Goal: Information Seeking & Learning: Learn about a topic

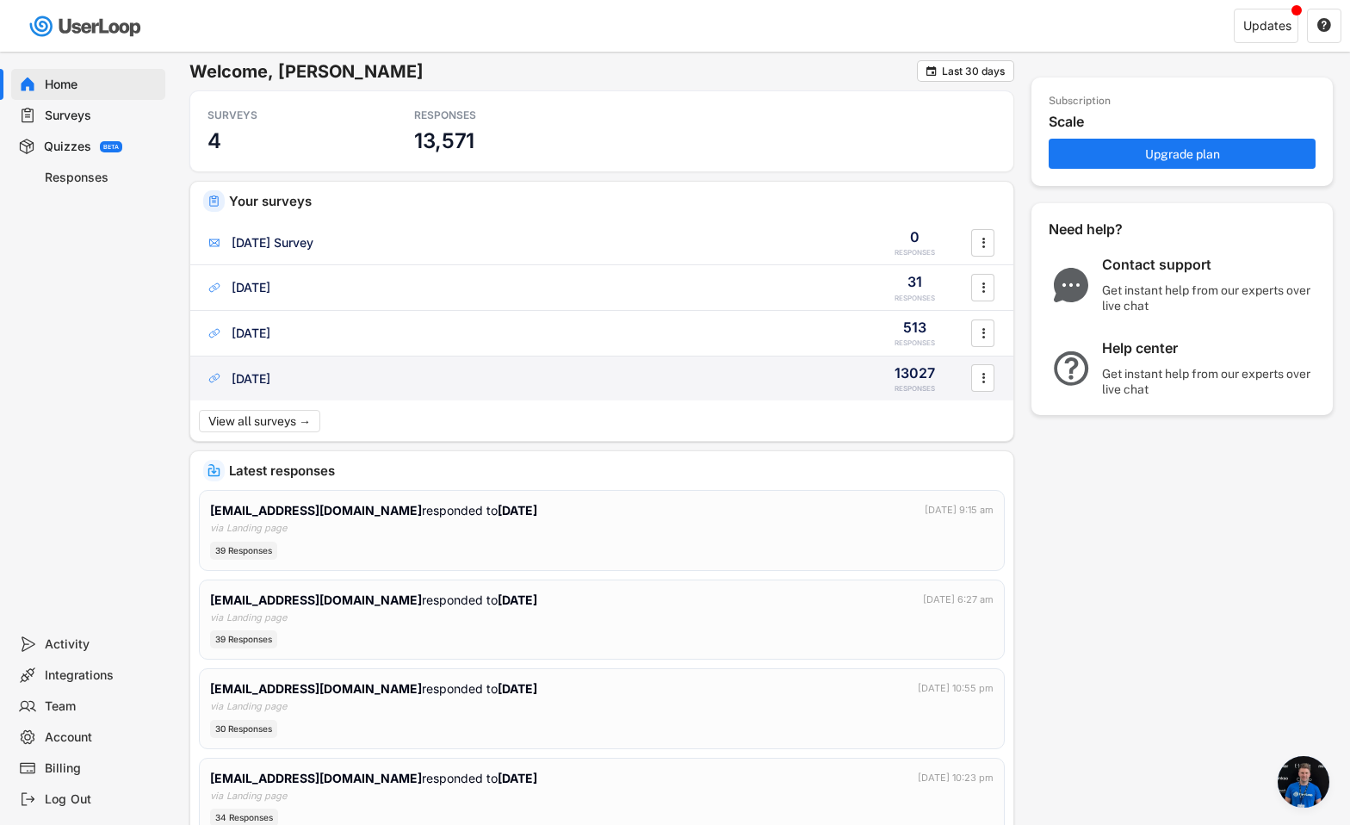
click at [270, 382] on div "[DATE]" at bounding box center [251, 378] width 39 height 17
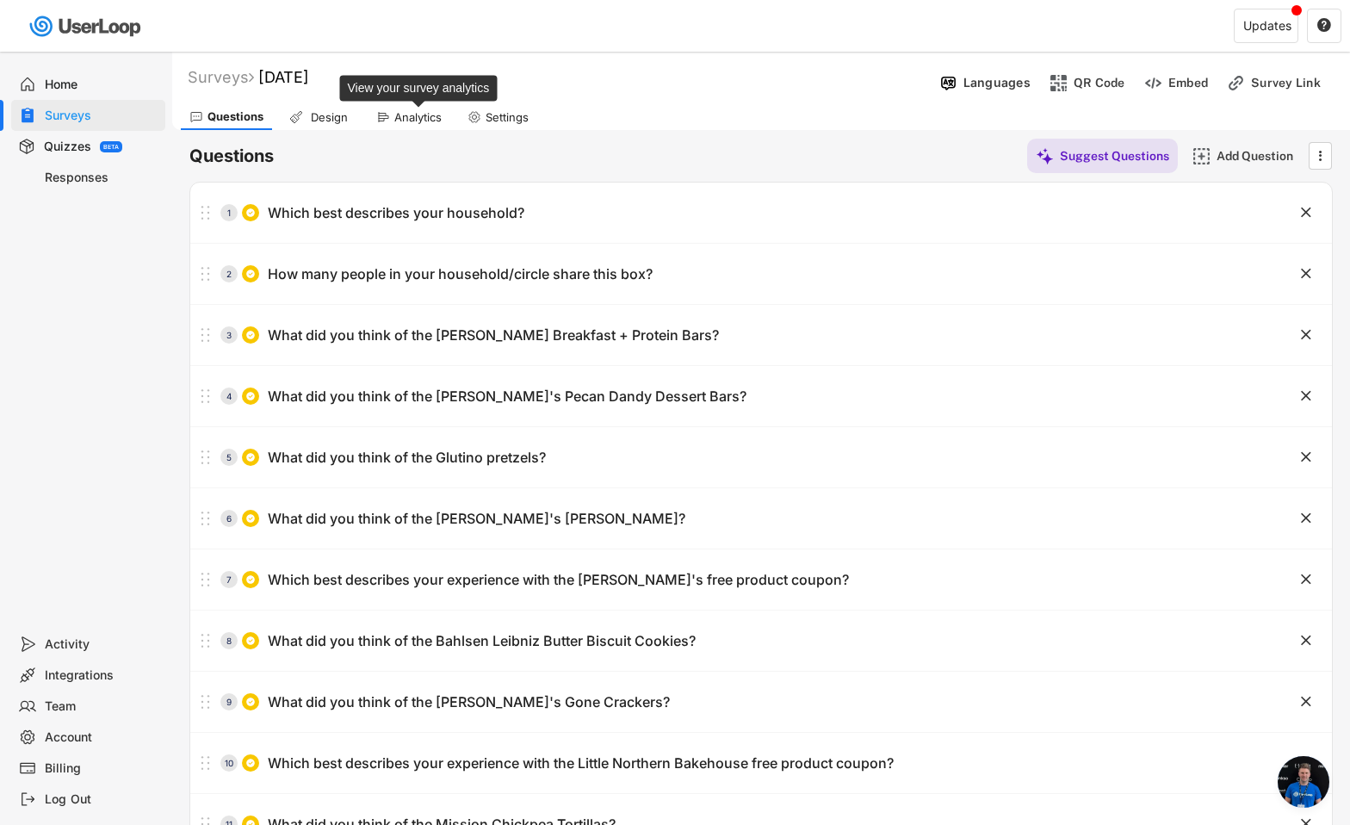
click at [436, 121] on div "Analytics" at bounding box center [417, 117] width 47 height 15
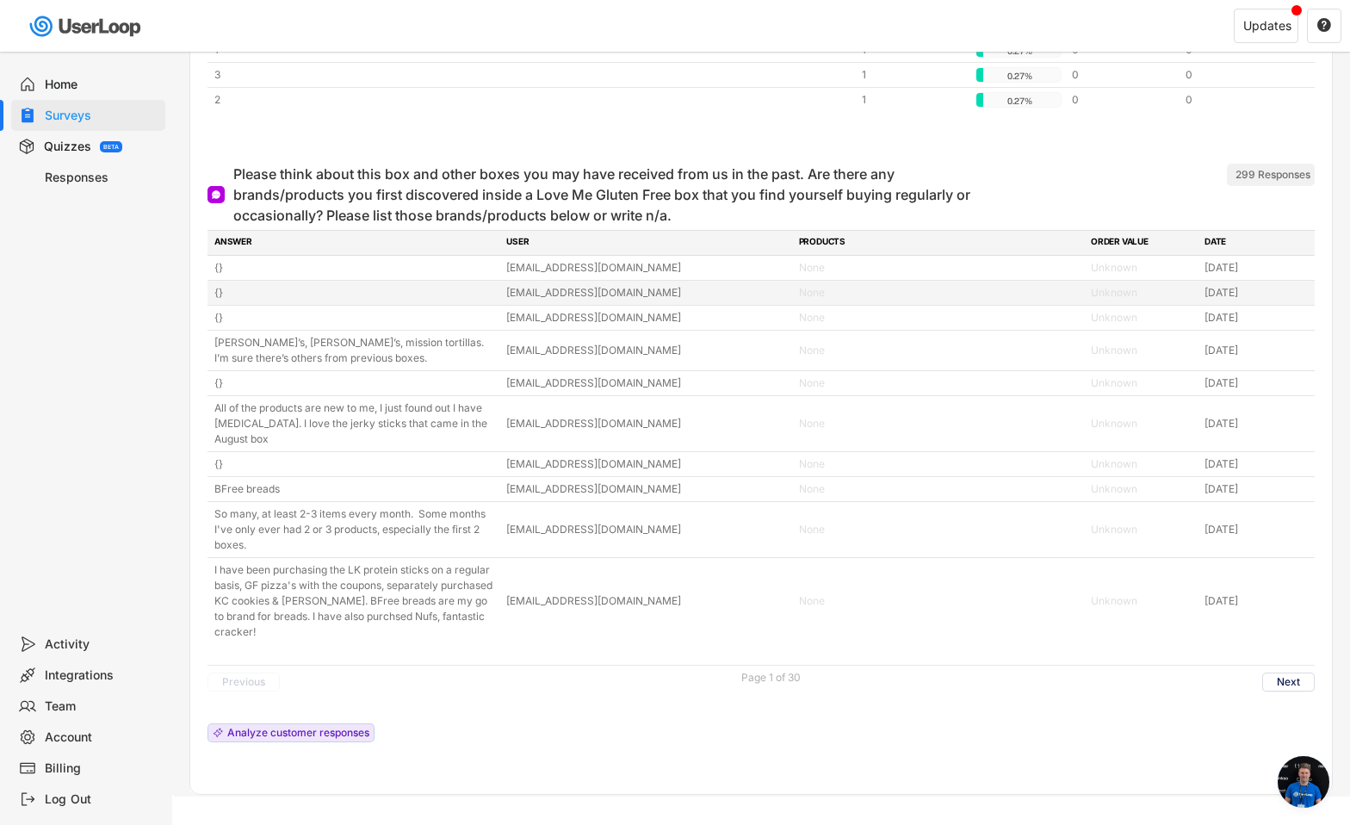
scroll to position [7780, 0]
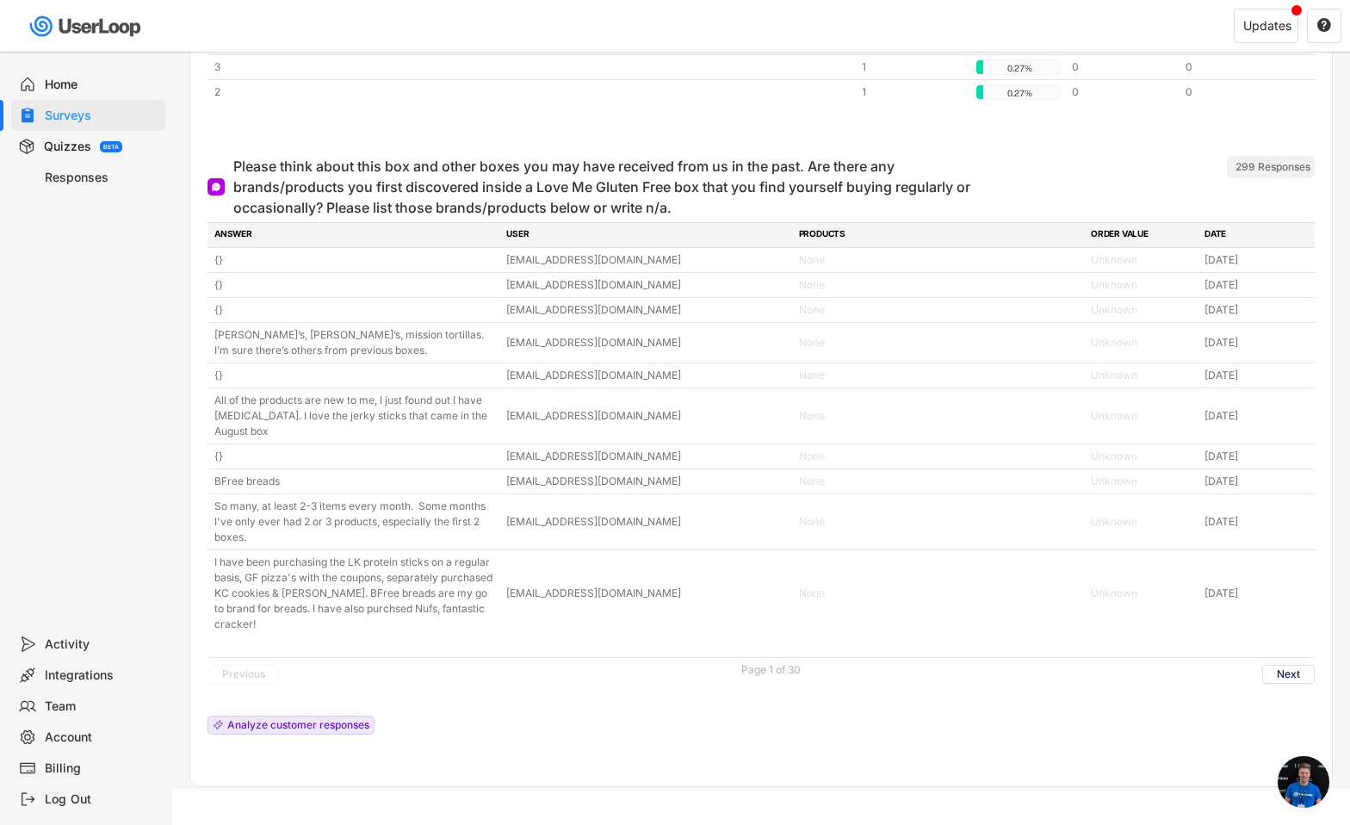
click at [70, 172] on div "Responses" at bounding box center [102, 178] width 114 height 16
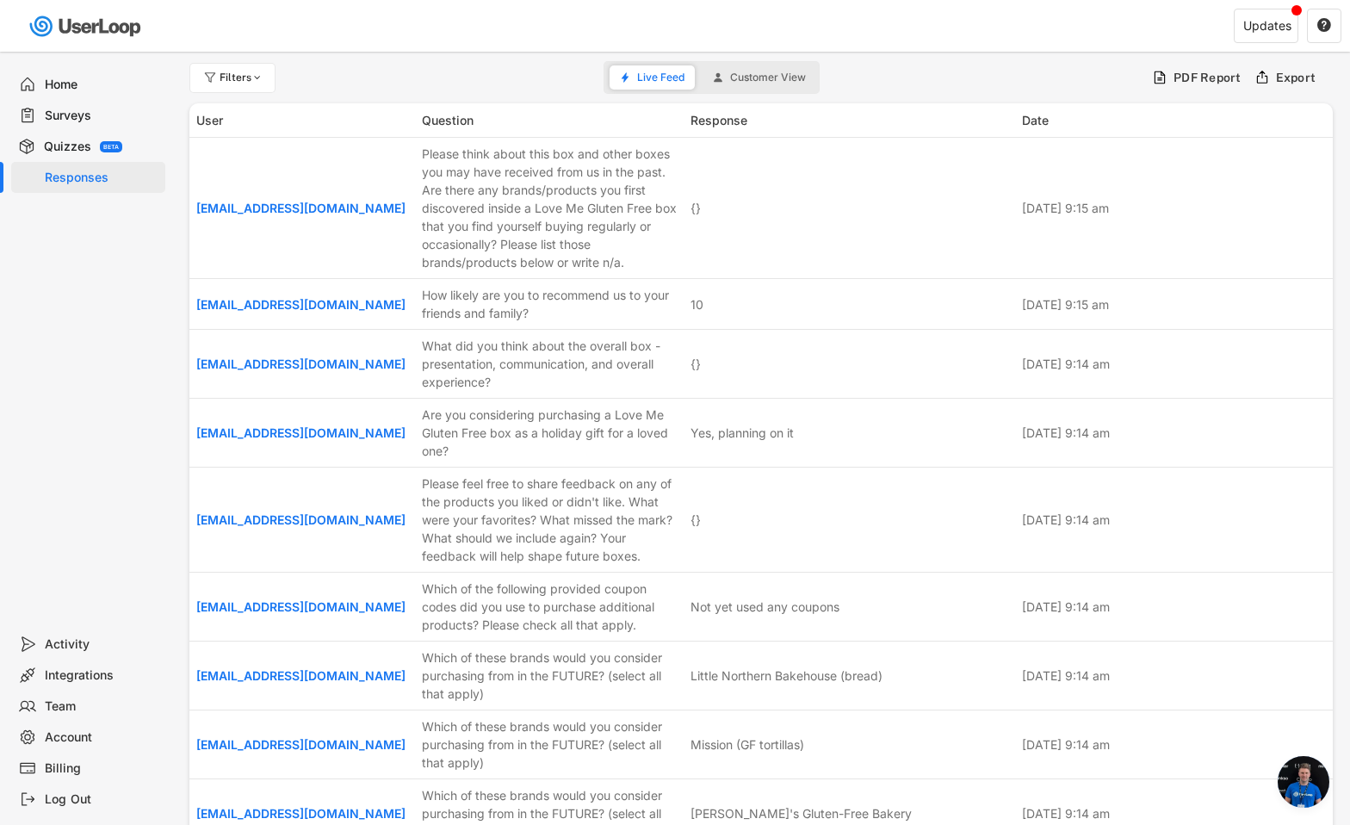
click at [73, 113] on div "Surveys" at bounding box center [102, 116] width 114 height 16
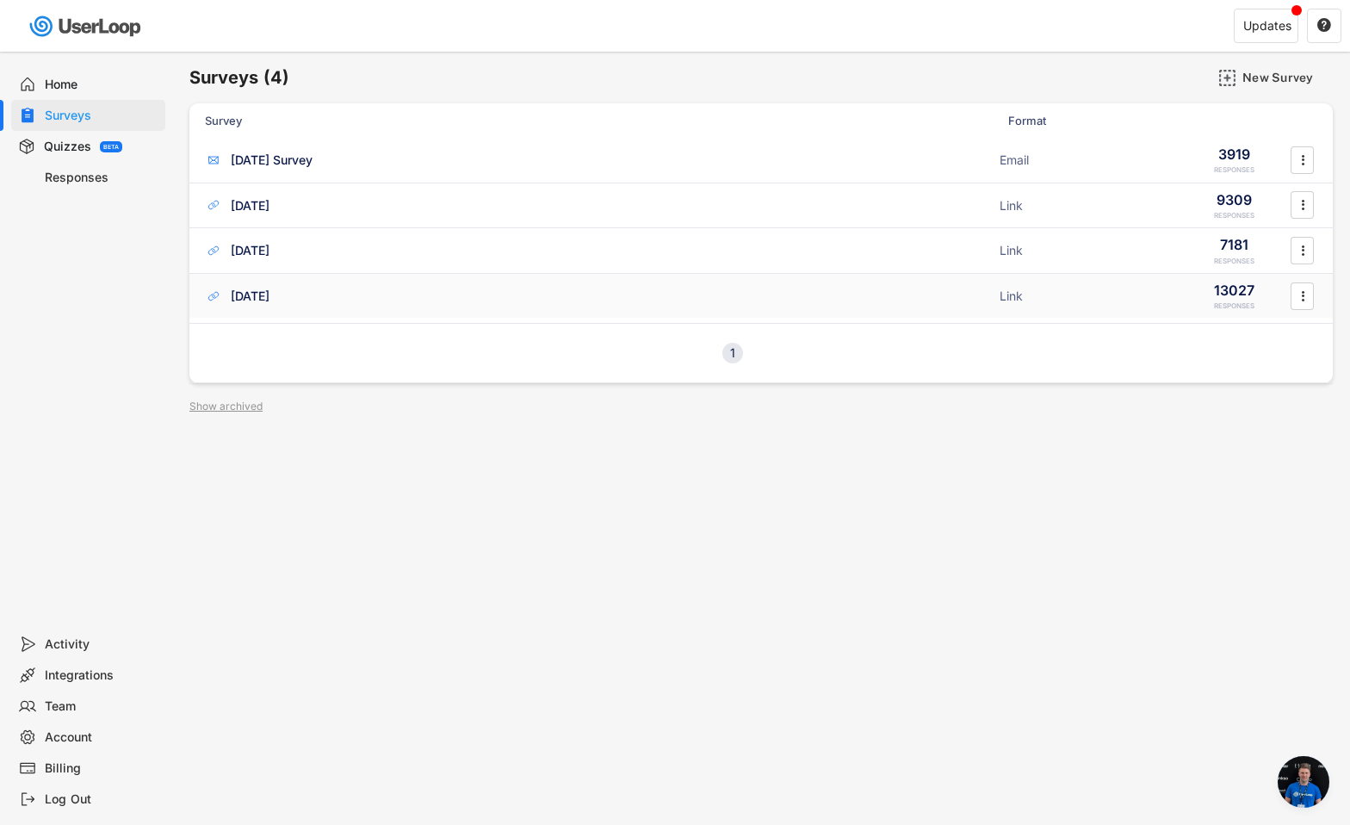
click at [270, 290] on div "[DATE]" at bounding box center [250, 296] width 39 height 17
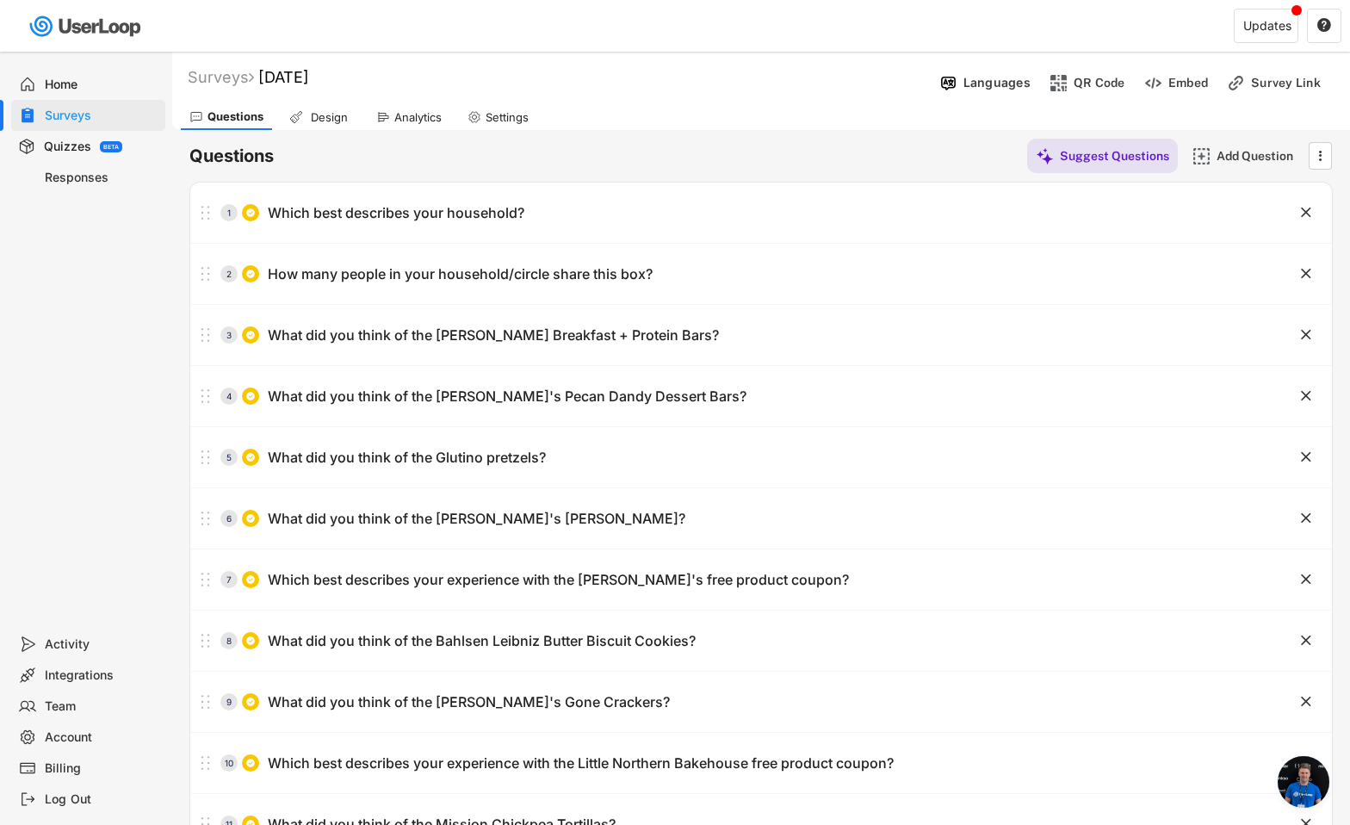
click at [379, 110] on icon at bounding box center [383, 117] width 14 height 14
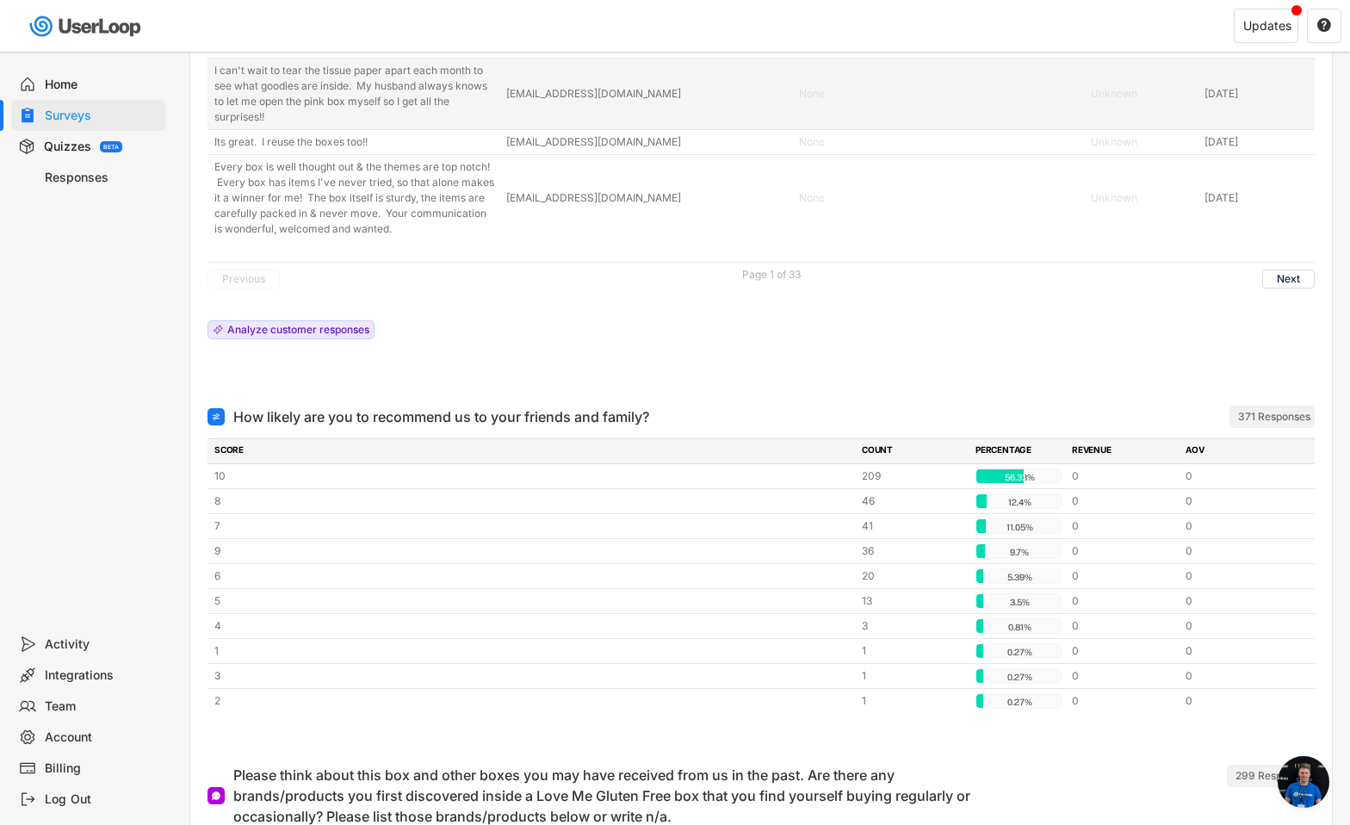
scroll to position [7780, 0]
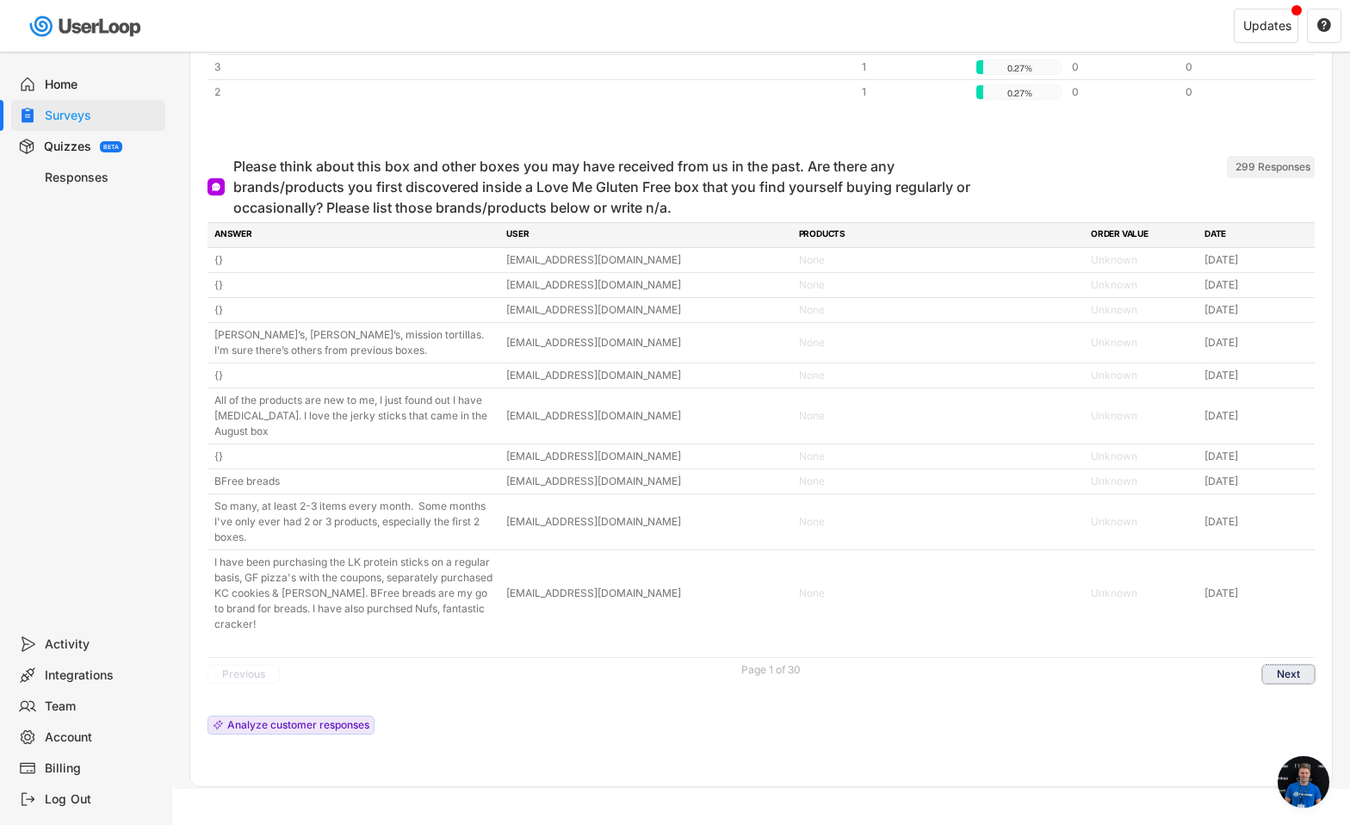
click at [1285, 665] on button "Next" at bounding box center [1289, 674] width 53 height 19
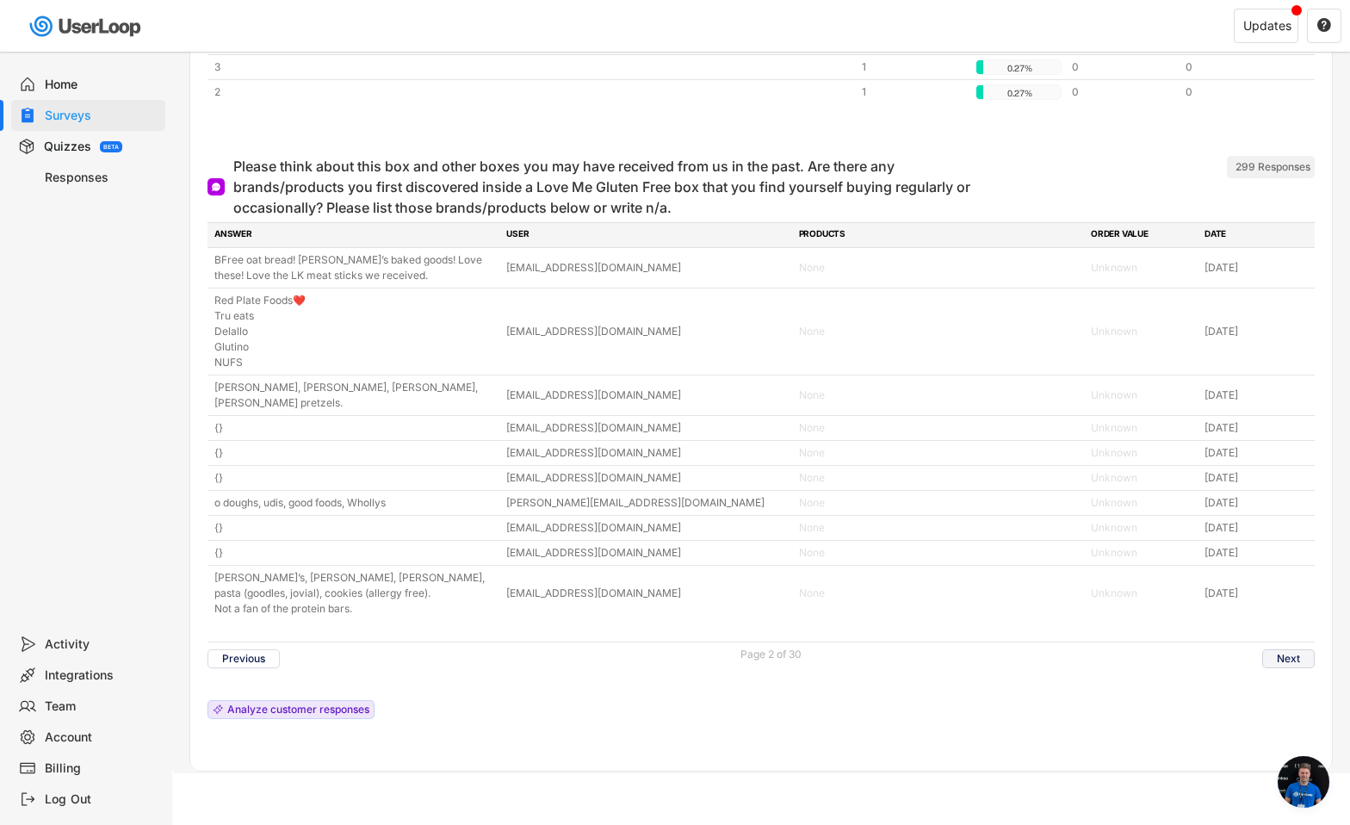
click at [1284, 661] on button "Next" at bounding box center [1289, 658] width 53 height 19
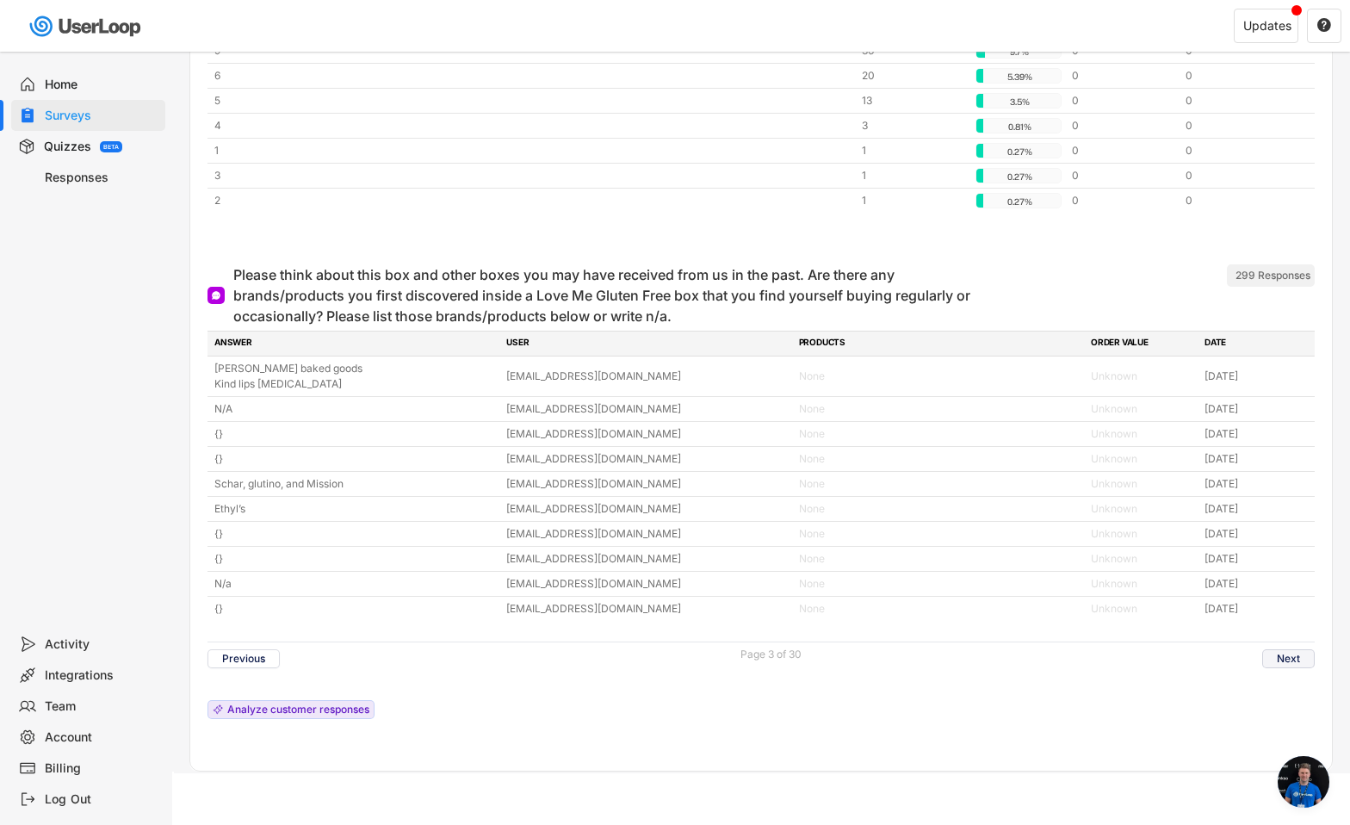
scroll to position [7671, 0]
click at [1284, 661] on button "Next" at bounding box center [1289, 658] width 53 height 19
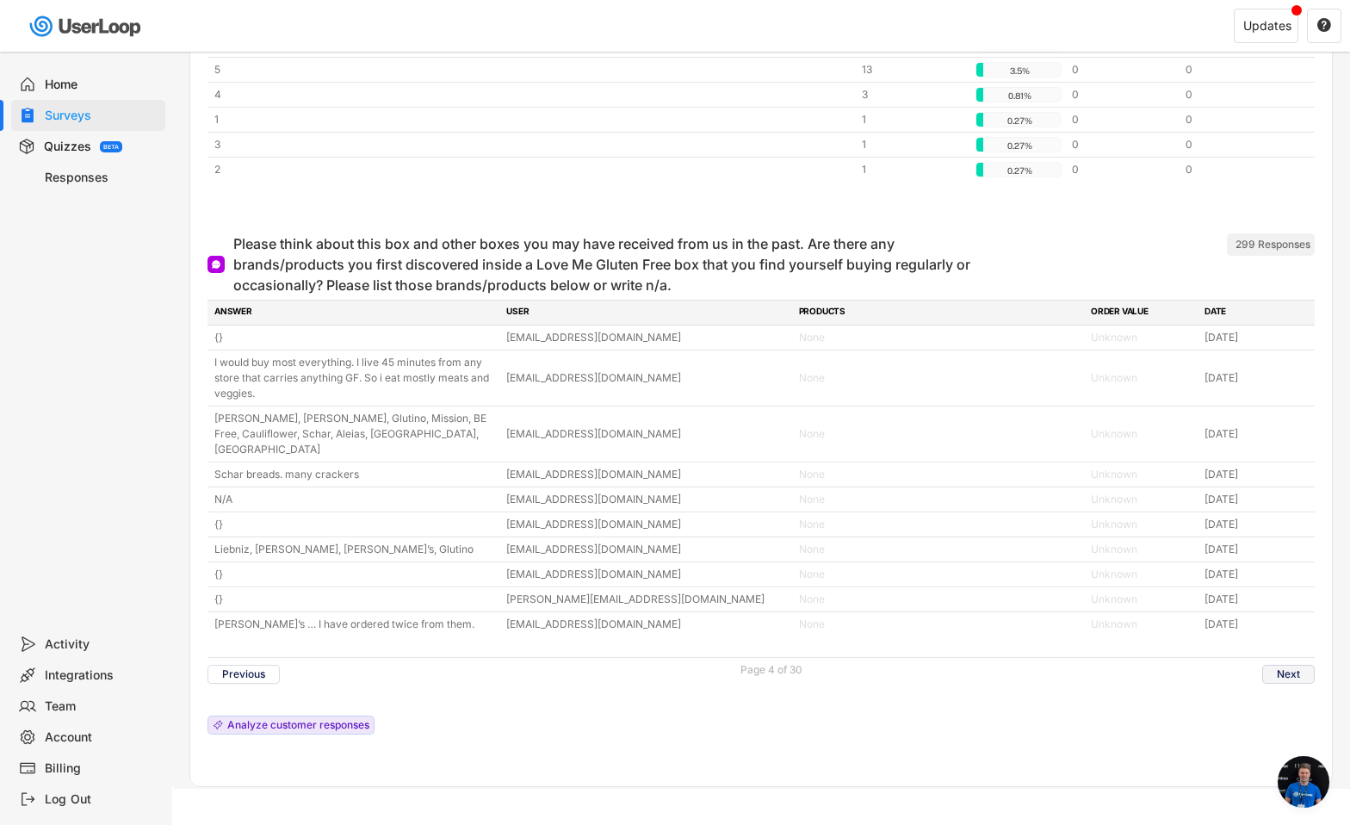
click at [1284, 665] on button "Next" at bounding box center [1289, 674] width 53 height 19
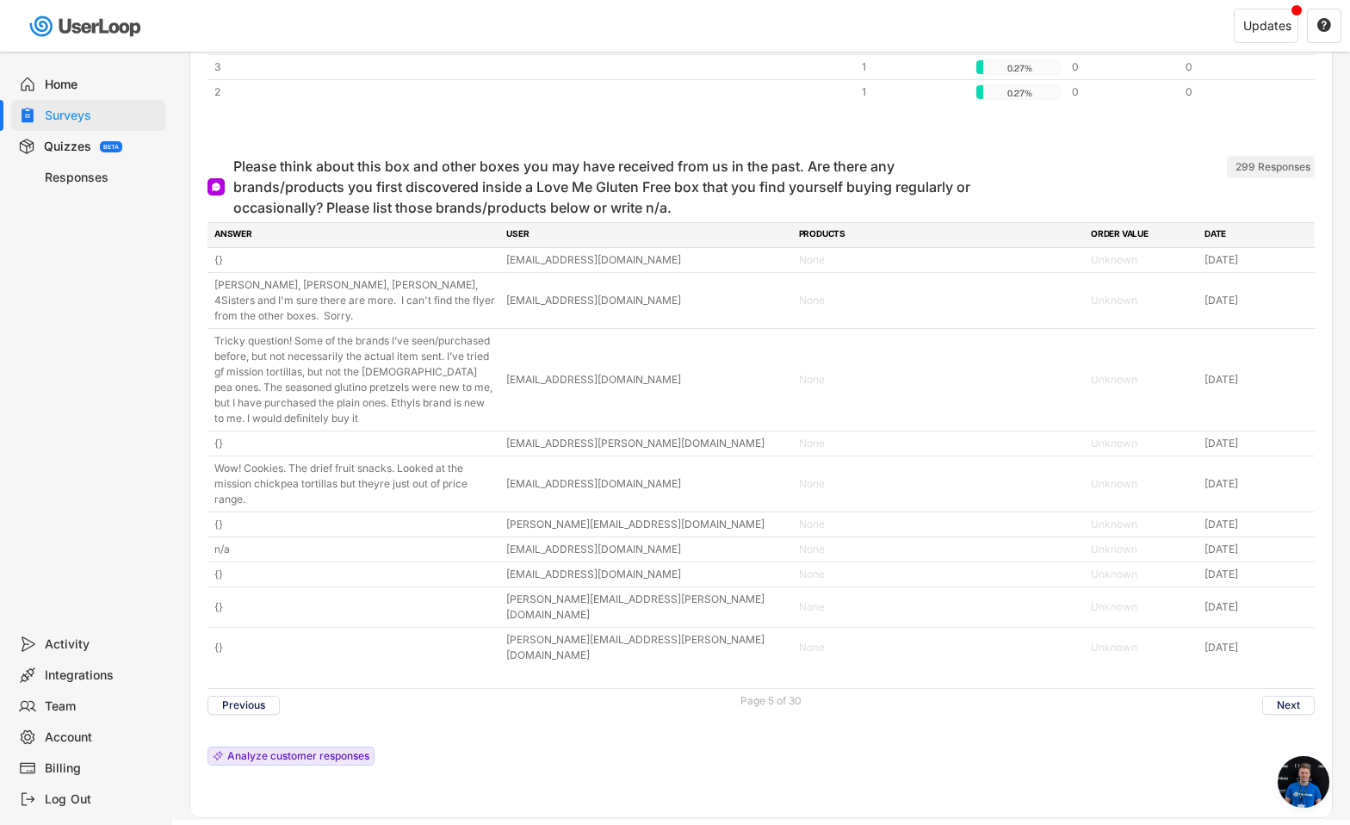
click at [1284, 688] on div "Previous Page 5 of 30 Next" at bounding box center [762, 705] width 1108 height 34
click at [1282, 696] on button "Next" at bounding box center [1289, 705] width 53 height 19
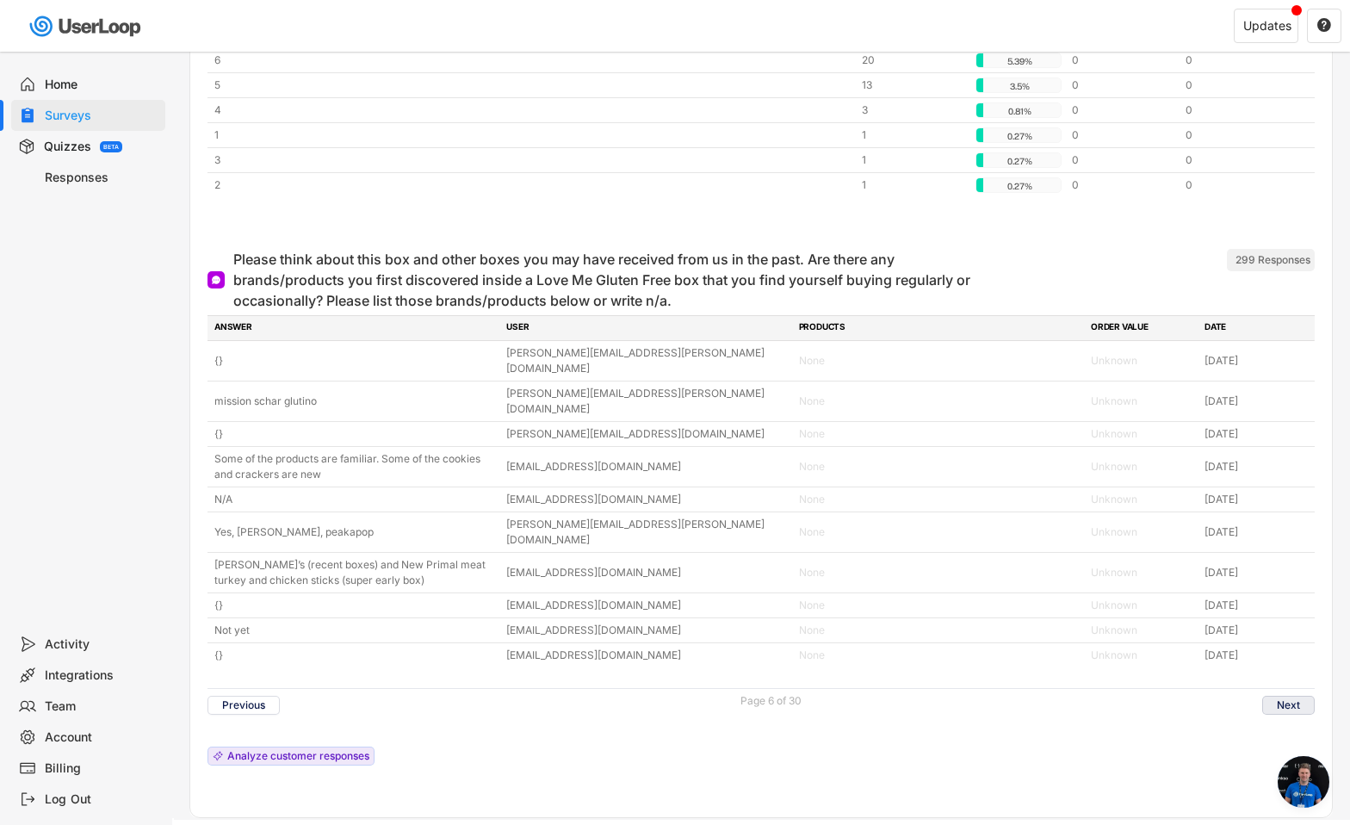
click at [1281, 696] on button "Next" at bounding box center [1289, 705] width 53 height 19
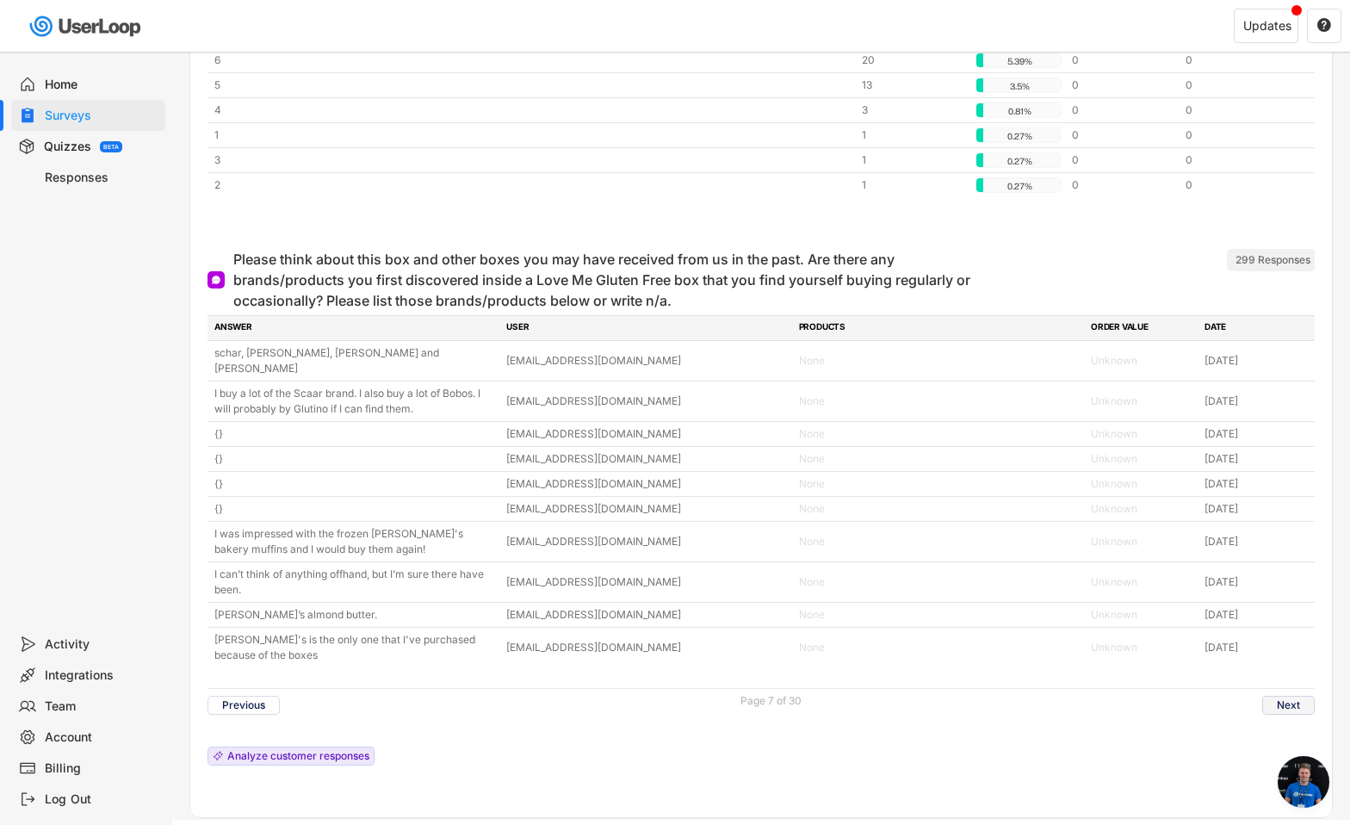
scroll to position [7718, 0]
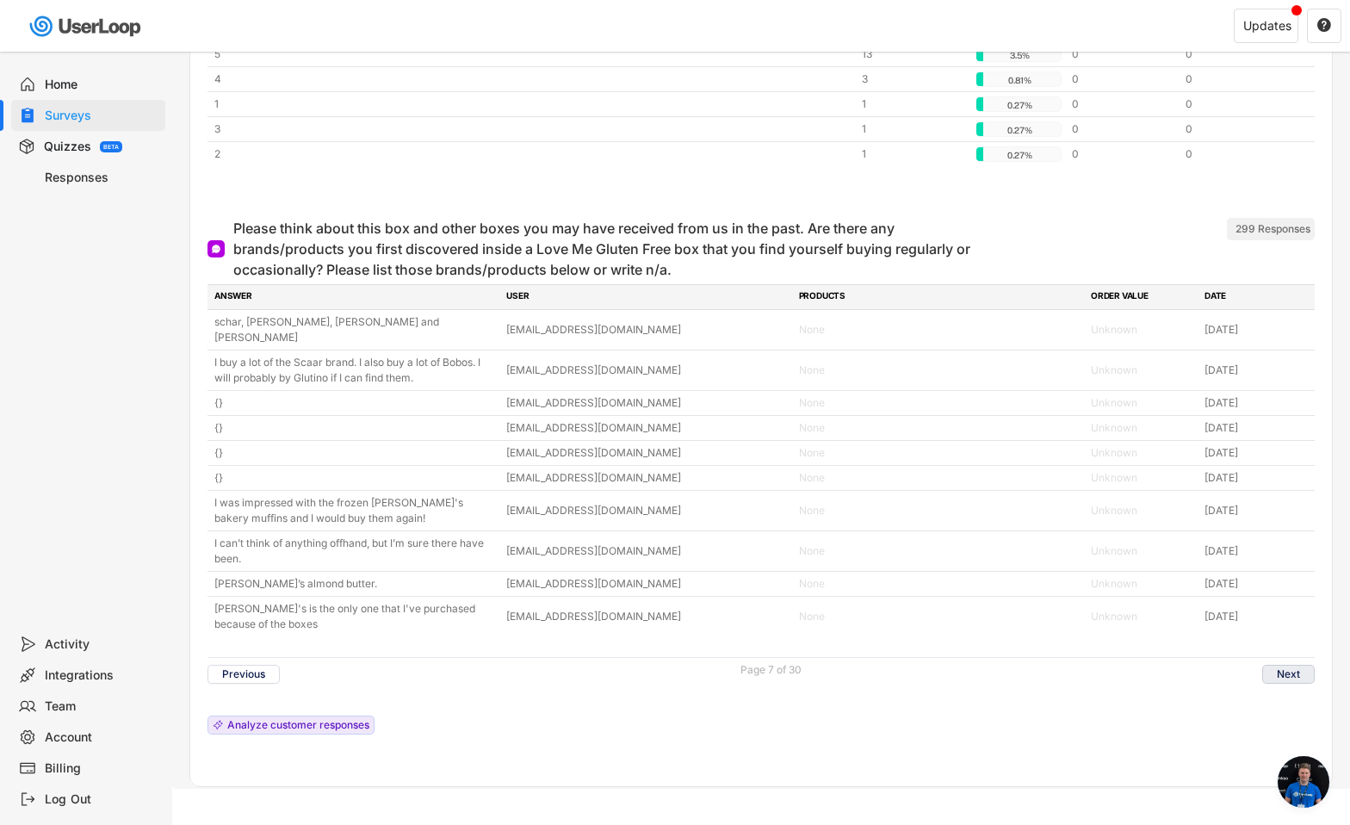
click at [1281, 665] on button "Next" at bounding box center [1289, 674] width 53 height 19
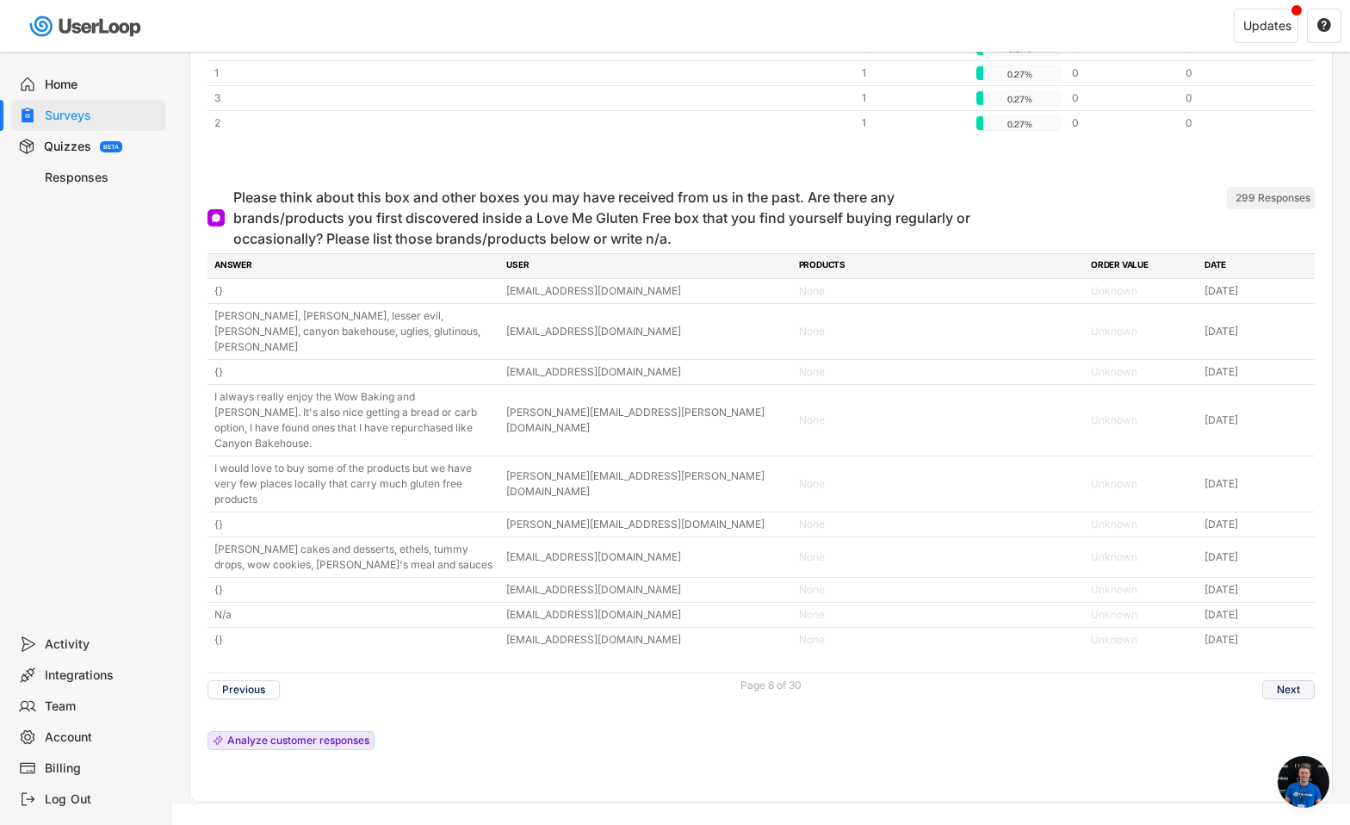
click at [1281, 680] on button "Next" at bounding box center [1289, 689] width 53 height 19
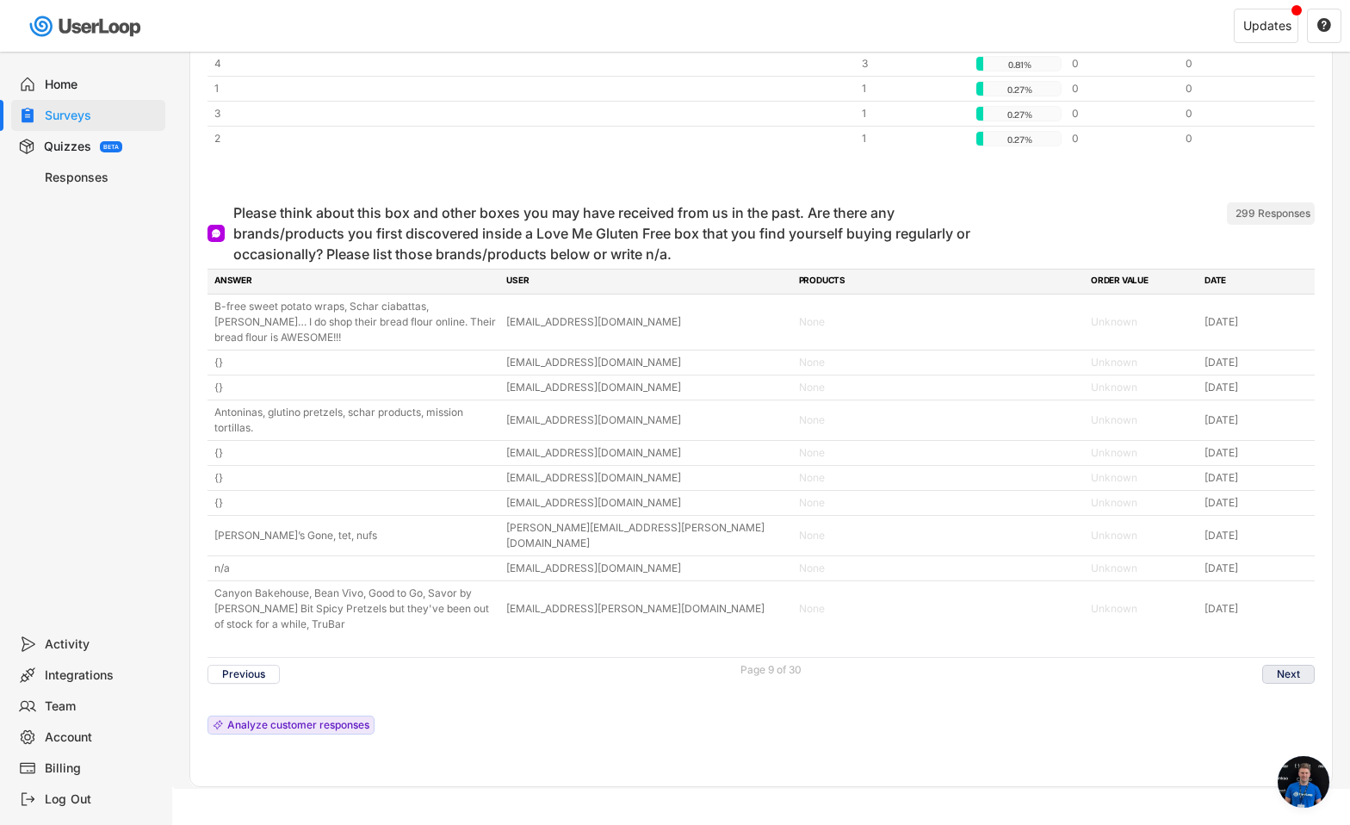
click at [1281, 665] on button "Next" at bounding box center [1289, 674] width 53 height 19
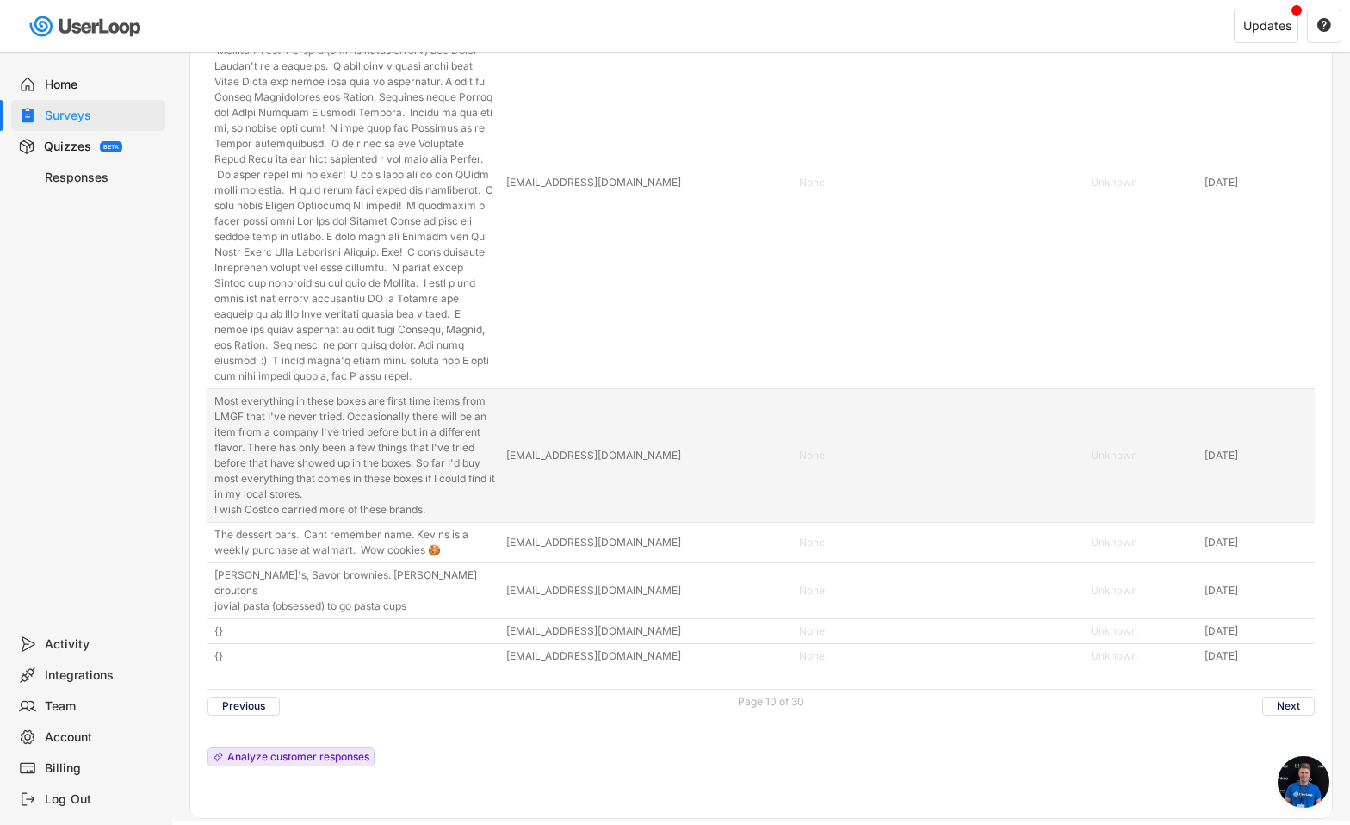
scroll to position [8210, 0]
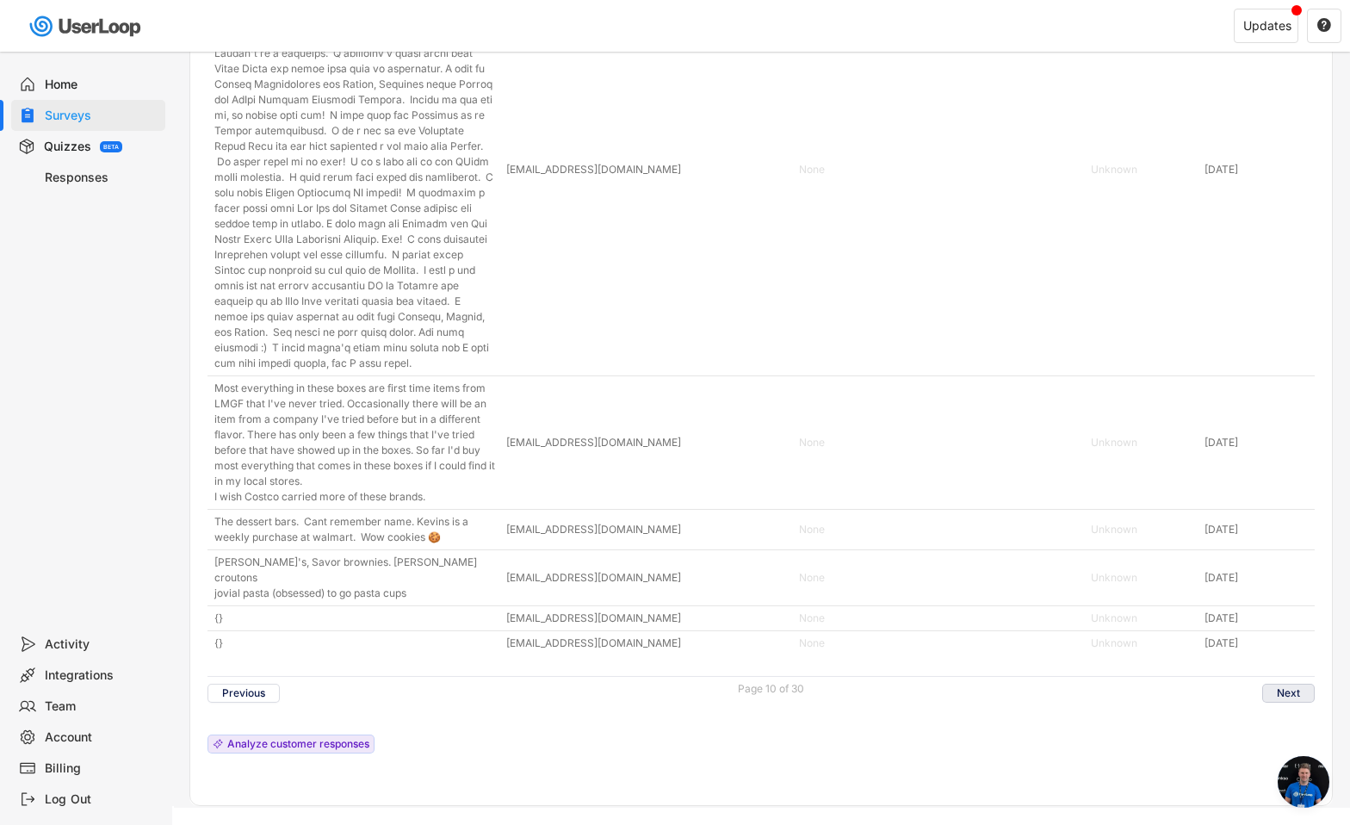
click at [1297, 684] on button "Next" at bounding box center [1289, 693] width 53 height 19
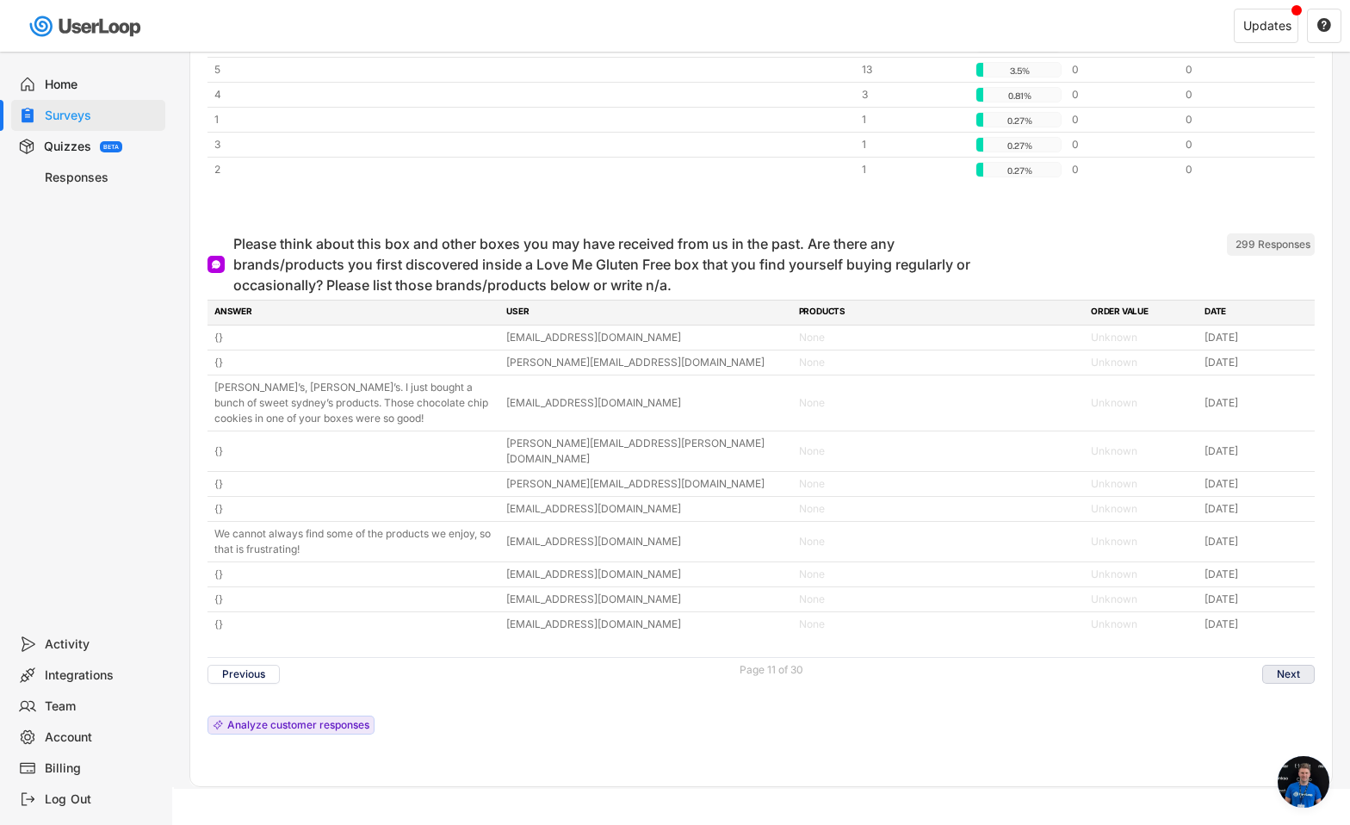
click at [1295, 665] on button "Next" at bounding box center [1289, 674] width 53 height 19
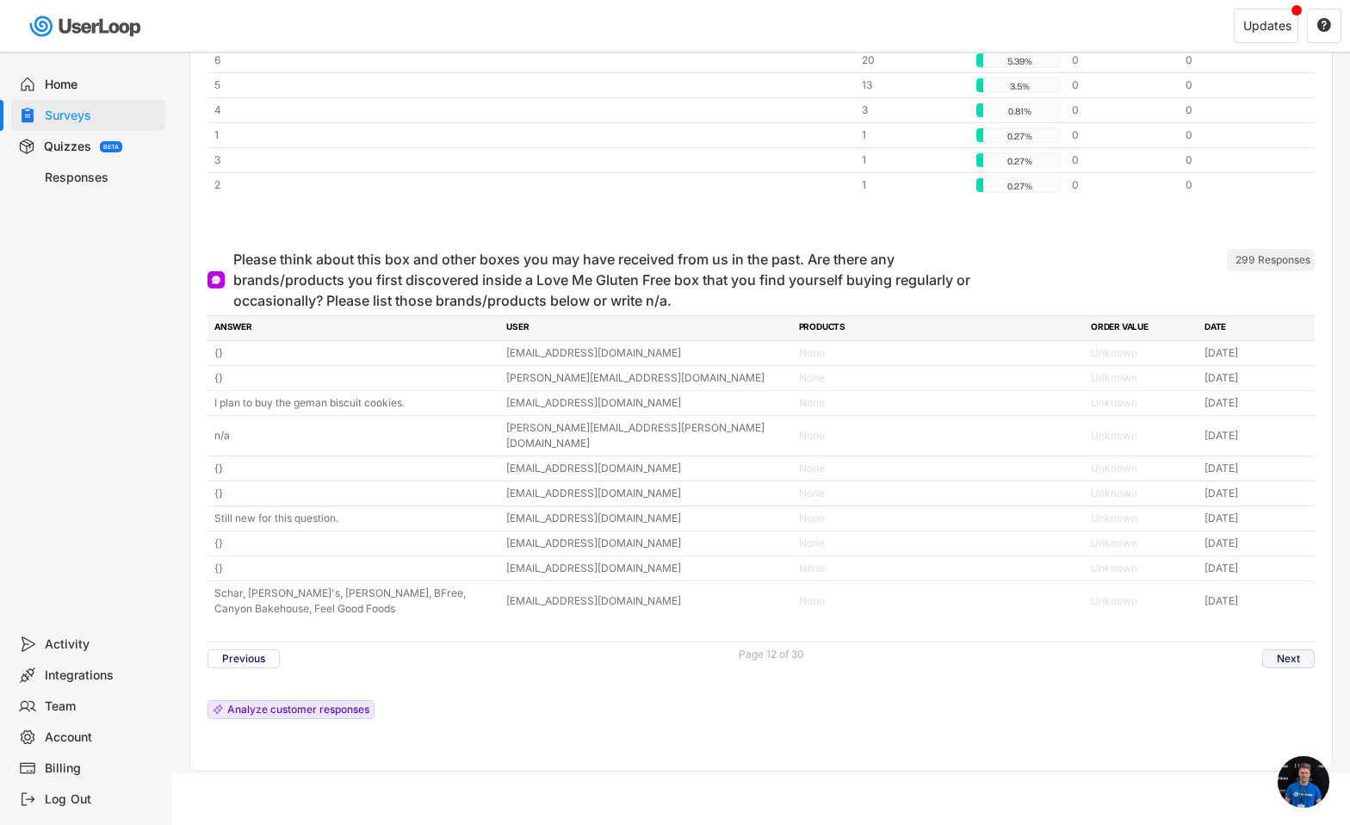
scroll to position [7671, 0]
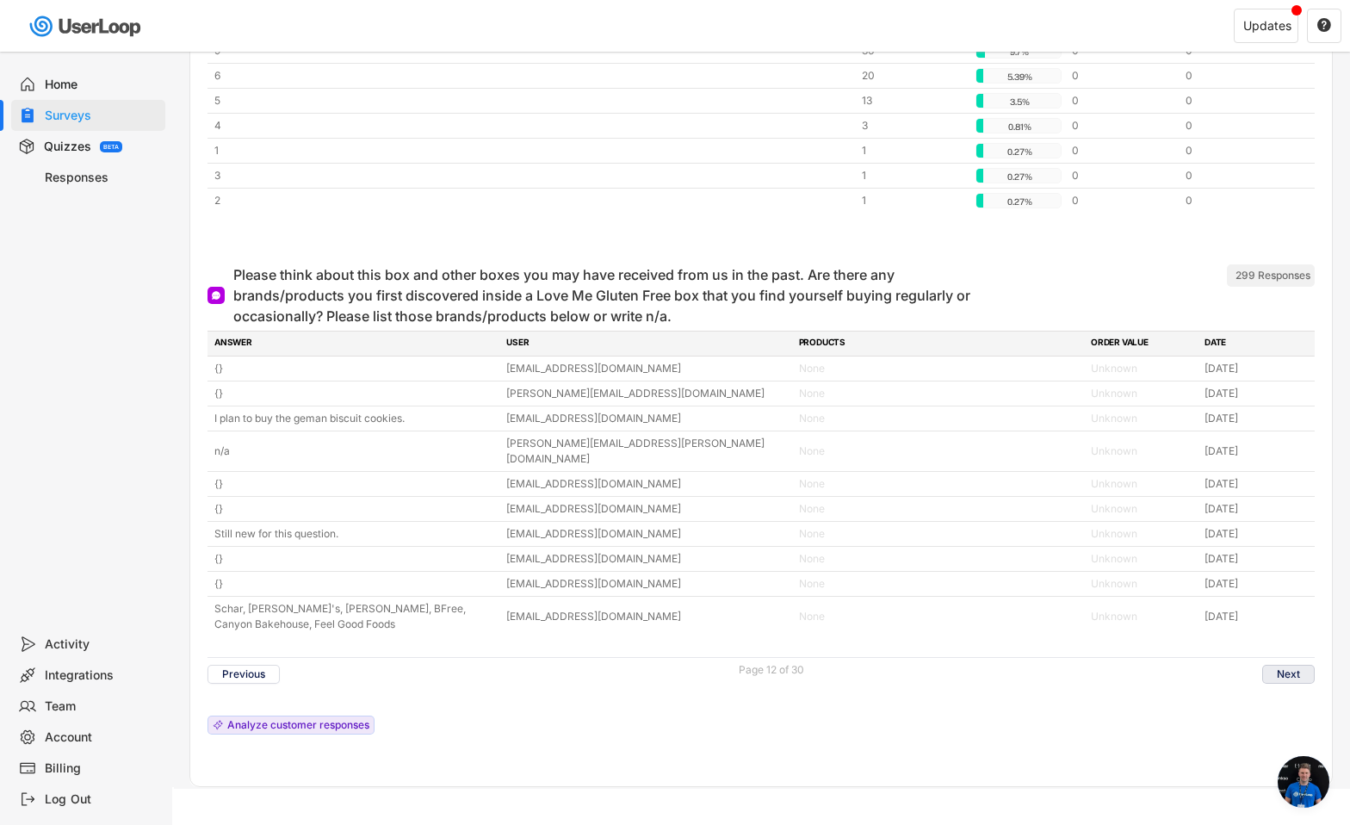
click at [1295, 665] on button "Next" at bounding box center [1289, 674] width 53 height 19
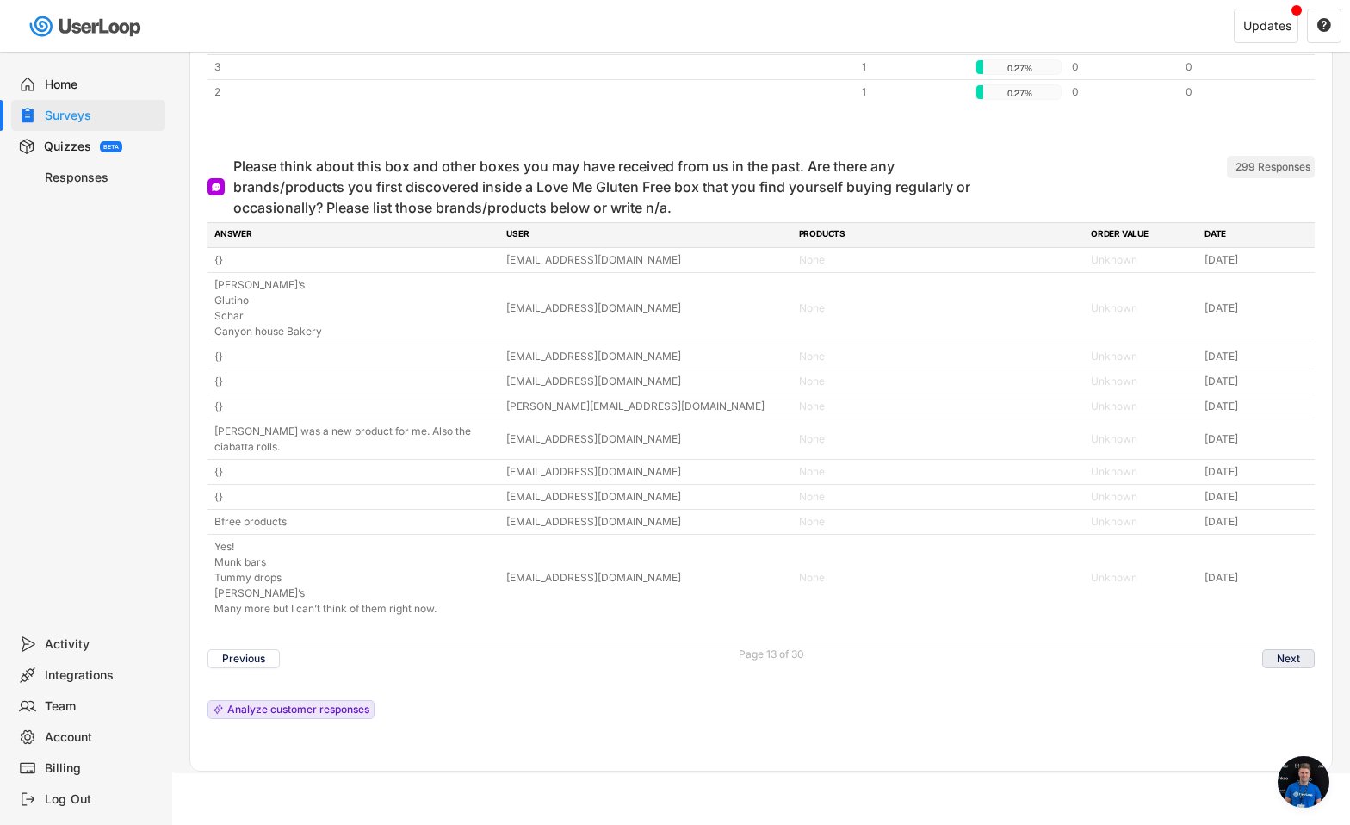
click at [1295, 655] on button "Next" at bounding box center [1289, 658] width 53 height 19
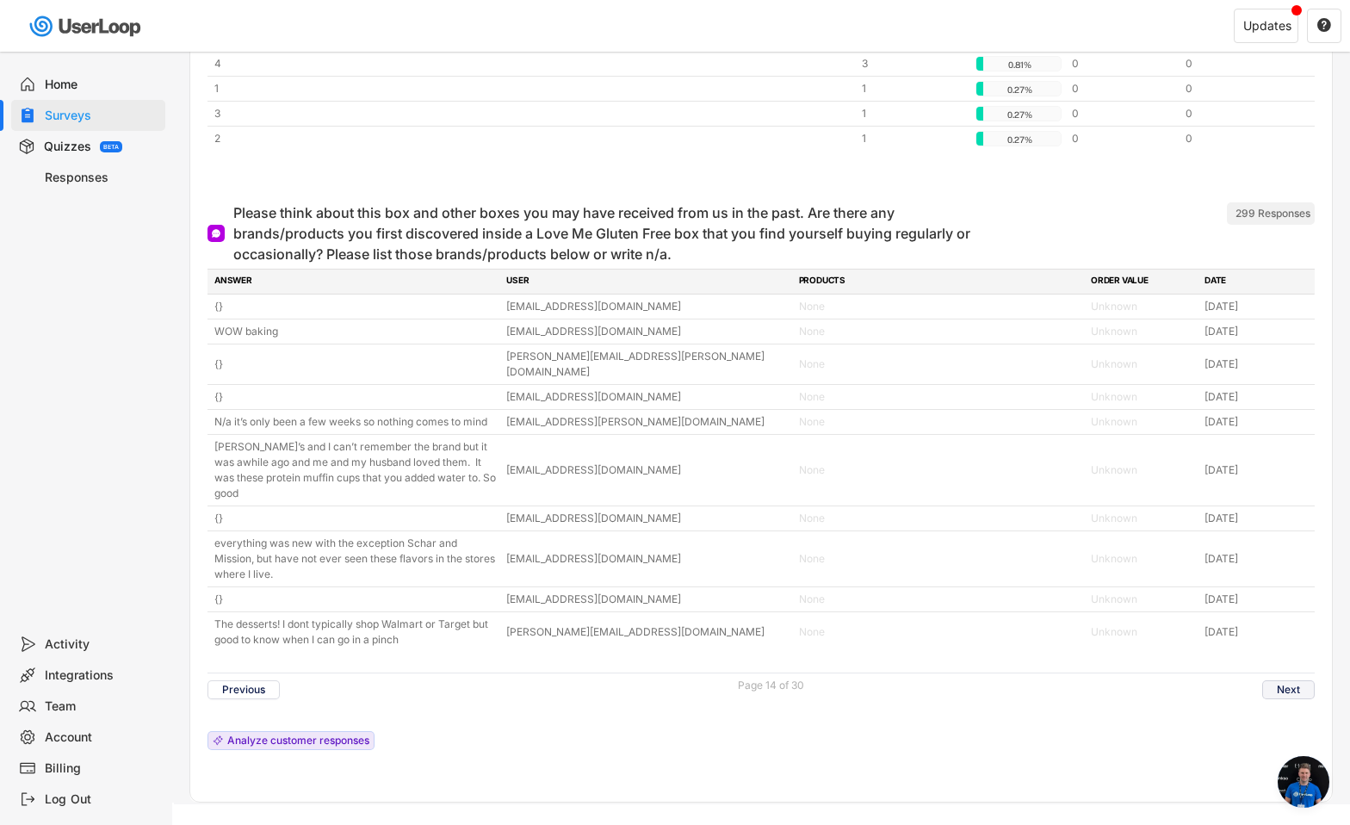
click at [1295, 680] on button "Next" at bounding box center [1289, 689] width 53 height 19
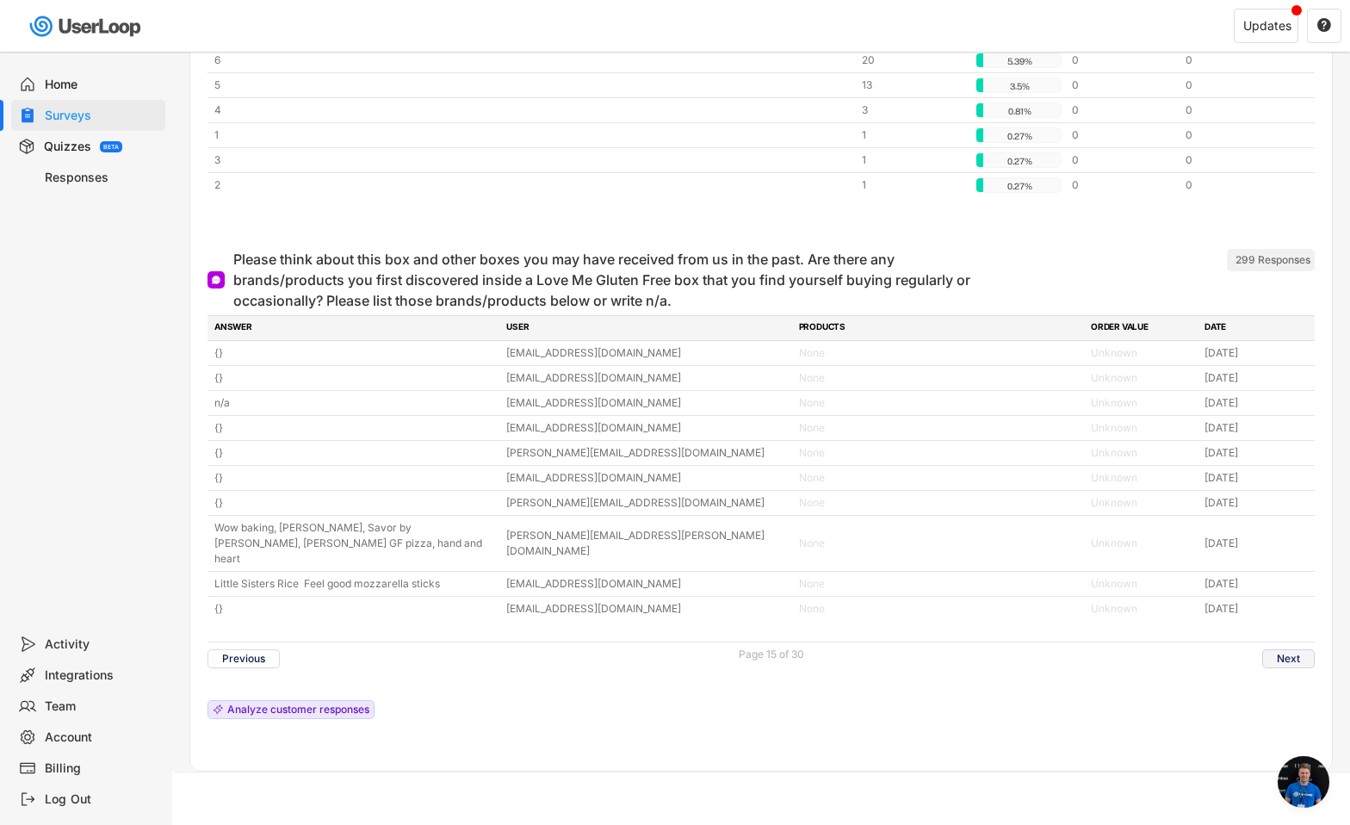
scroll to position [7671, 0]
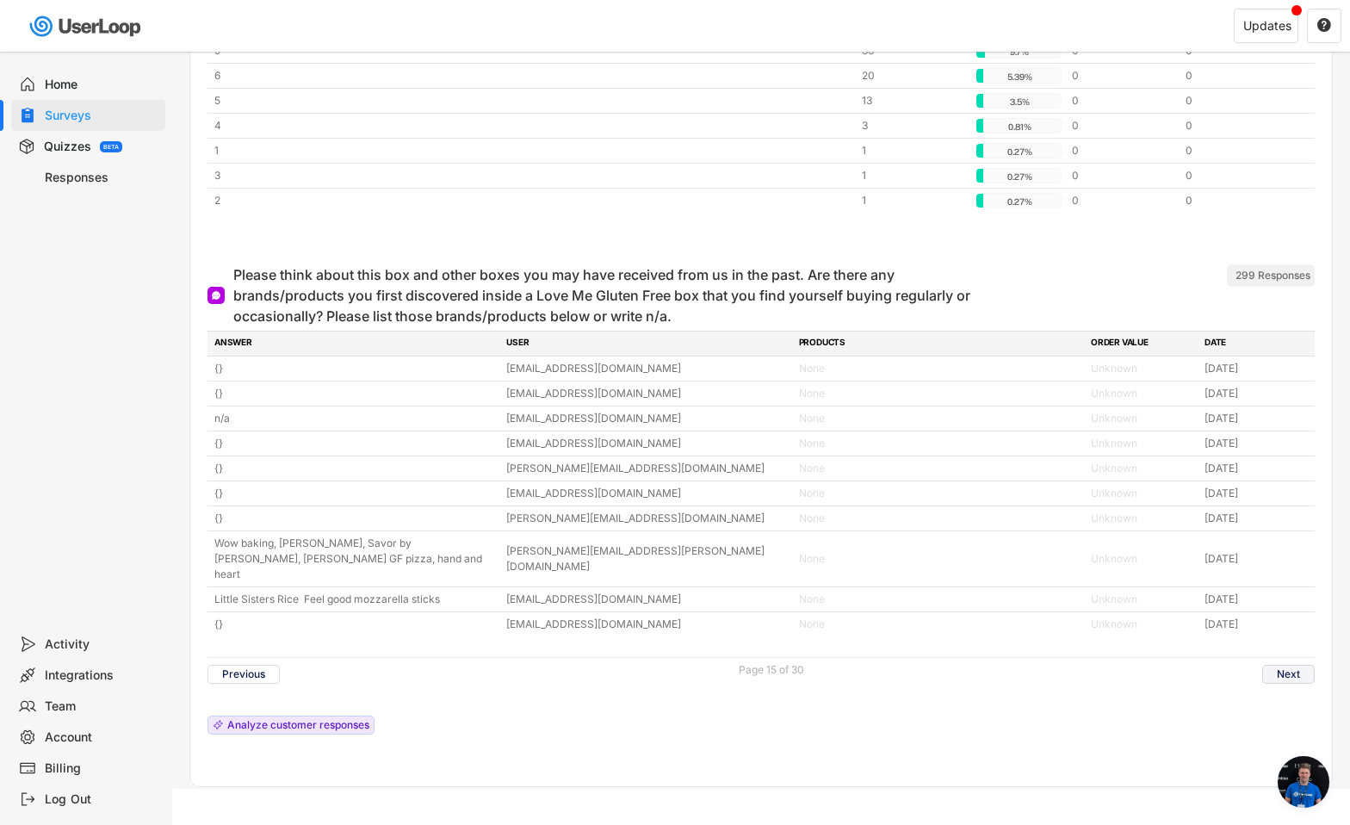
click at [1295, 665] on button "Next" at bounding box center [1289, 674] width 53 height 19
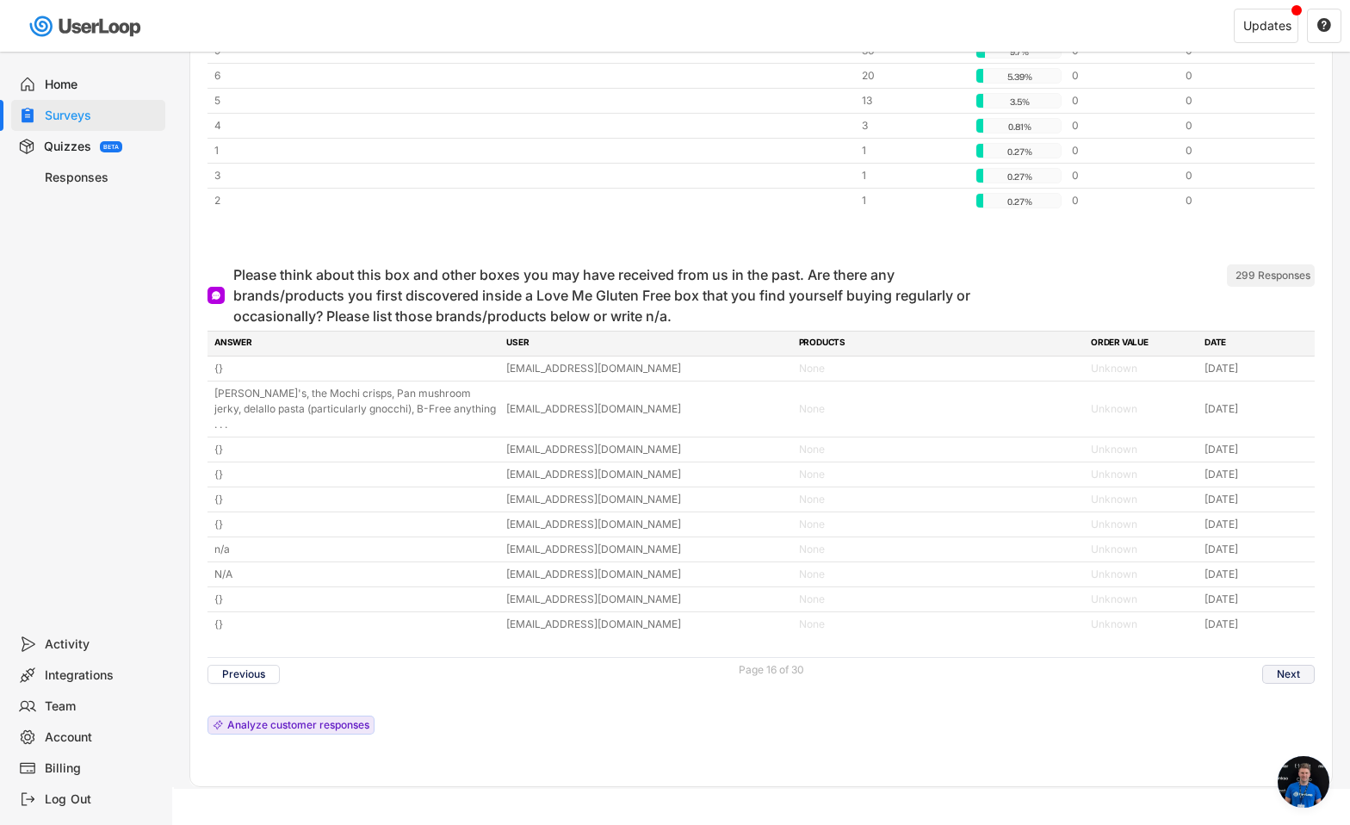
click at [1295, 665] on button "Next" at bounding box center [1289, 674] width 53 height 19
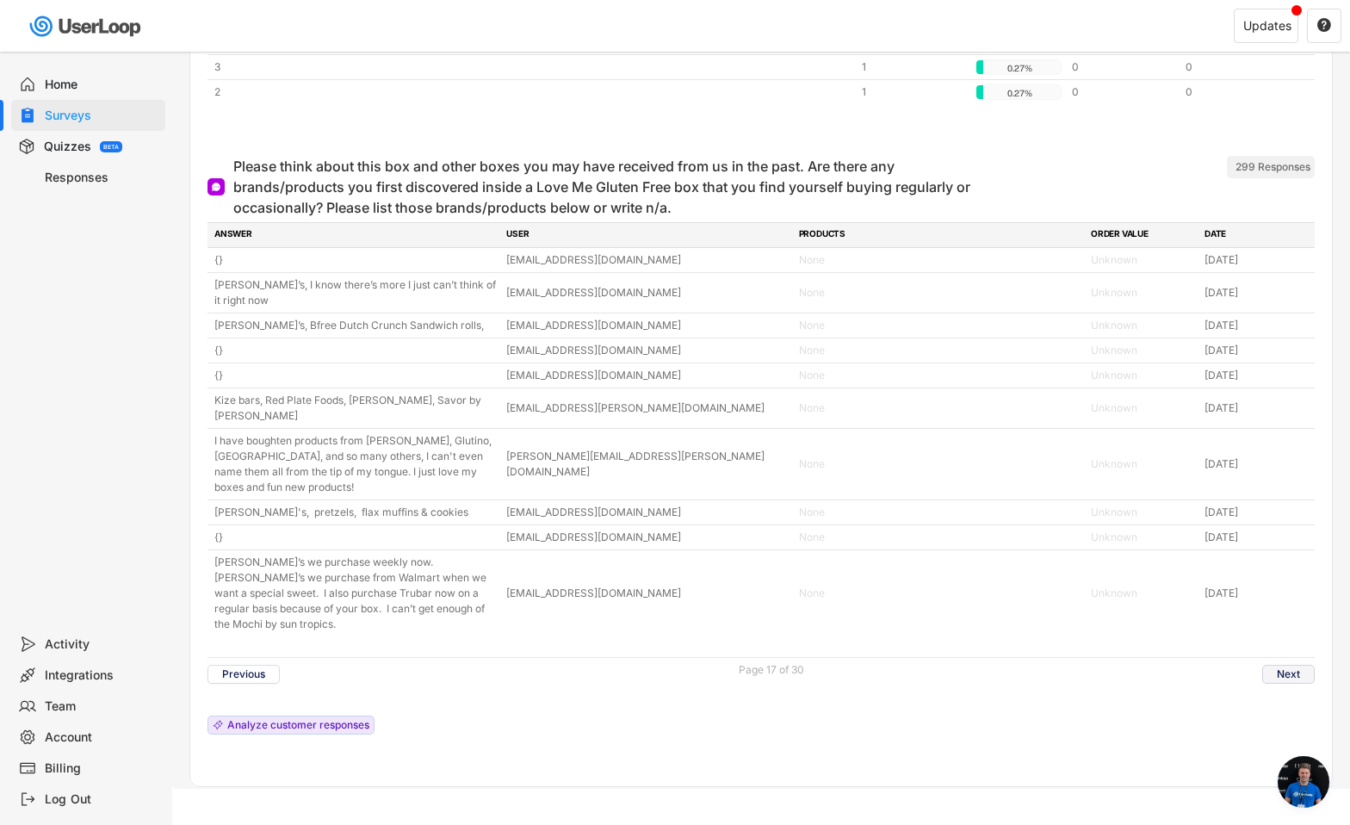
click at [1295, 665] on button "Next" at bounding box center [1289, 674] width 53 height 19
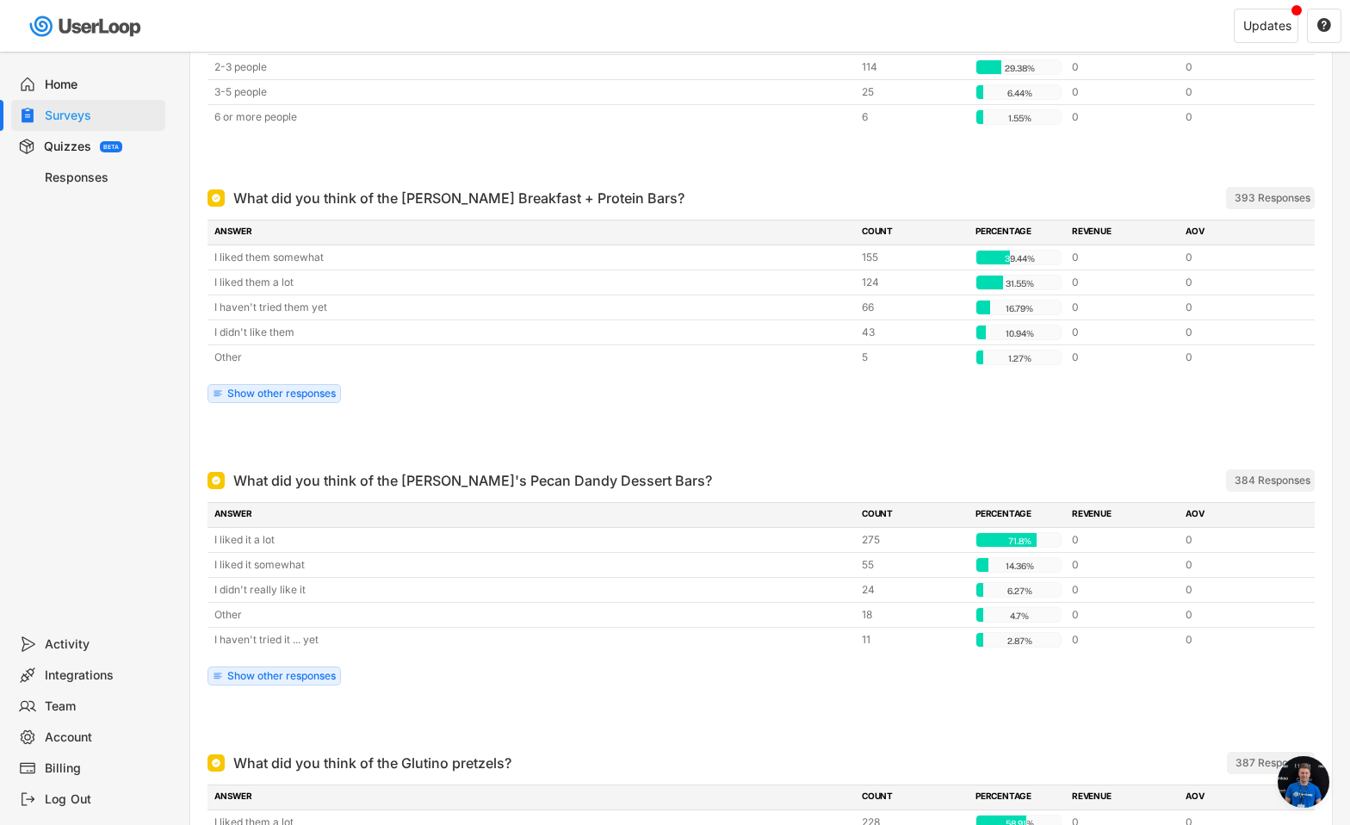
scroll to position [0, 0]
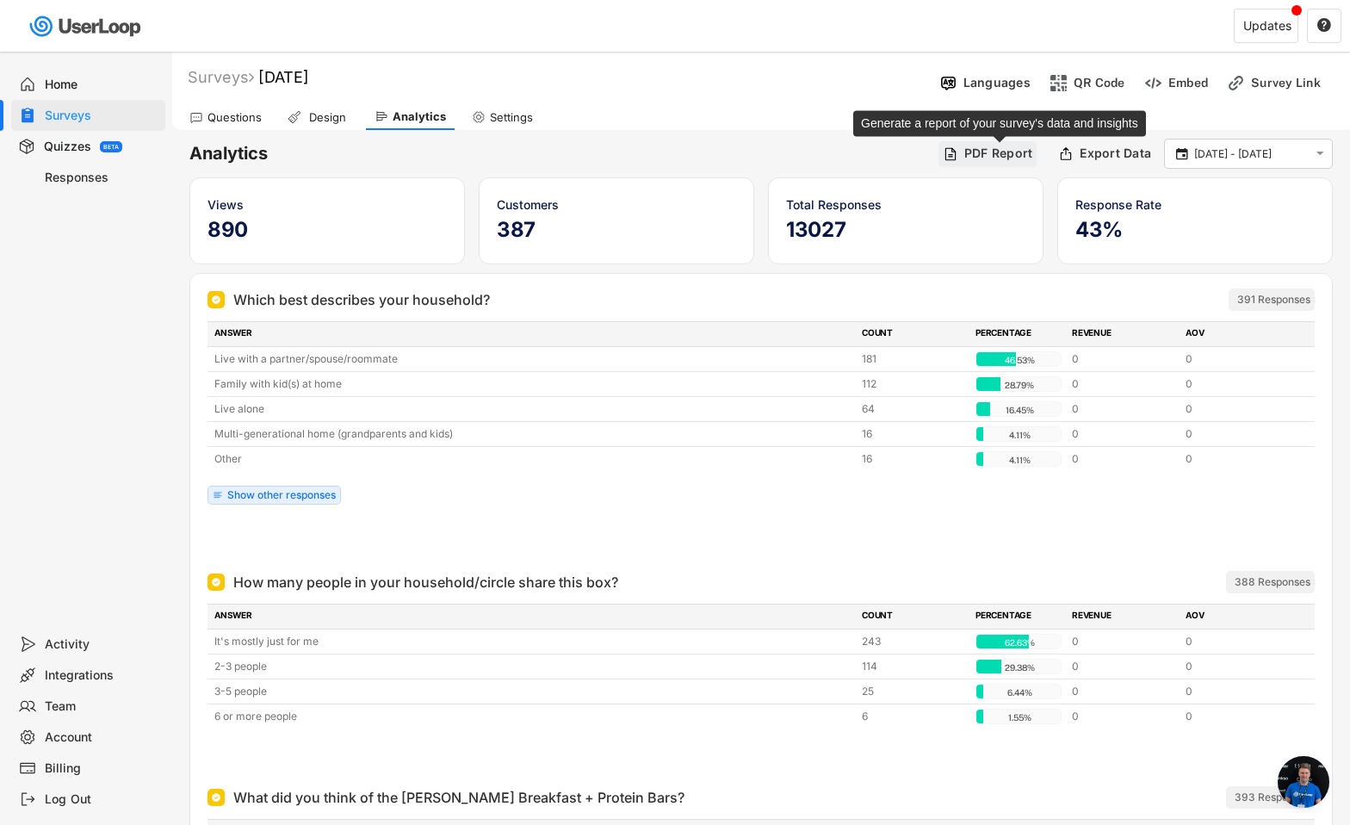
click at [971, 156] on div "PDF Report" at bounding box center [999, 154] width 69 height 16
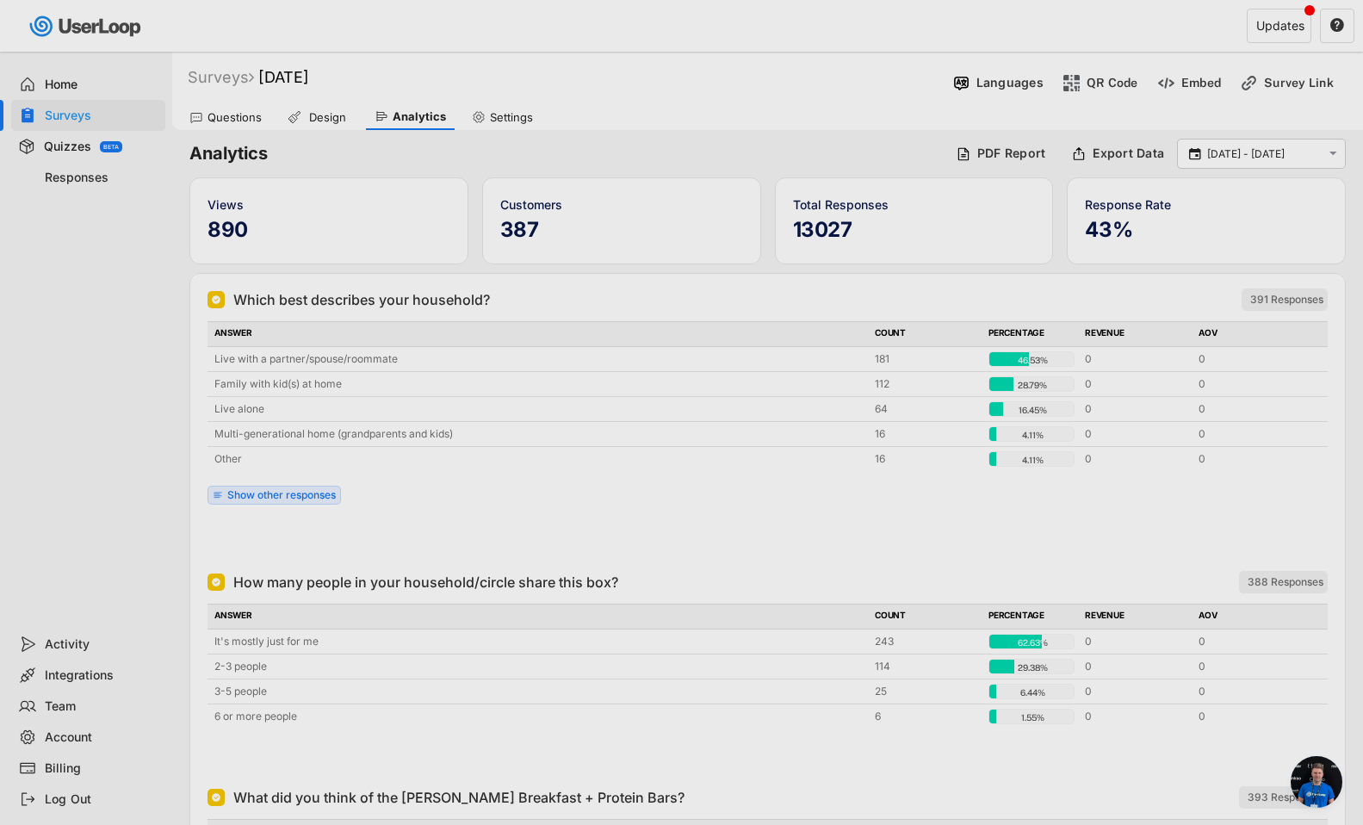
select select ""1348695171700984260__LOOKUP__1756824432506x465194965382987800""
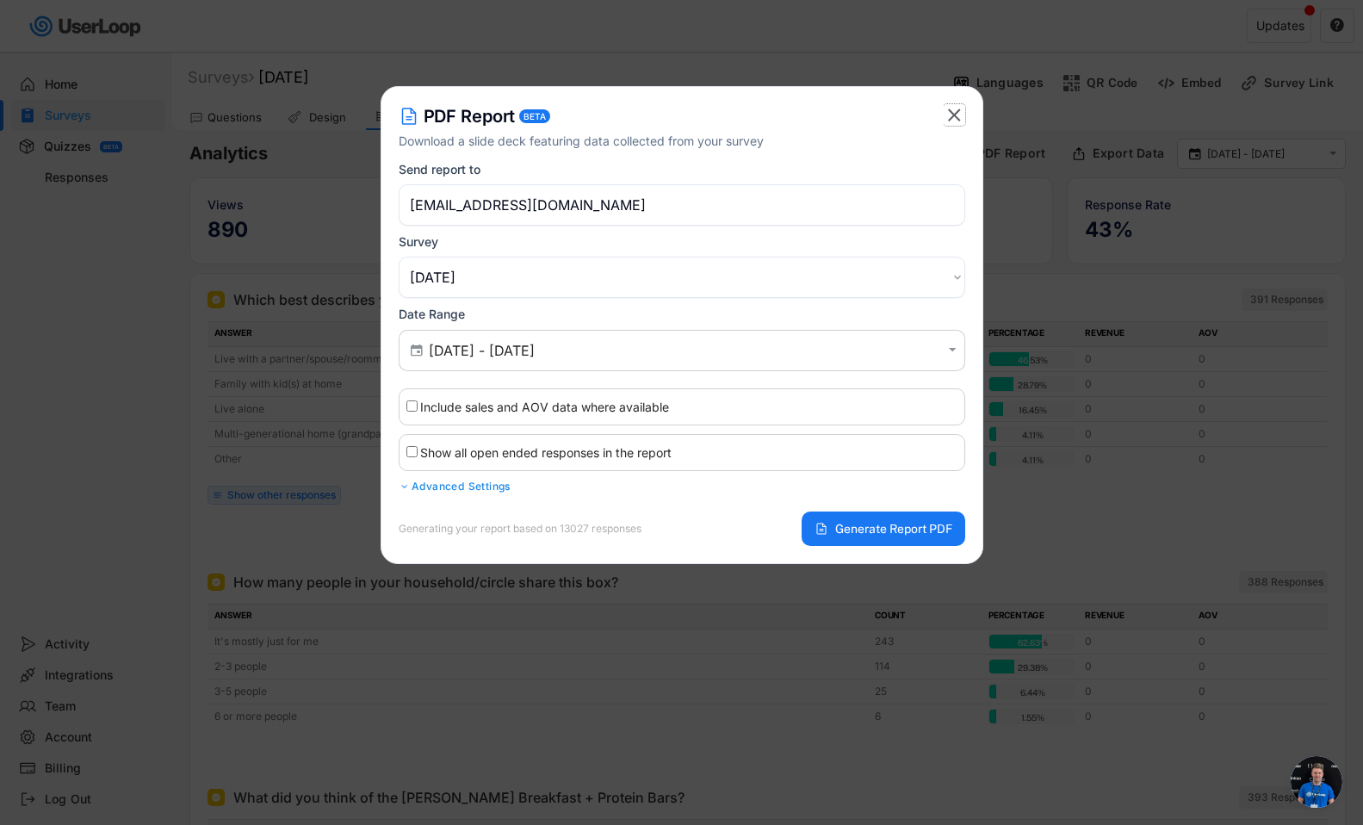
click at [949, 113] on text "" at bounding box center [954, 115] width 13 height 22
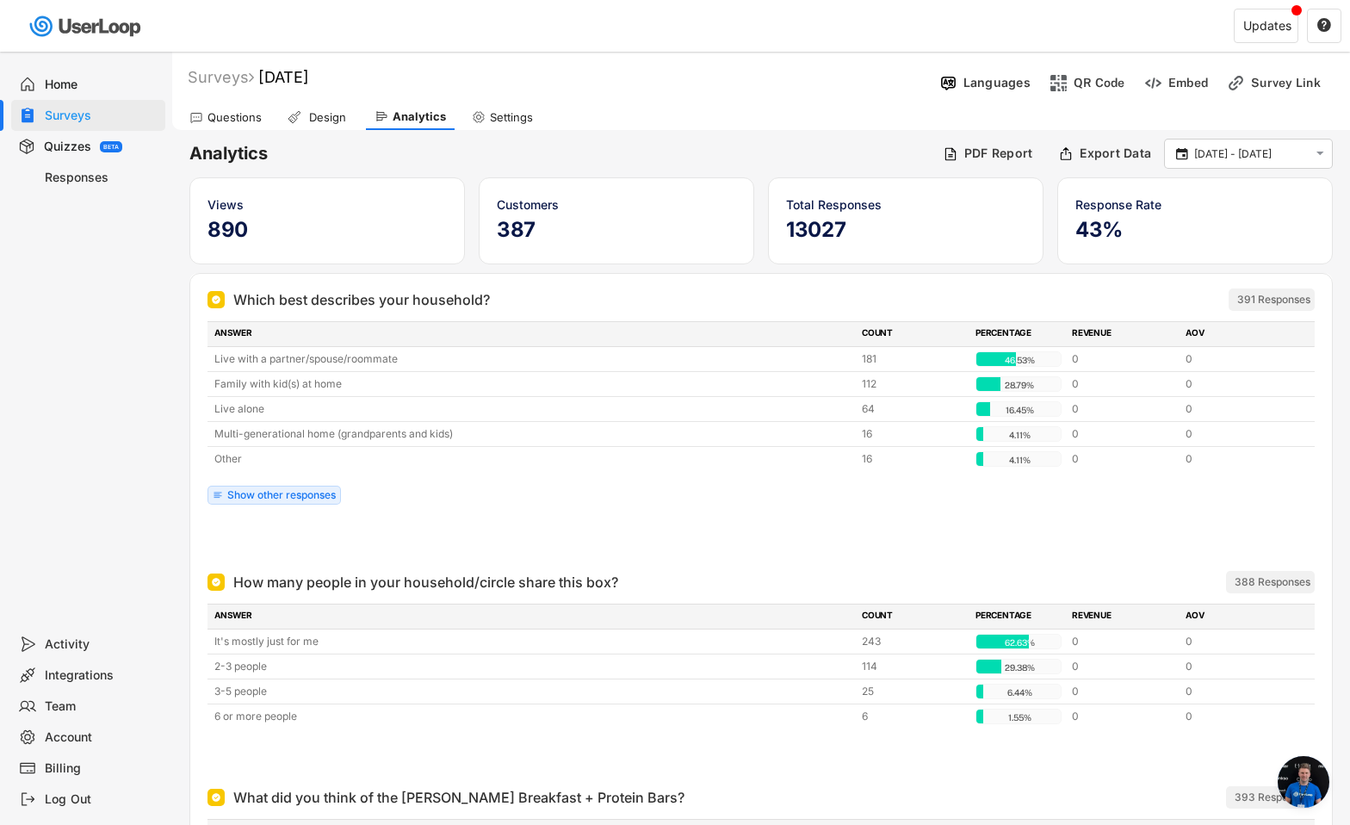
click at [222, 113] on div "Questions" at bounding box center [235, 117] width 54 height 15
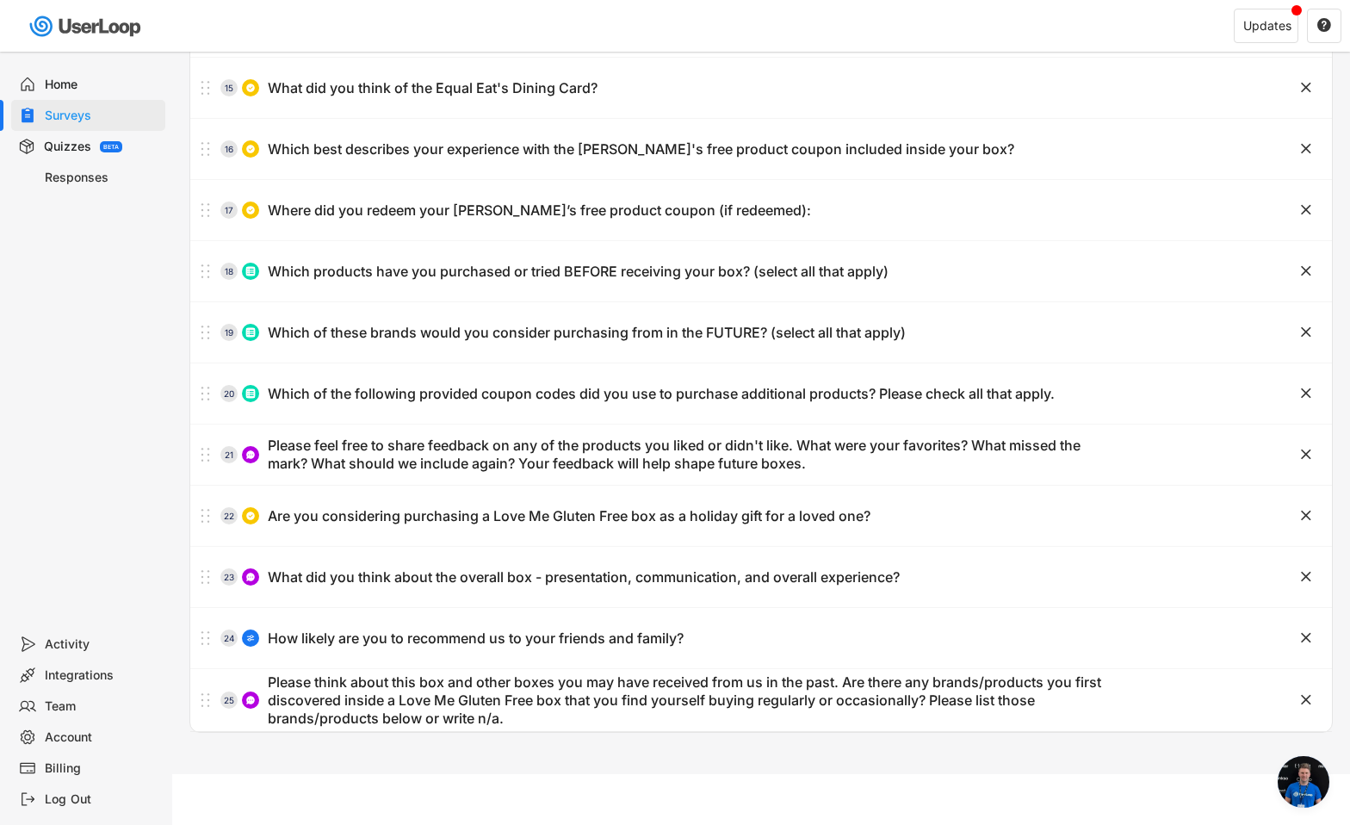
scroll to position [982, 0]
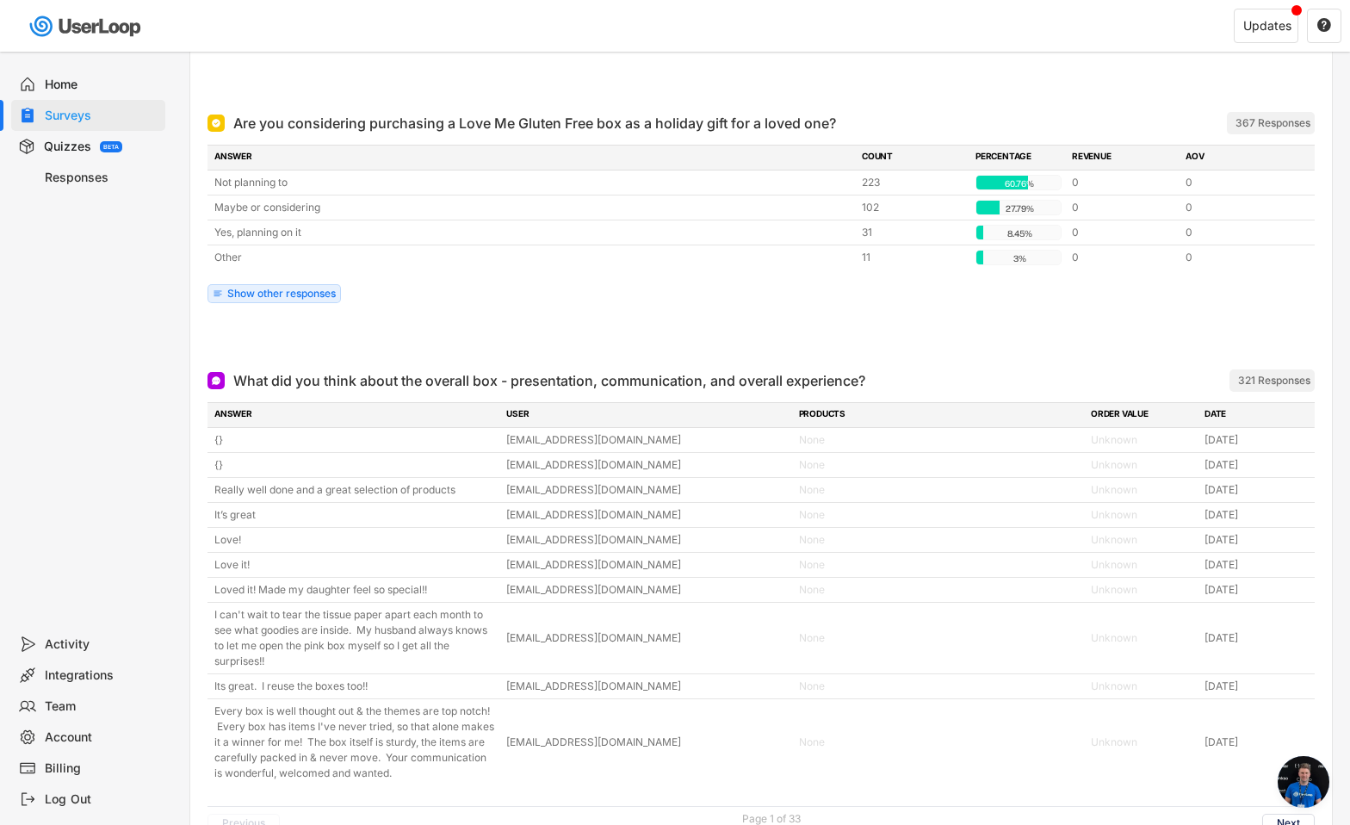
scroll to position [6750, 0]
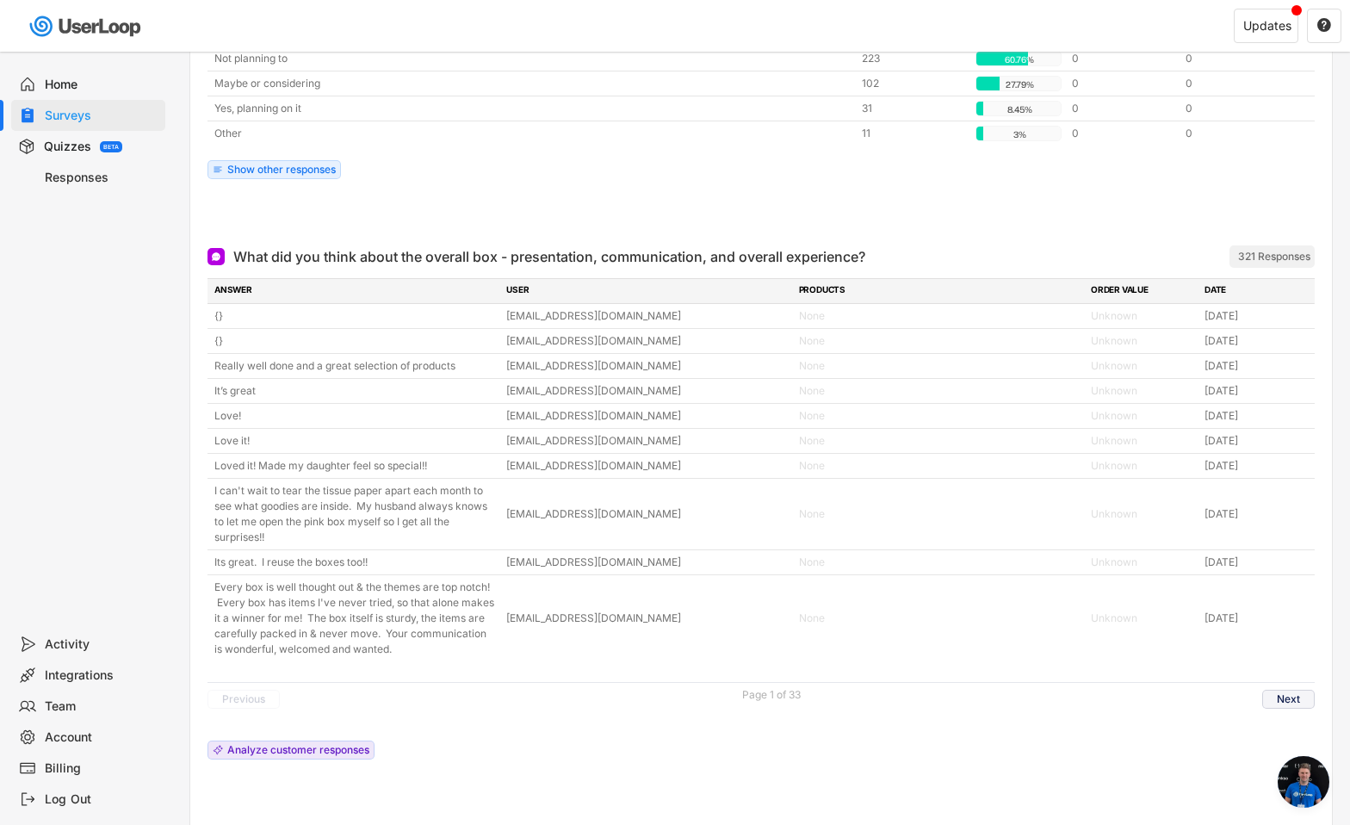
click at [1288, 695] on button "Next" at bounding box center [1289, 699] width 53 height 19
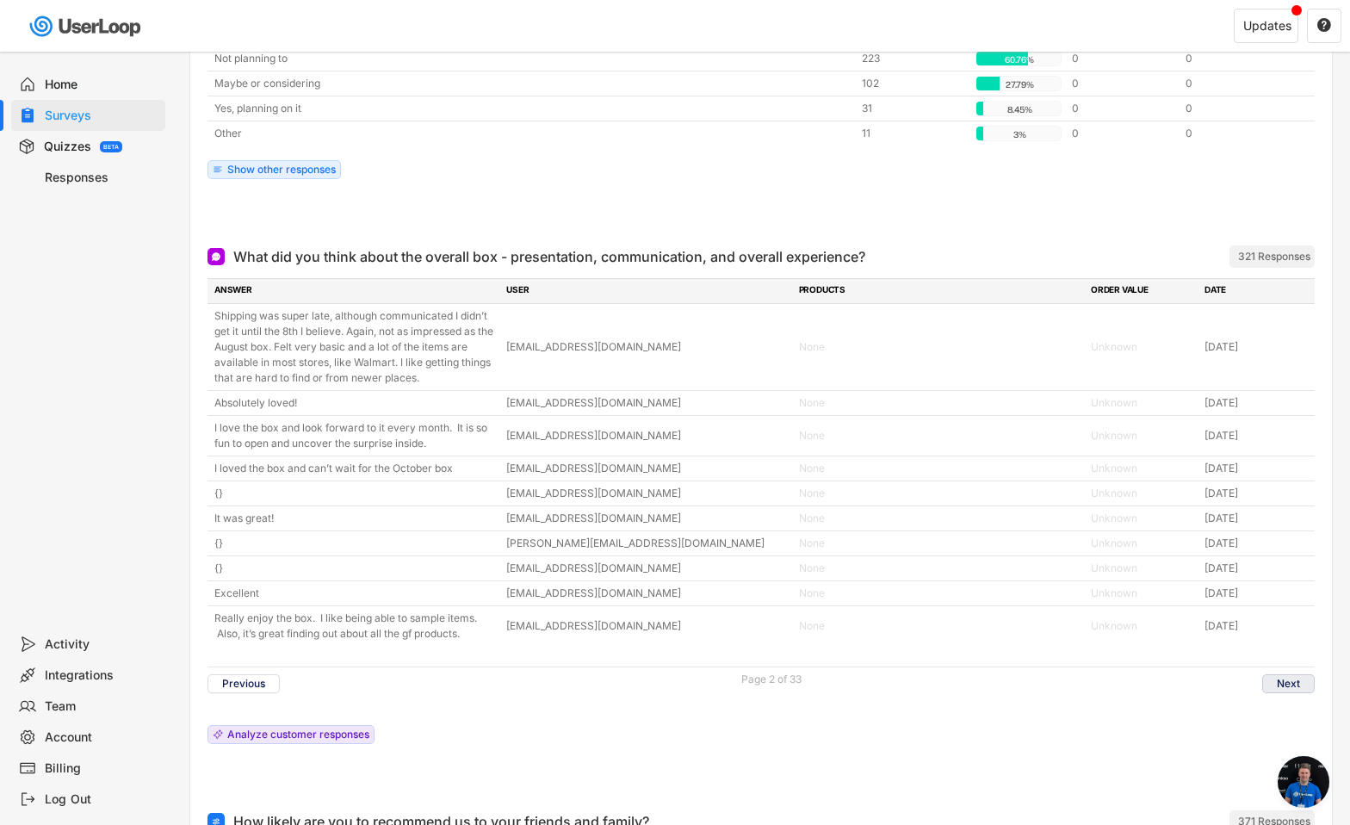
click at [1293, 686] on button "Next" at bounding box center [1289, 683] width 53 height 19
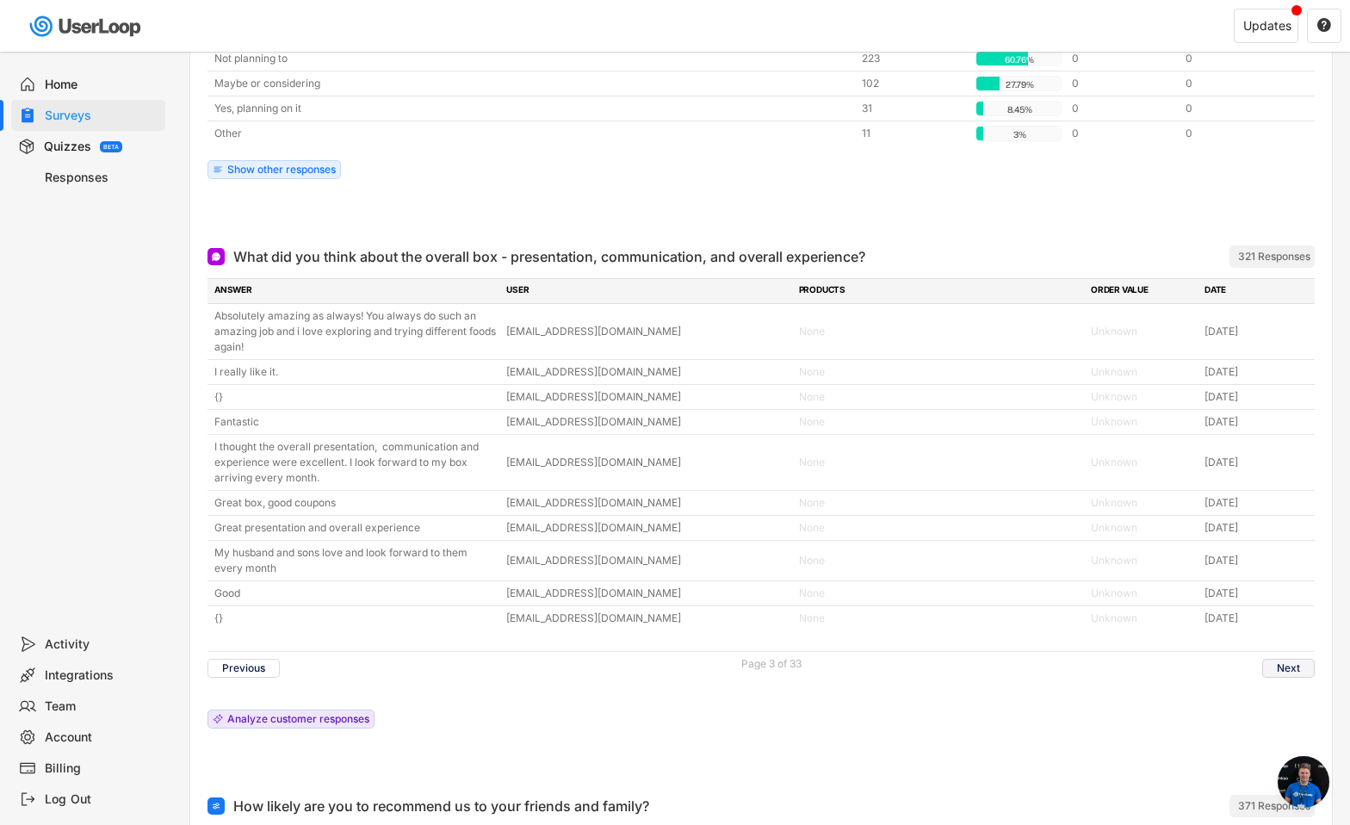
click at [1294, 667] on button "Next" at bounding box center [1289, 668] width 53 height 19
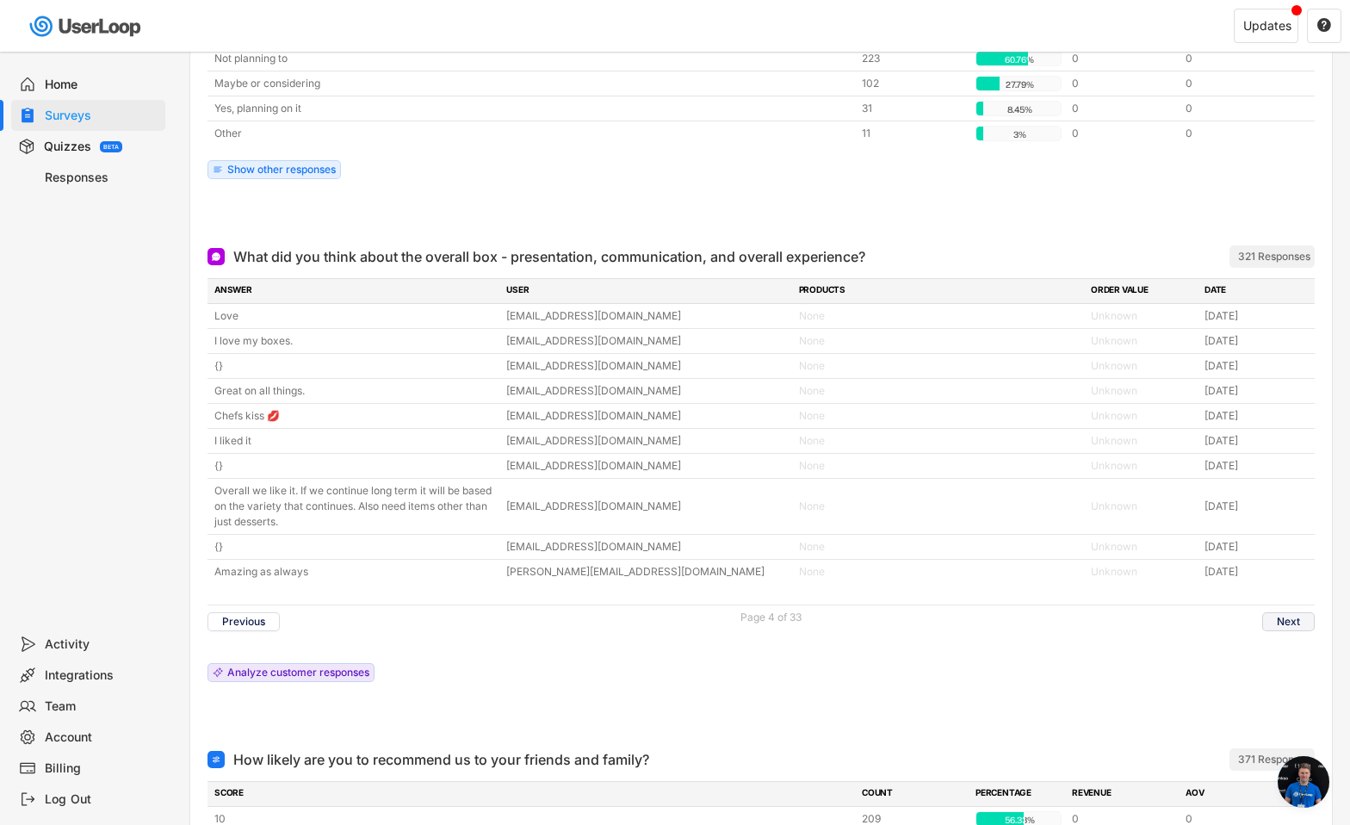
click at [1288, 617] on button "Next" at bounding box center [1289, 621] width 53 height 19
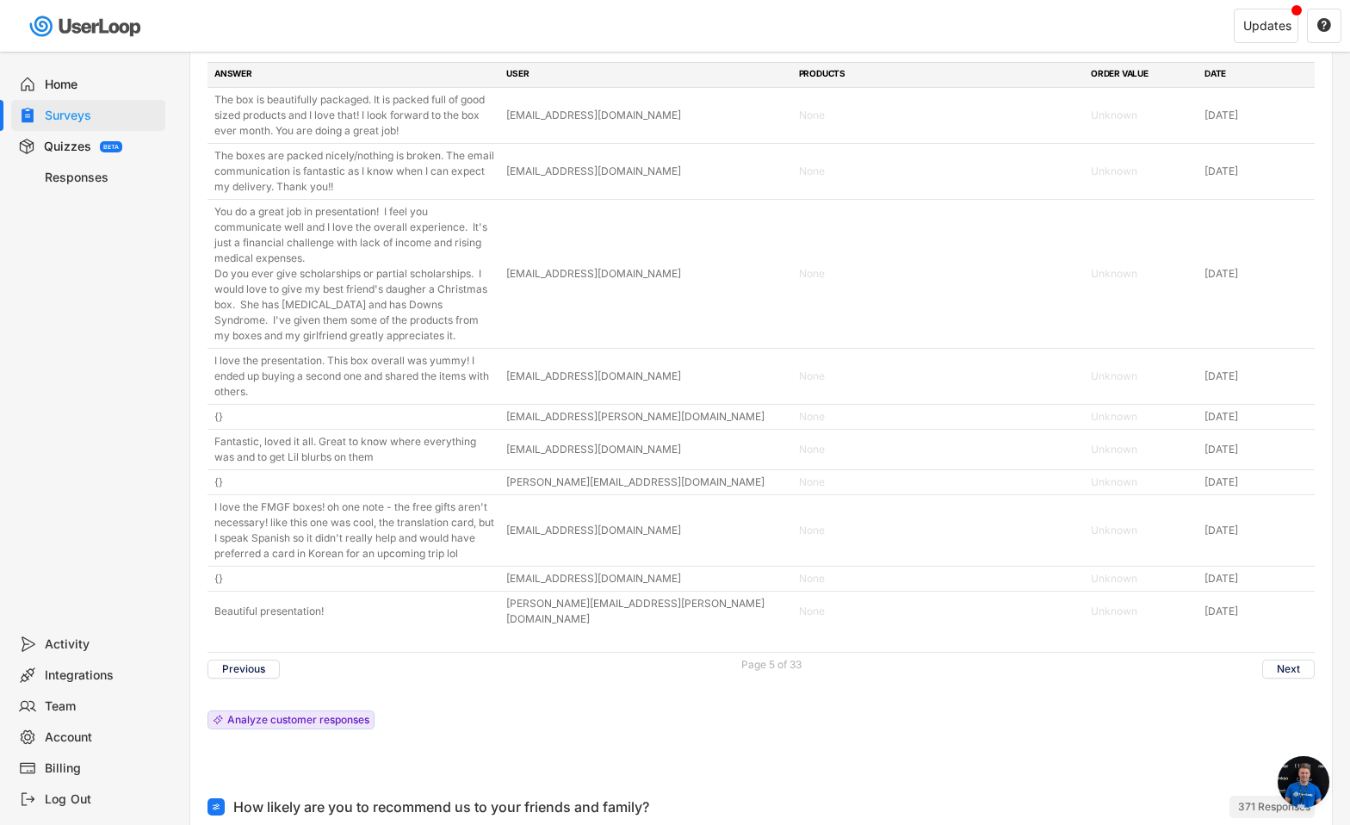
scroll to position [6967, 0]
click at [1294, 664] on button "Next" at bounding box center [1289, 669] width 53 height 19
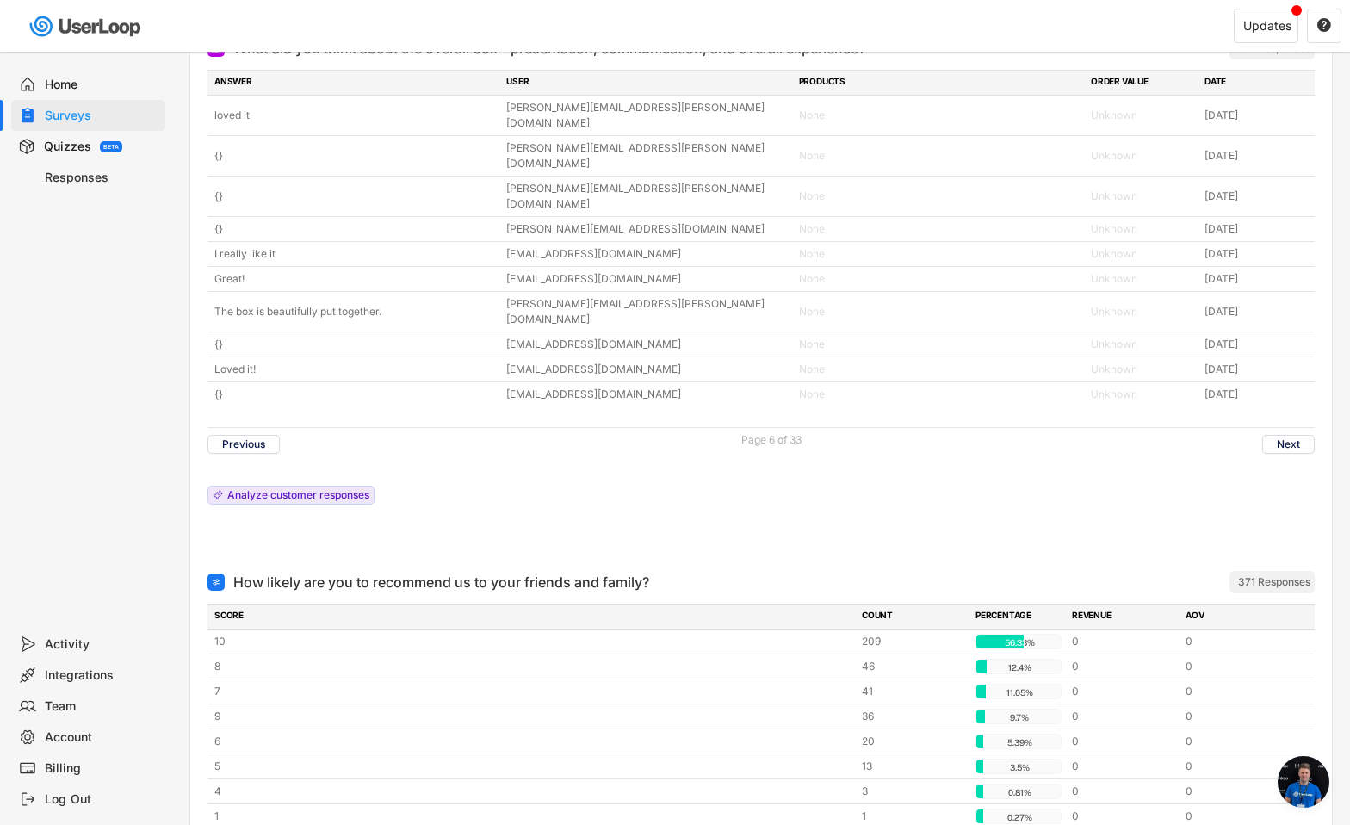
scroll to position [6751, 0]
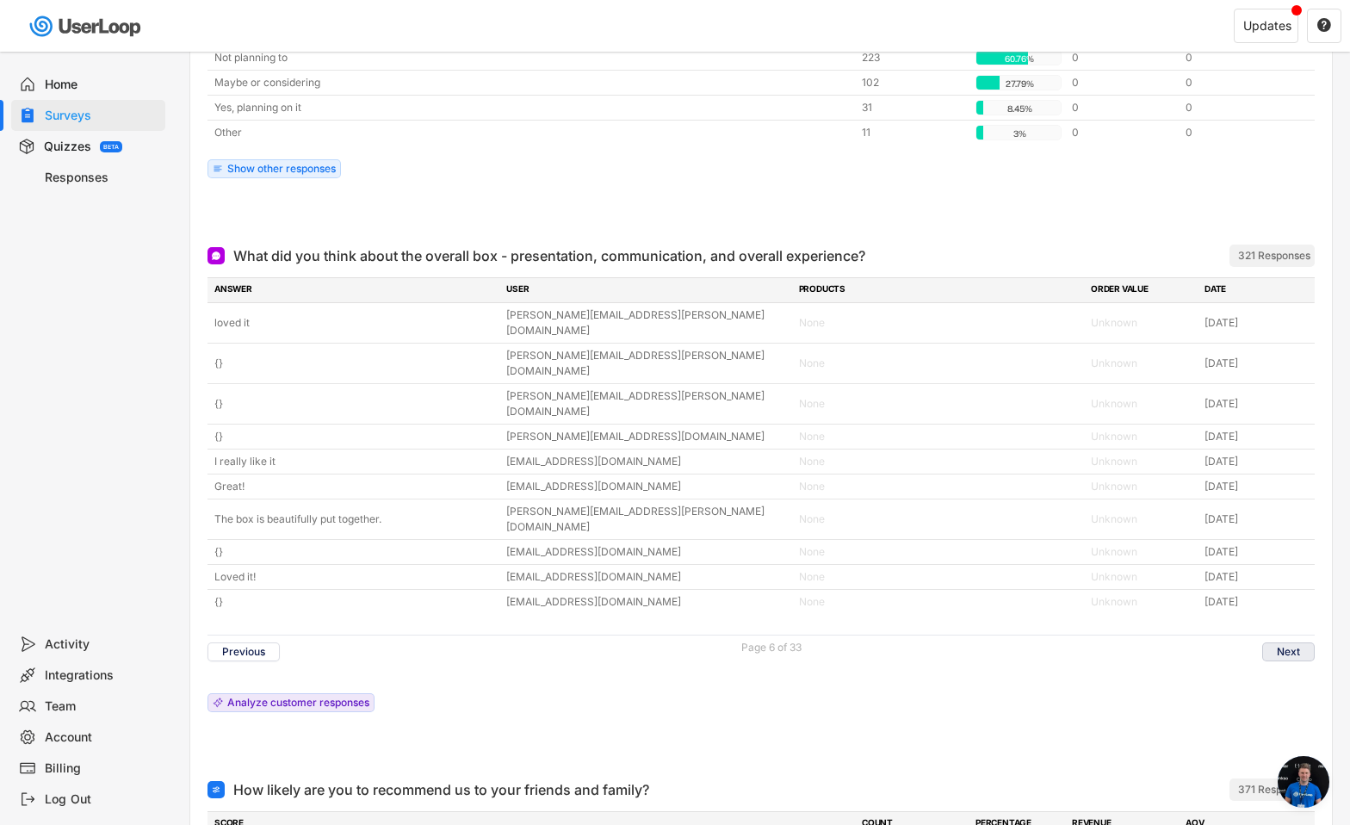
click at [1287, 642] on button "Next" at bounding box center [1289, 651] width 53 height 19
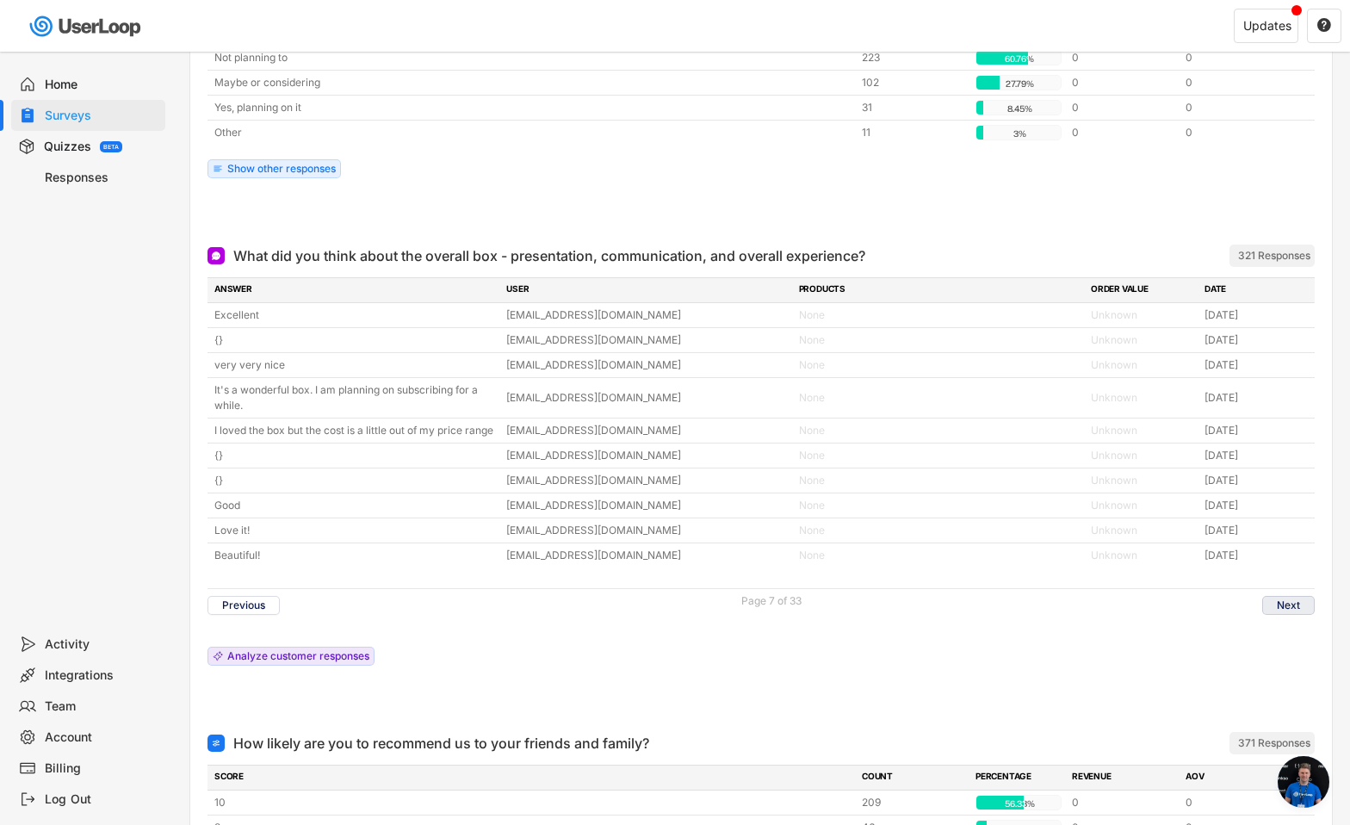
click at [1280, 615] on button "Next" at bounding box center [1289, 605] width 53 height 19
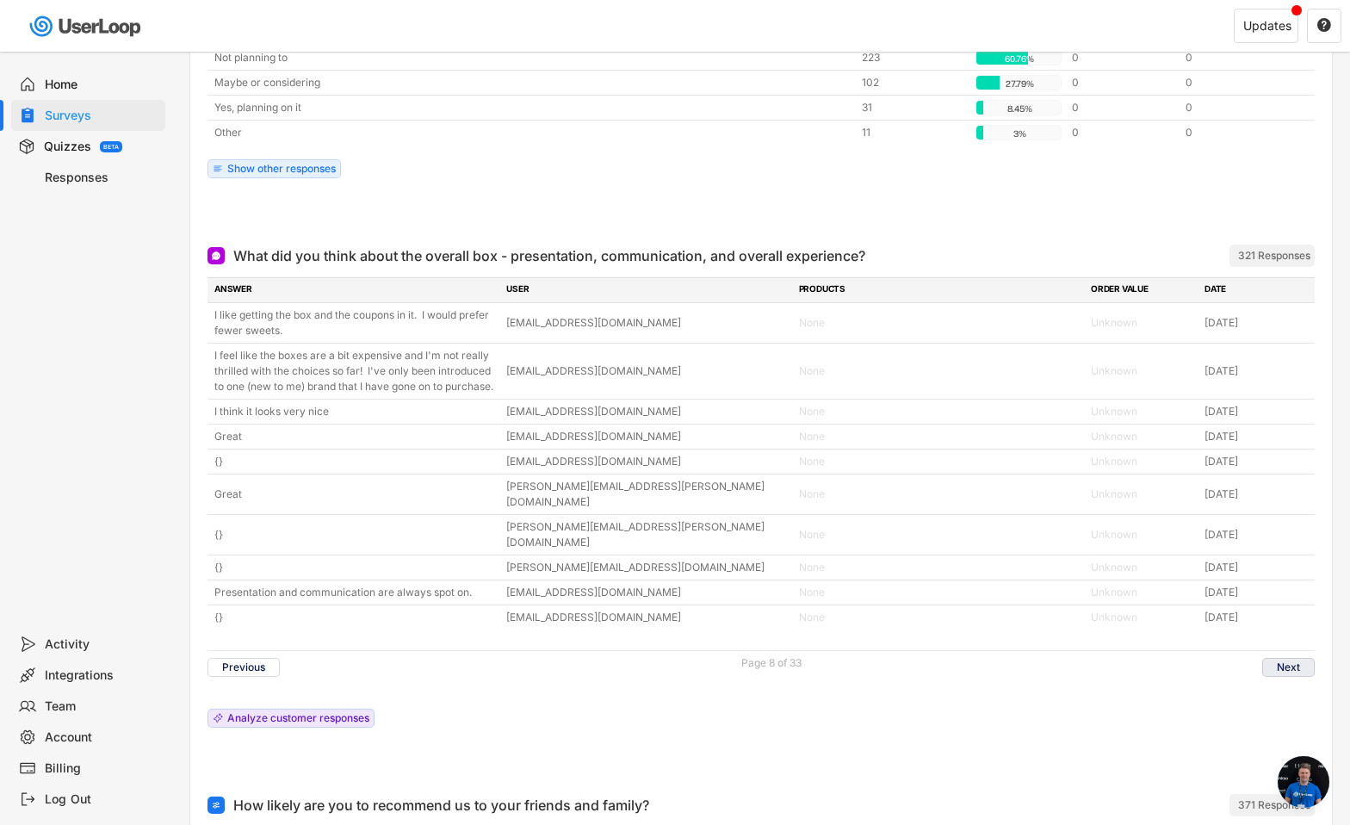
click at [1288, 658] on button "Next" at bounding box center [1289, 667] width 53 height 19
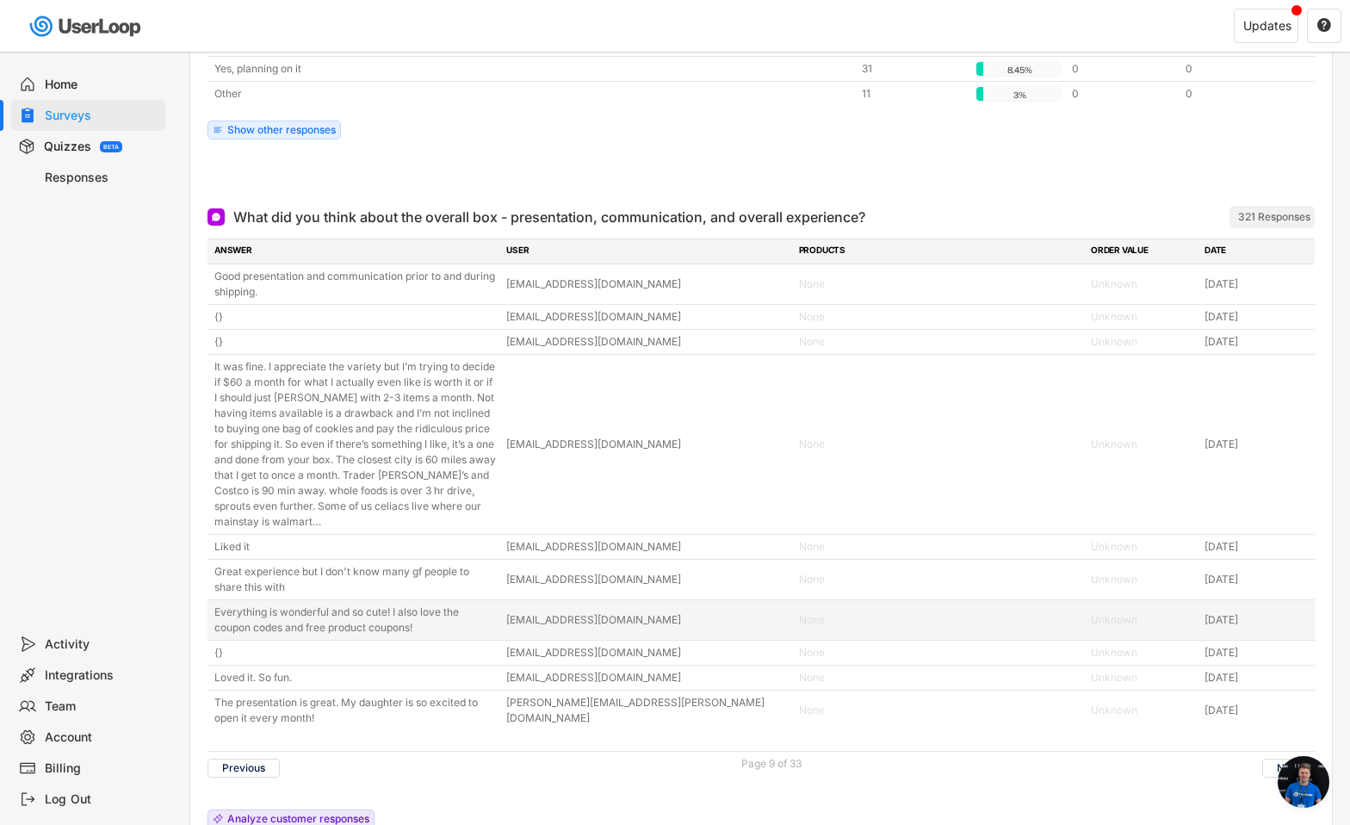
scroll to position [6819, 0]
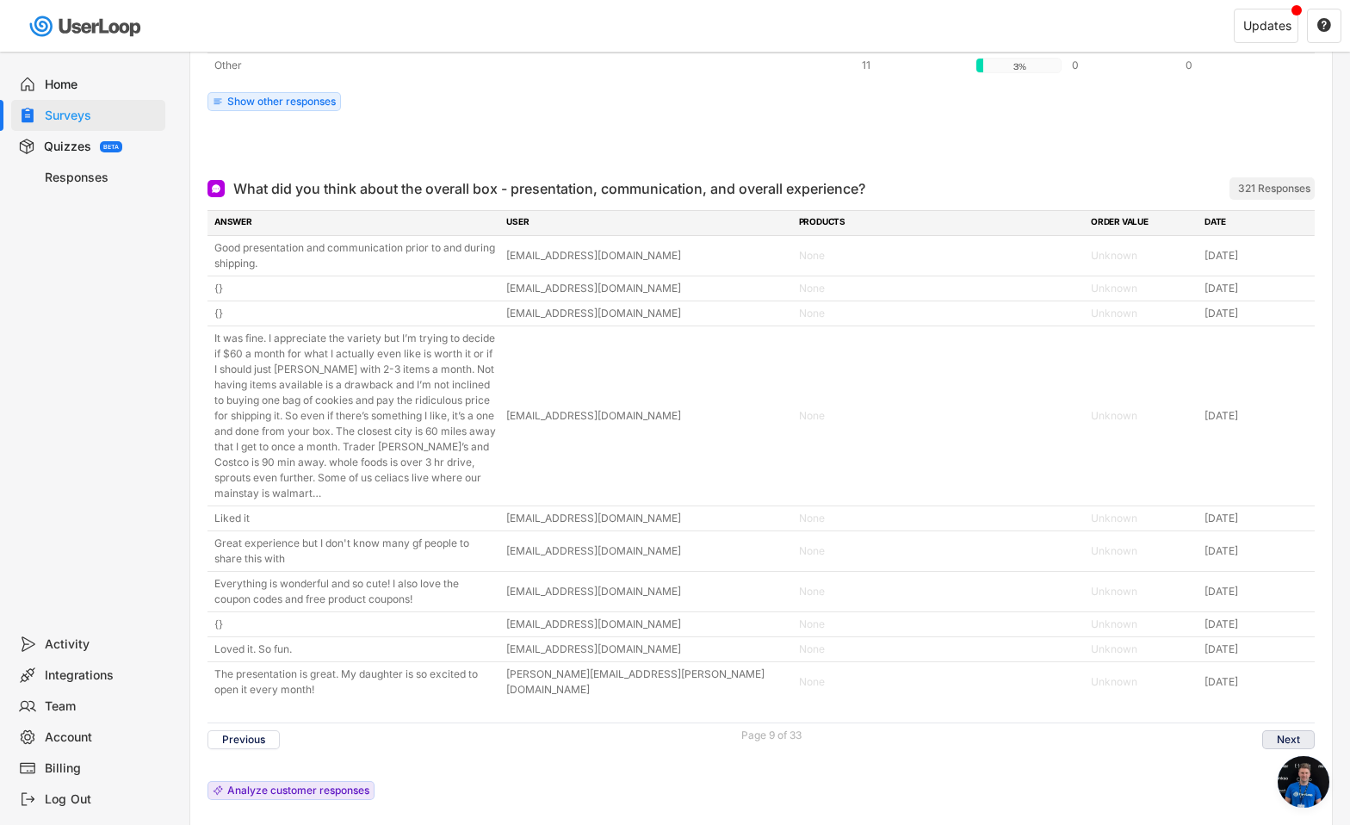
click at [1291, 740] on button "Next" at bounding box center [1289, 739] width 53 height 19
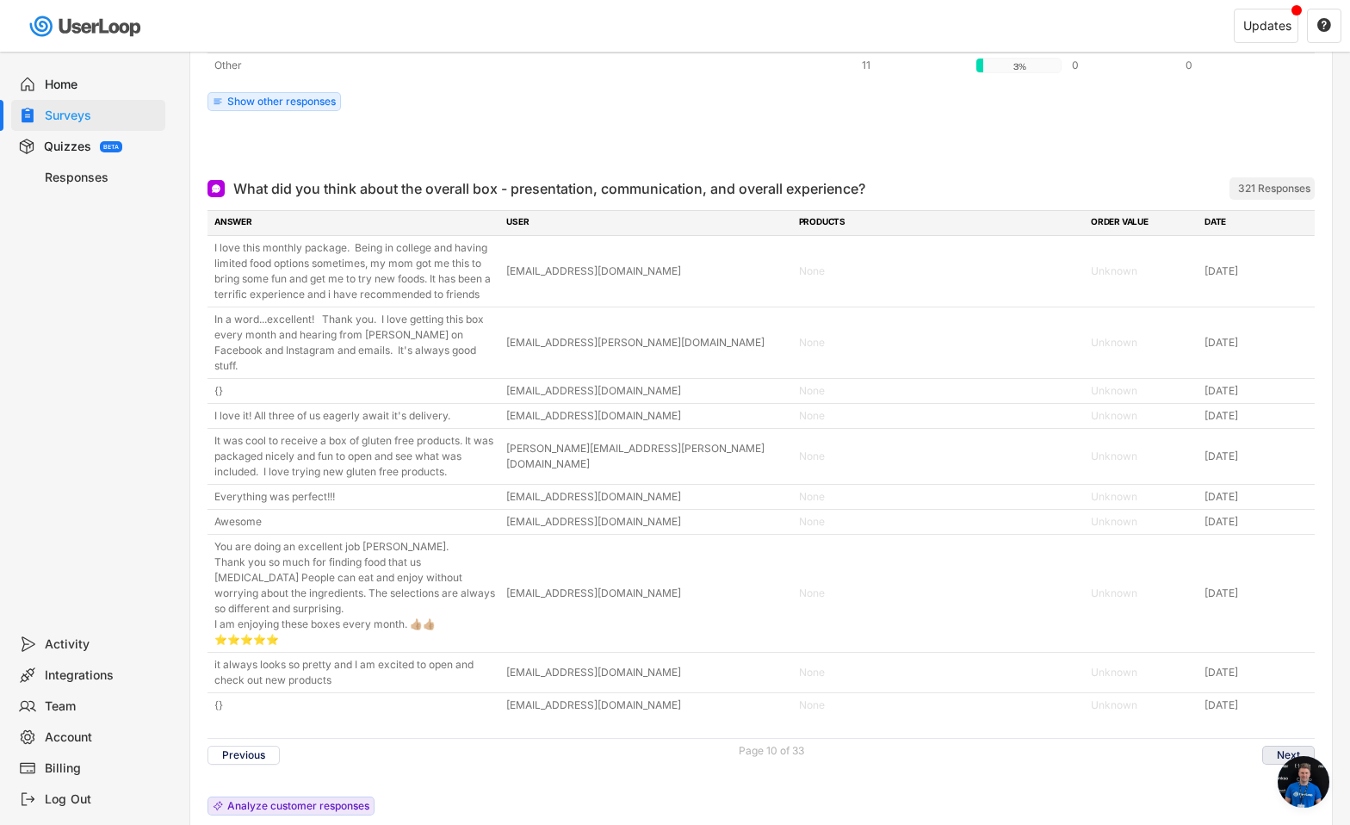
click at [1298, 746] on button "Next" at bounding box center [1289, 755] width 53 height 19
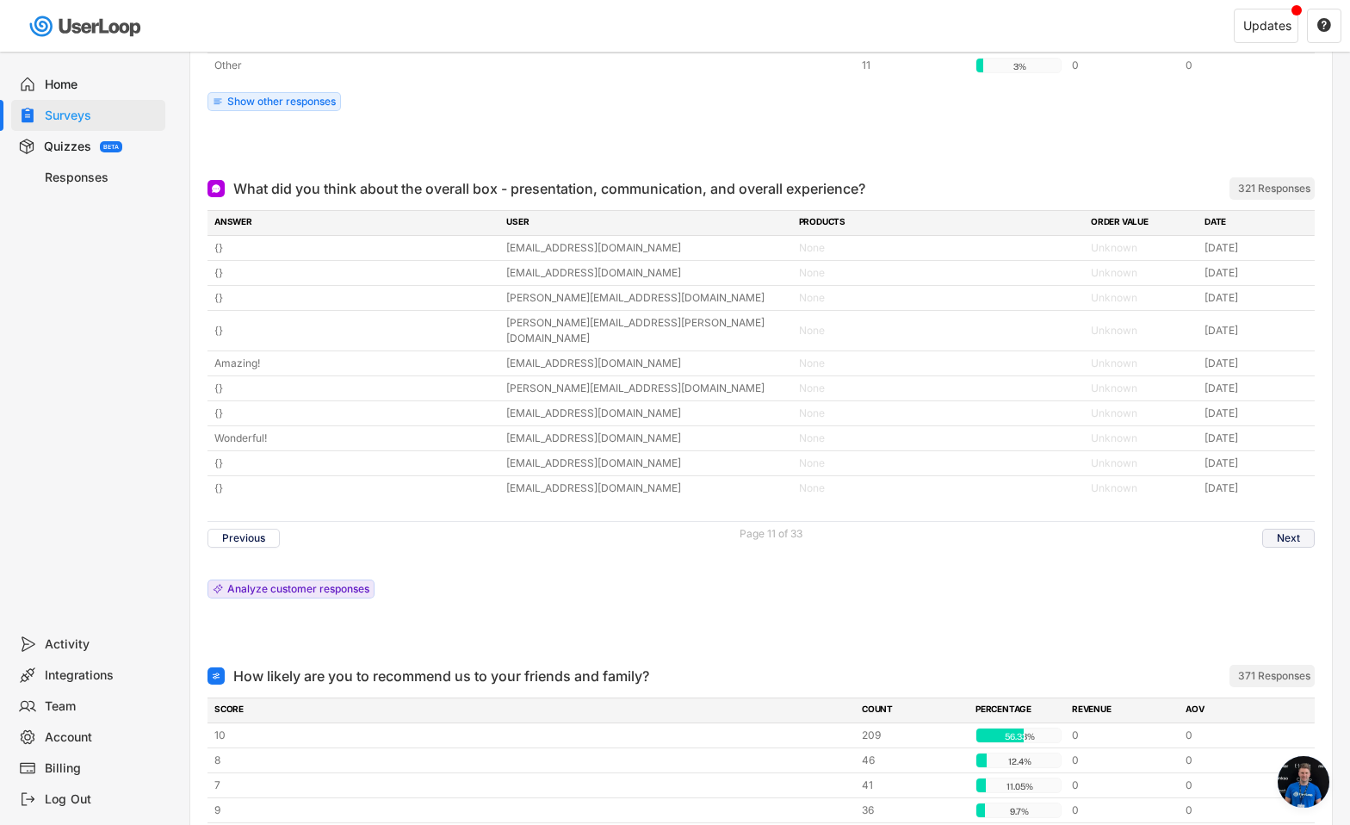
click at [1283, 529] on button "Next" at bounding box center [1289, 538] width 53 height 19
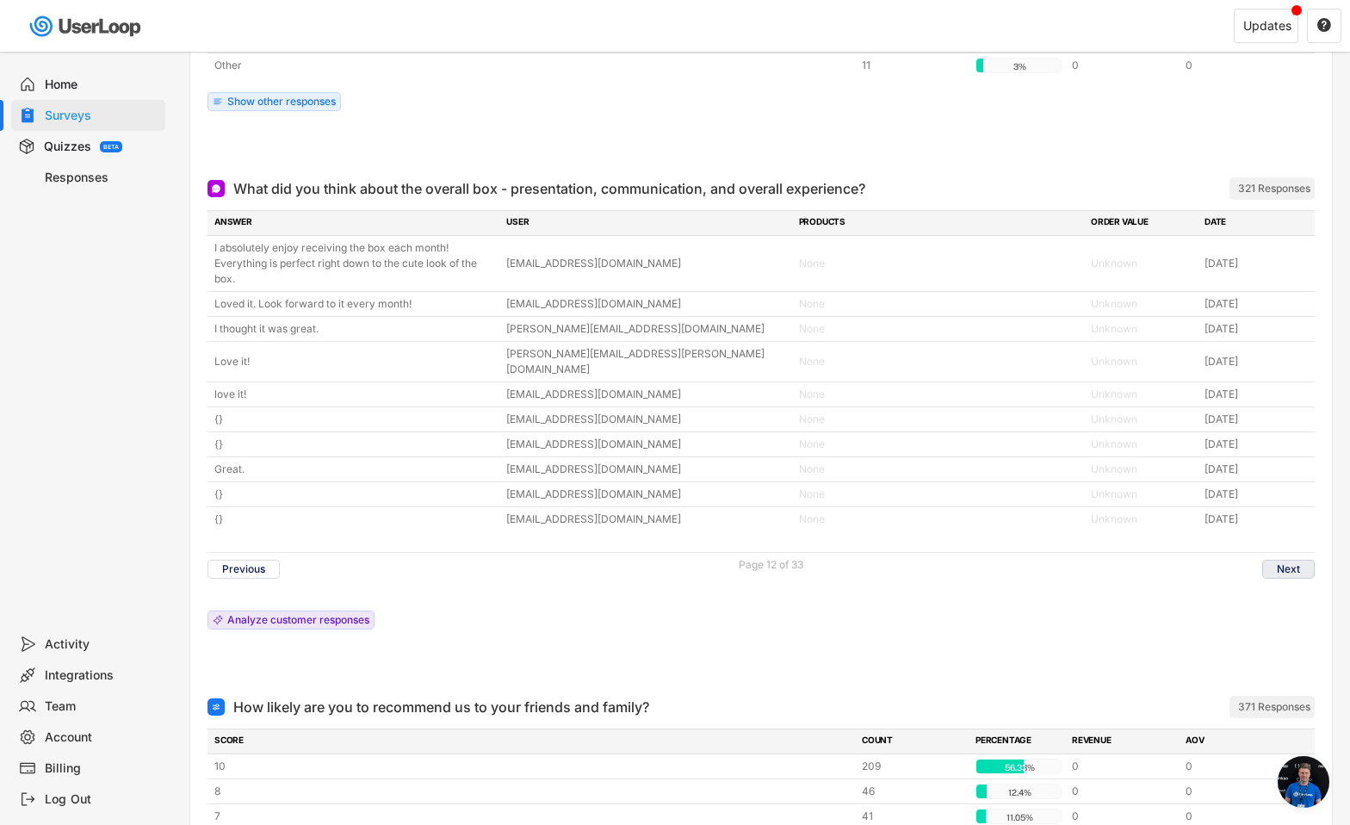
click at [1288, 560] on button "Next" at bounding box center [1289, 569] width 53 height 19
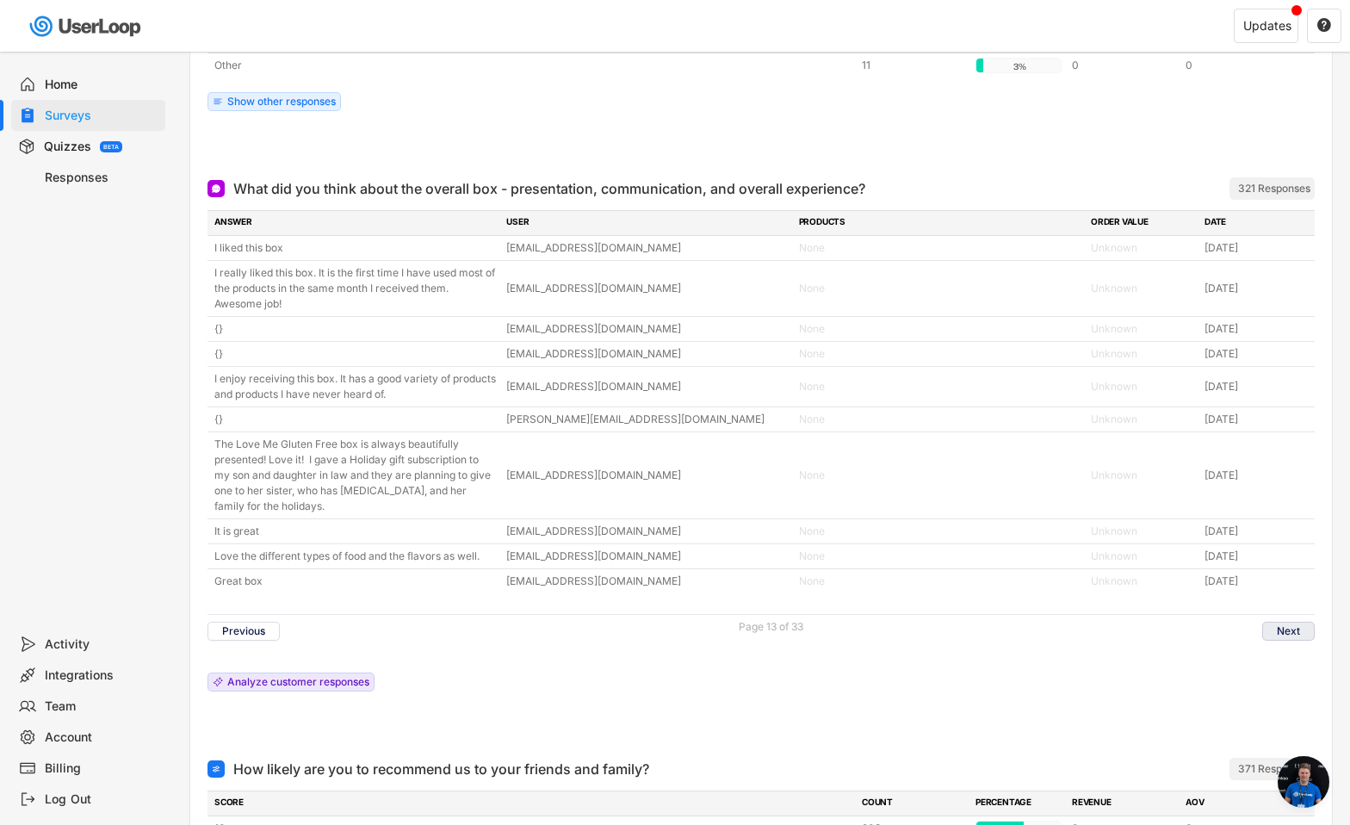
click at [1296, 633] on button "Next" at bounding box center [1289, 631] width 53 height 19
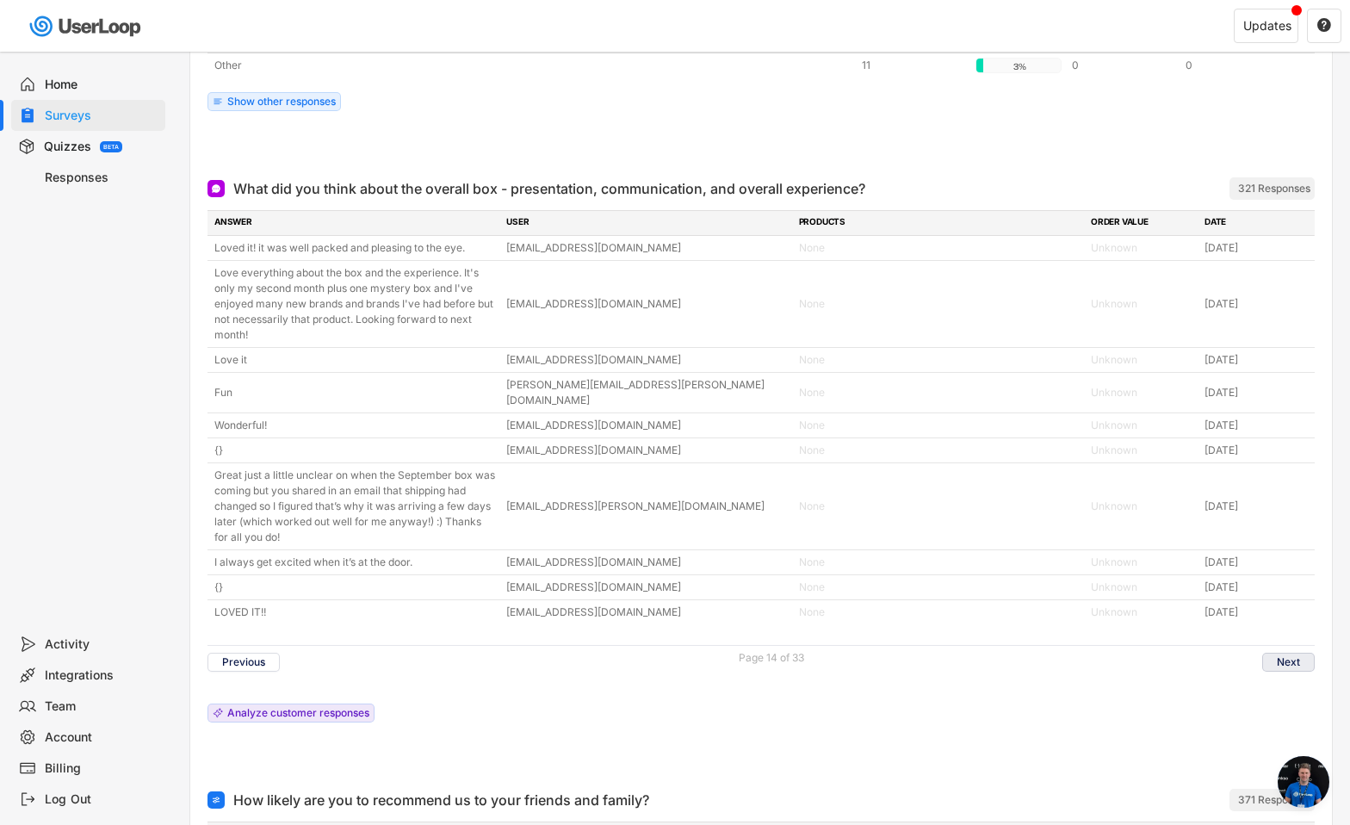
click at [1296, 653] on button "Next" at bounding box center [1289, 662] width 53 height 19
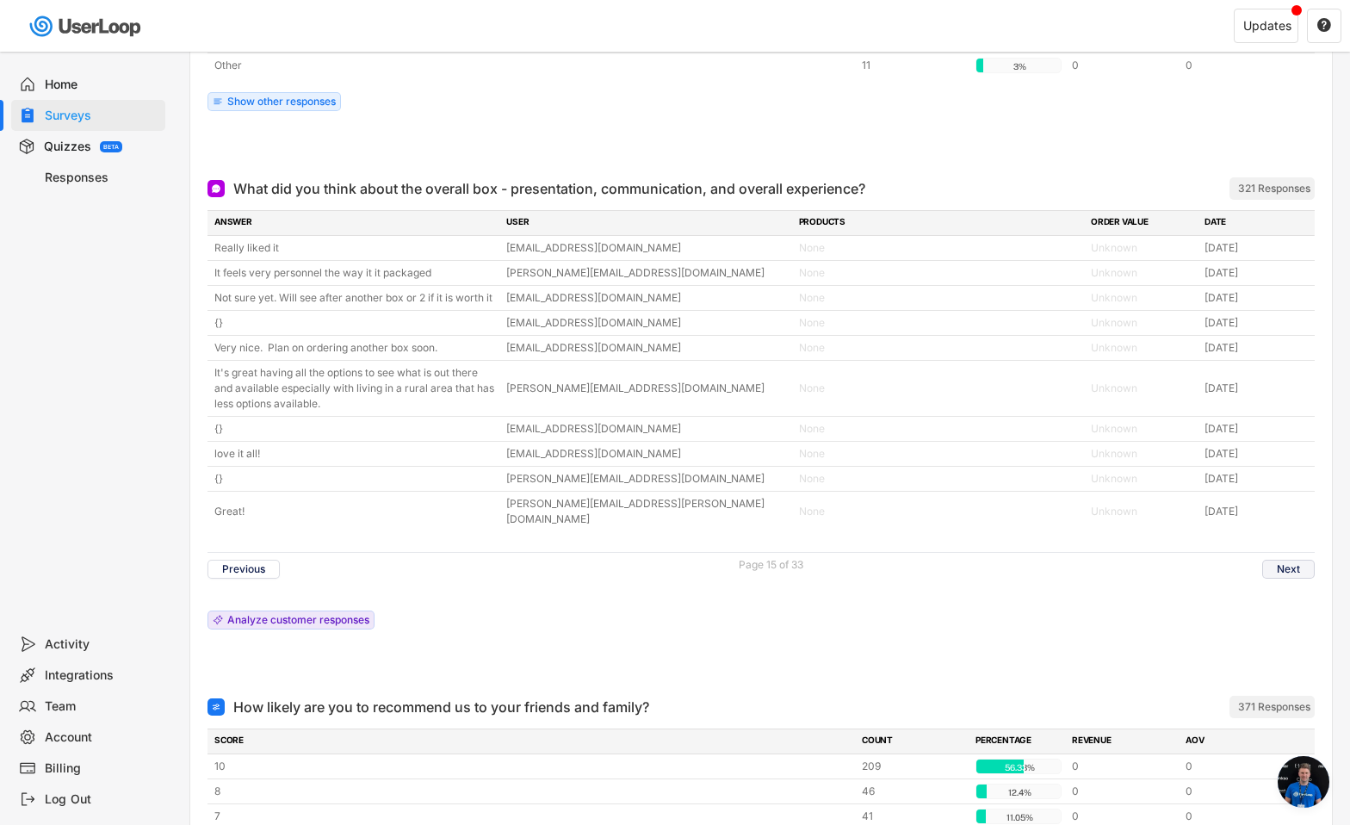
click at [1288, 560] on button "Next" at bounding box center [1289, 569] width 53 height 19
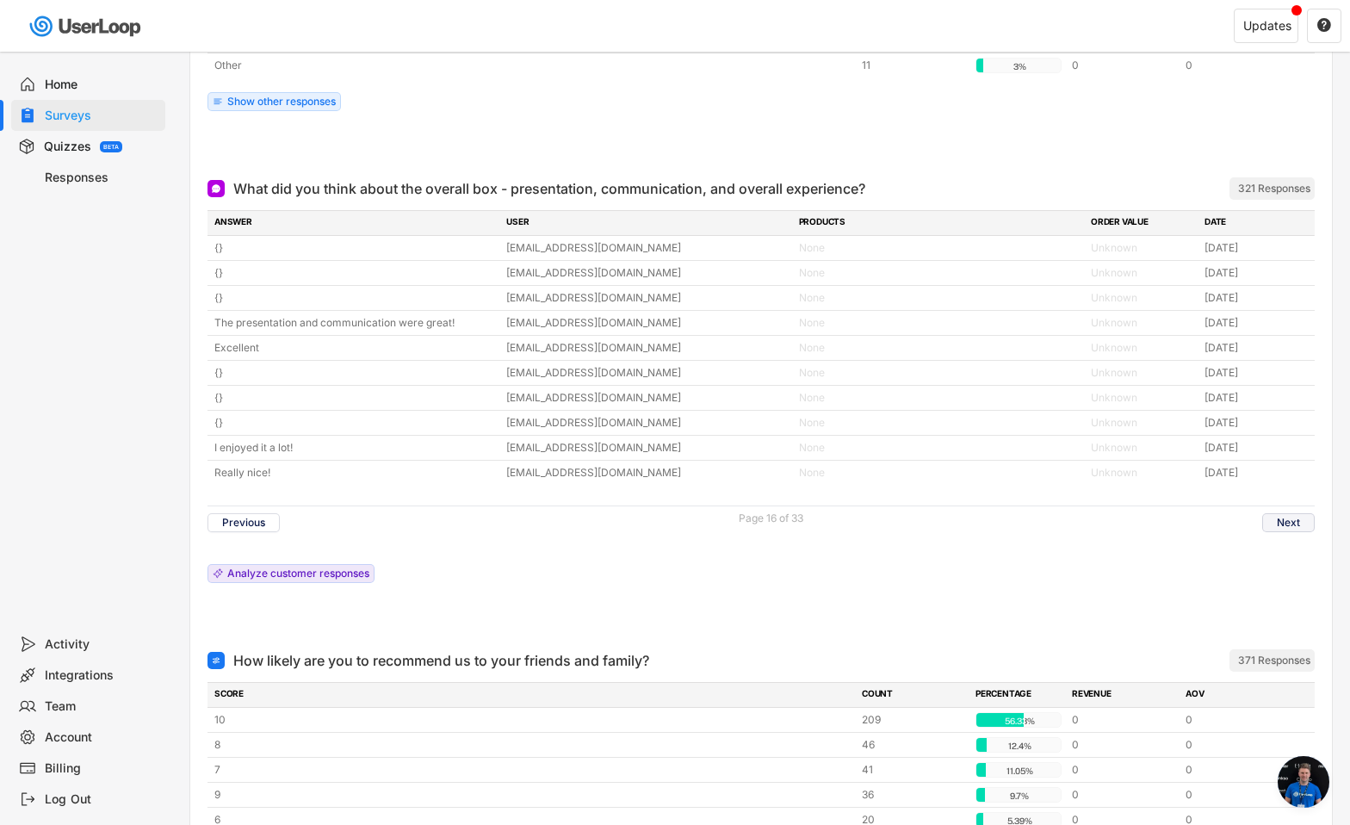
click at [1298, 524] on button "Next" at bounding box center [1289, 522] width 53 height 19
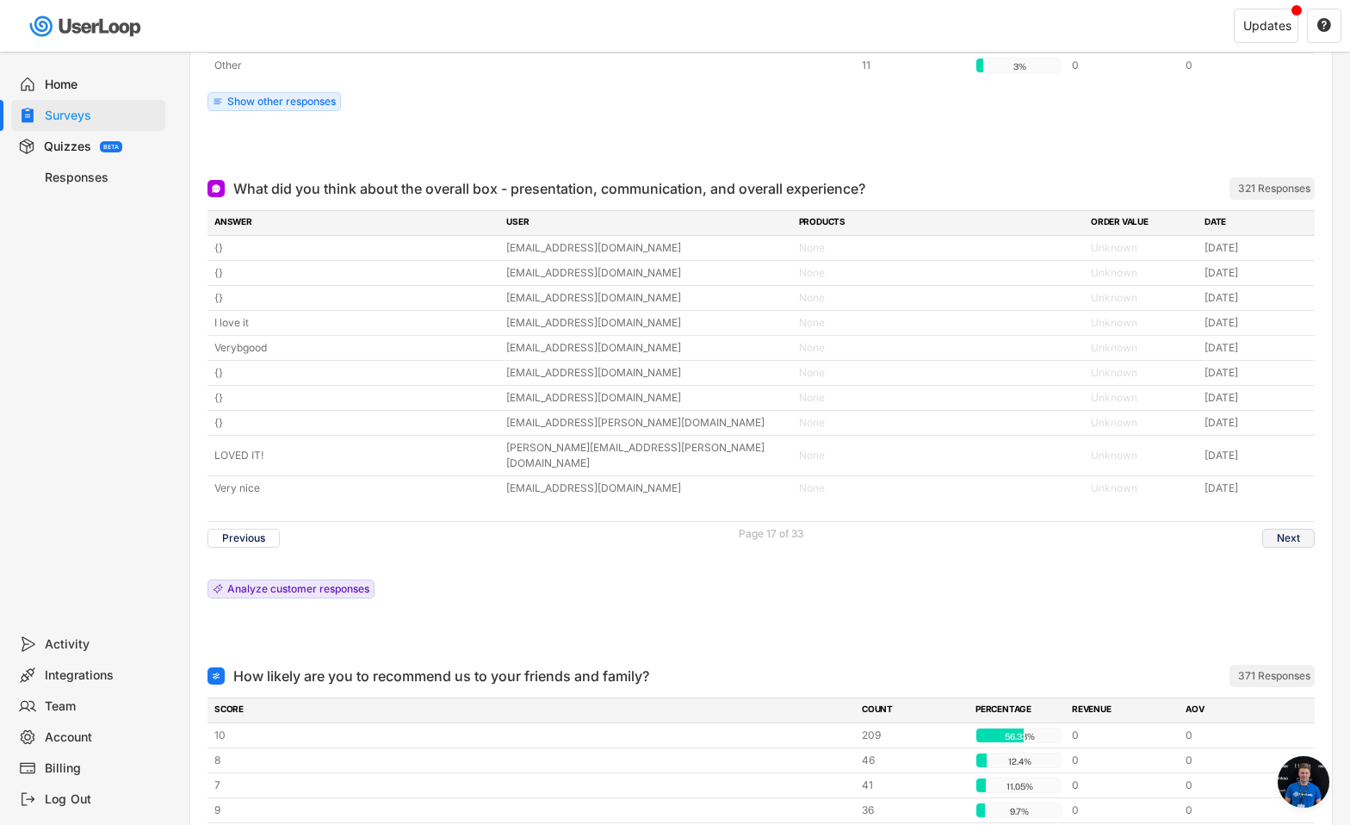
click at [1298, 529] on button "Next" at bounding box center [1289, 538] width 53 height 19
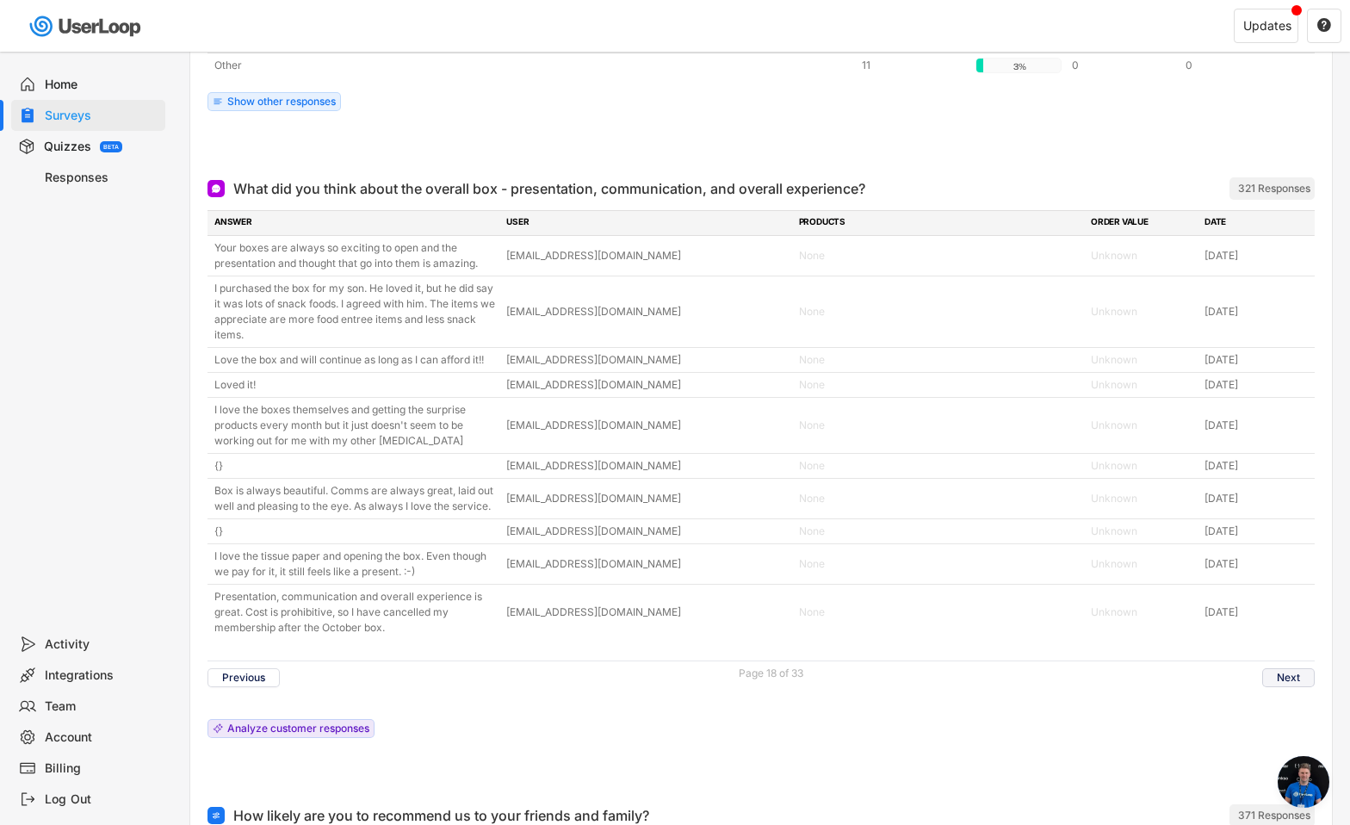
click at [1297, 673] on button "Next" at bounding box center [1289, 677] width 53 height 19
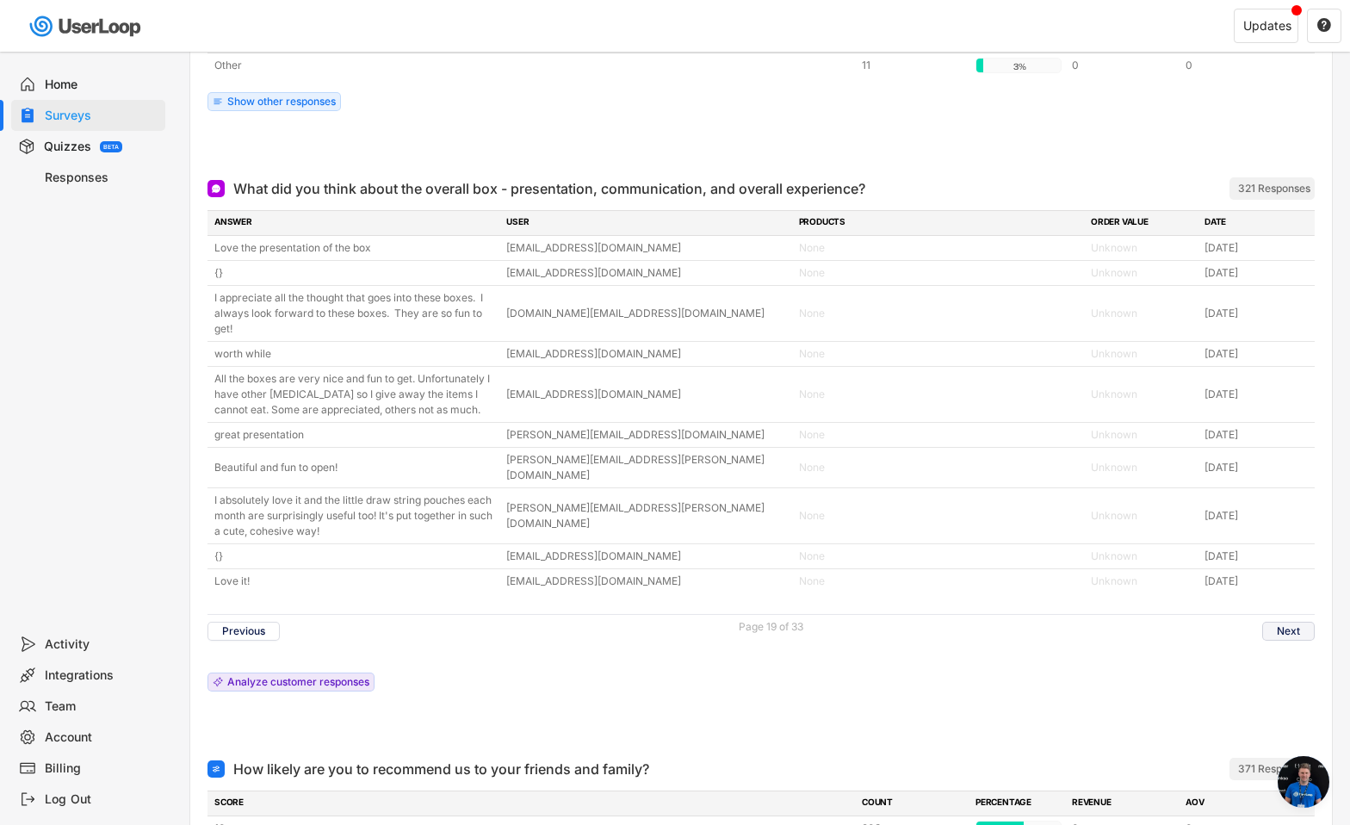
click at [1294, 622] on button "Next" at bounding box center [1289, 631] width 53 height 19
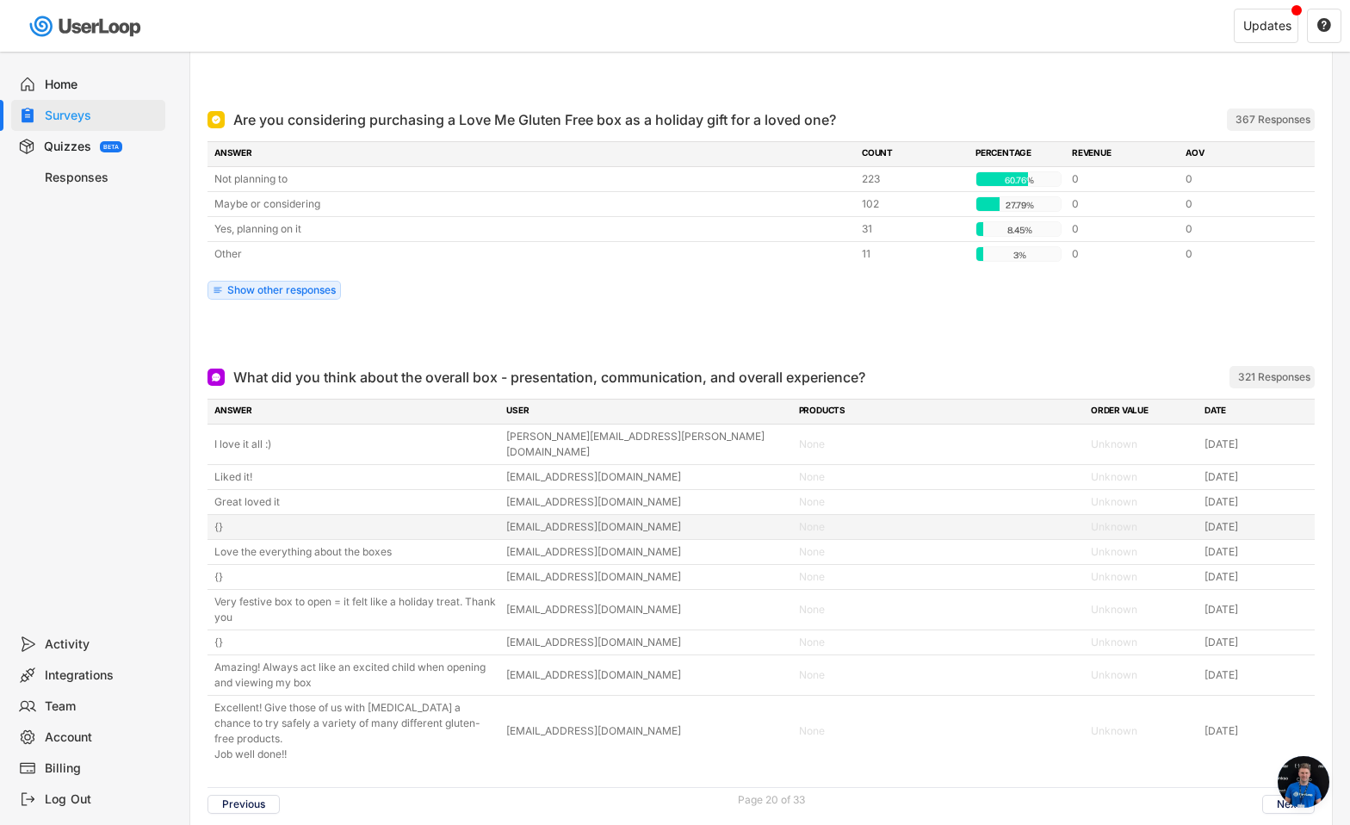
scroll to position [6767, 0]
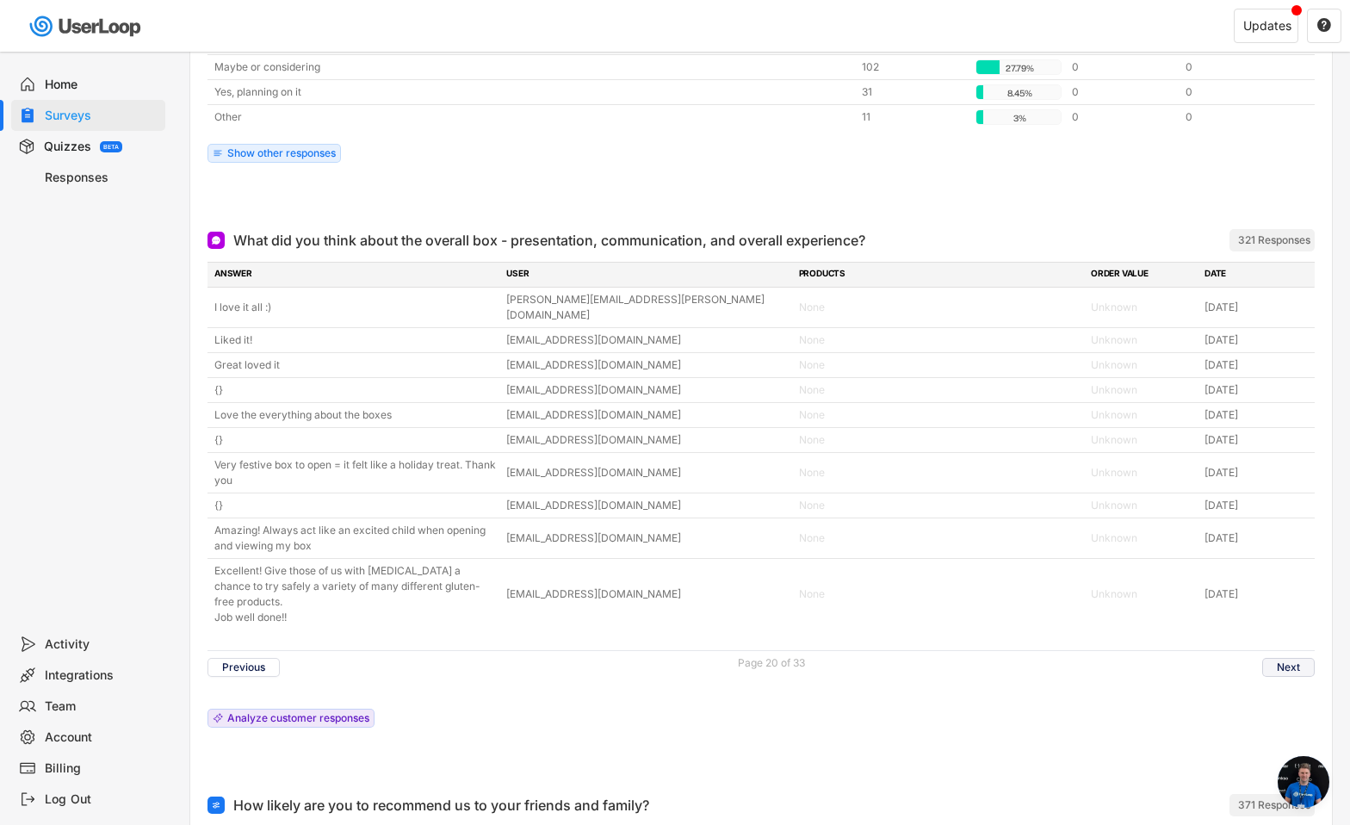
click at [1299, 658] on button "Next" at bounding box center [1289, 667] width 53 height 19
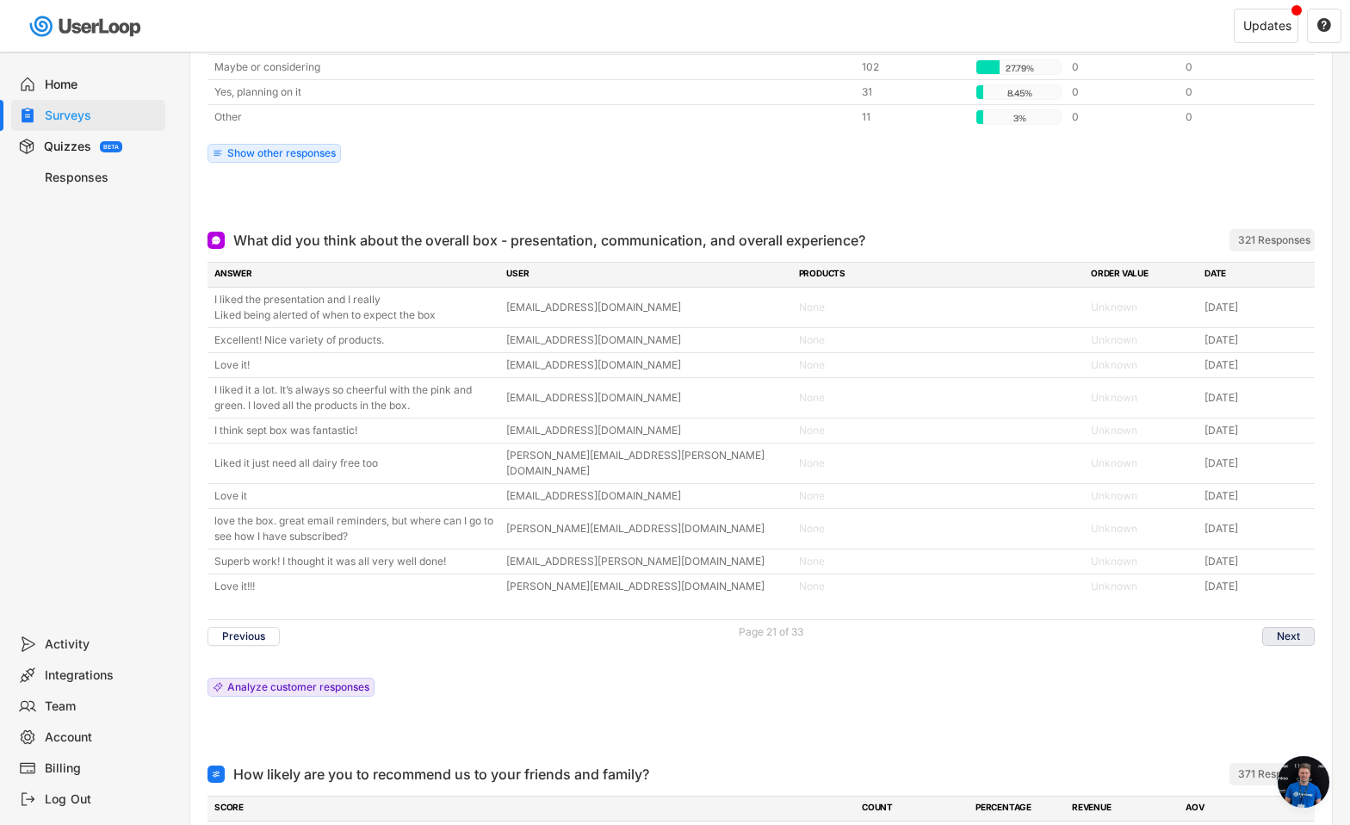
click at [1288, 627] on button "Next" at bounding box center [1289, 636] width 53 height 19
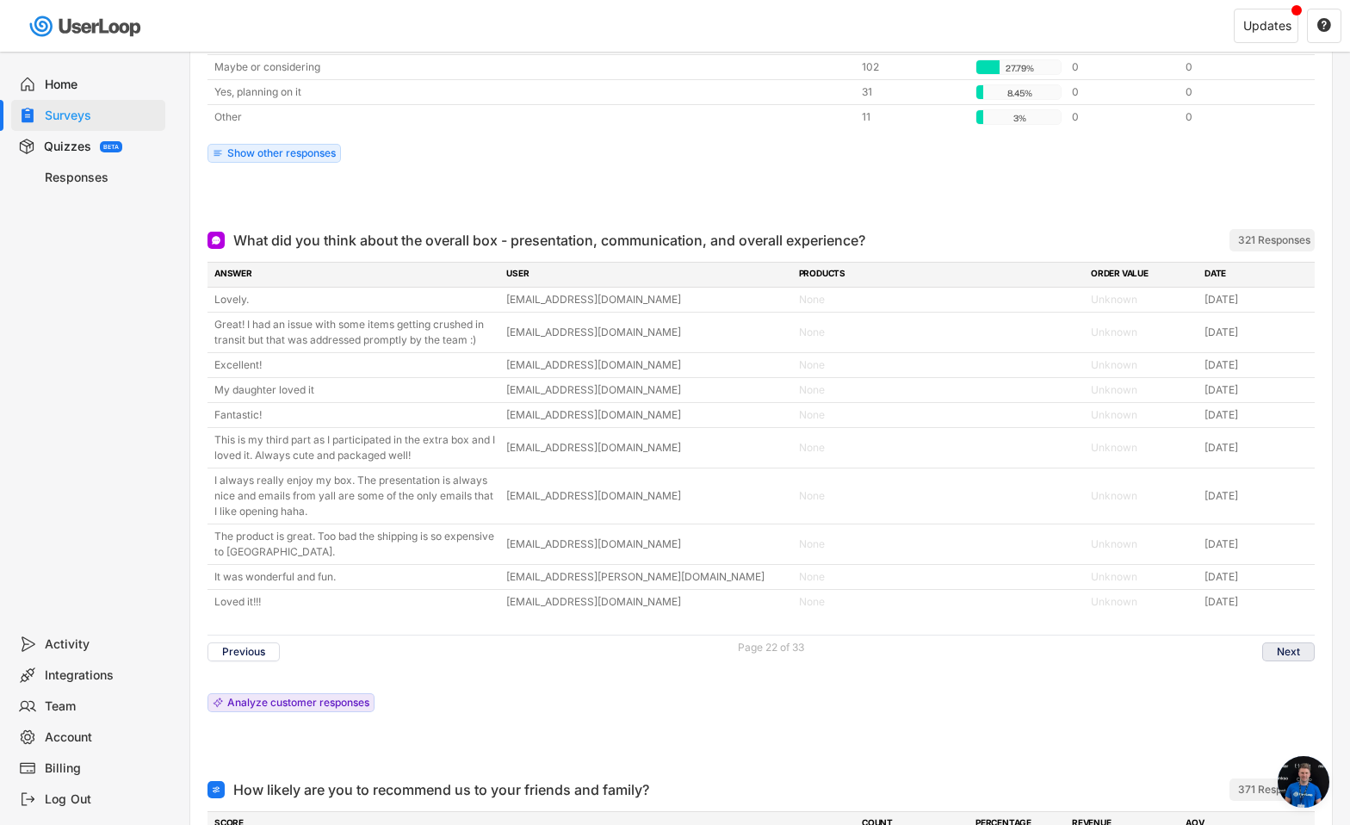
click at [1304, 655] on button "Next" at bounding box center [1289, 651] width 53 height 19
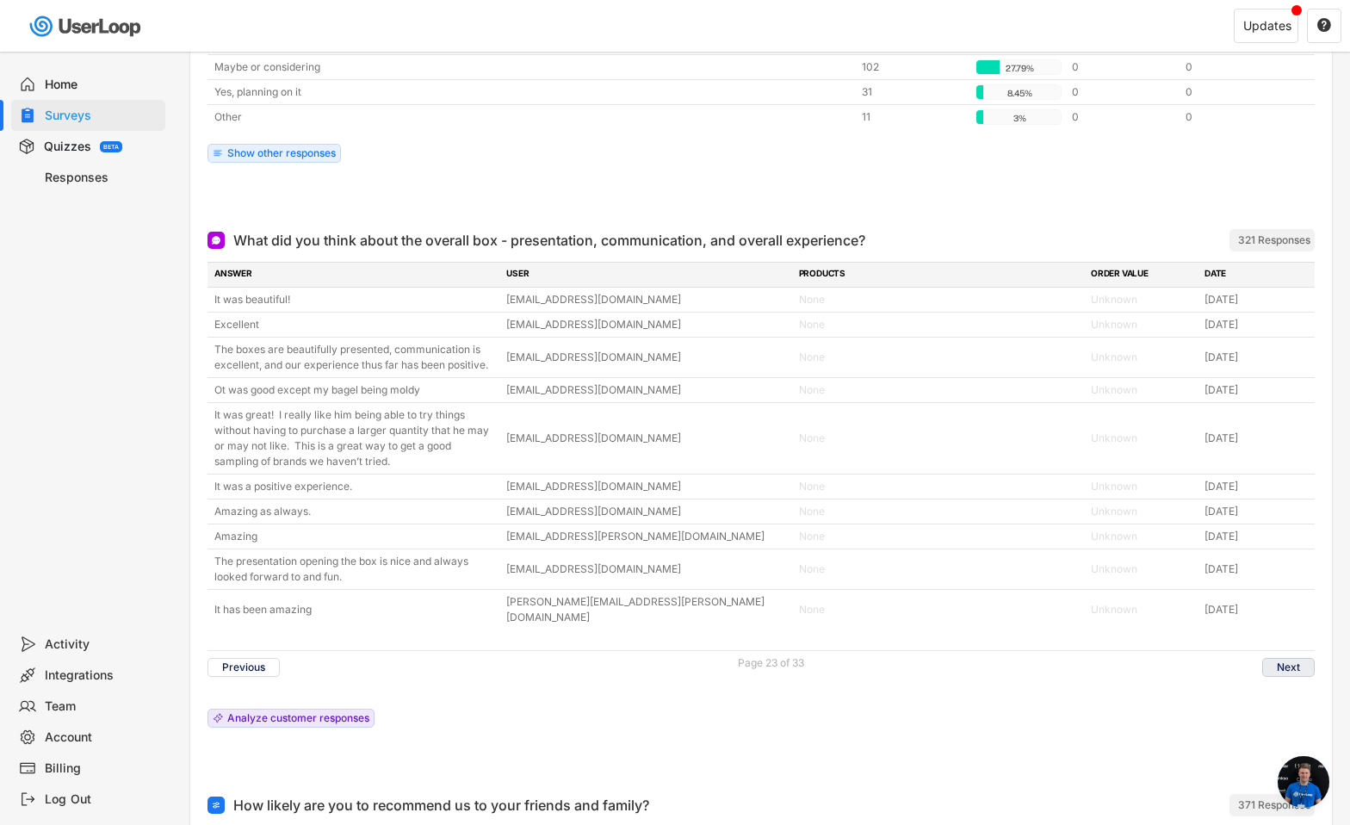
click at [1291, 658] on button "Next" at bounding box center [1289, 667] width 53 height 19
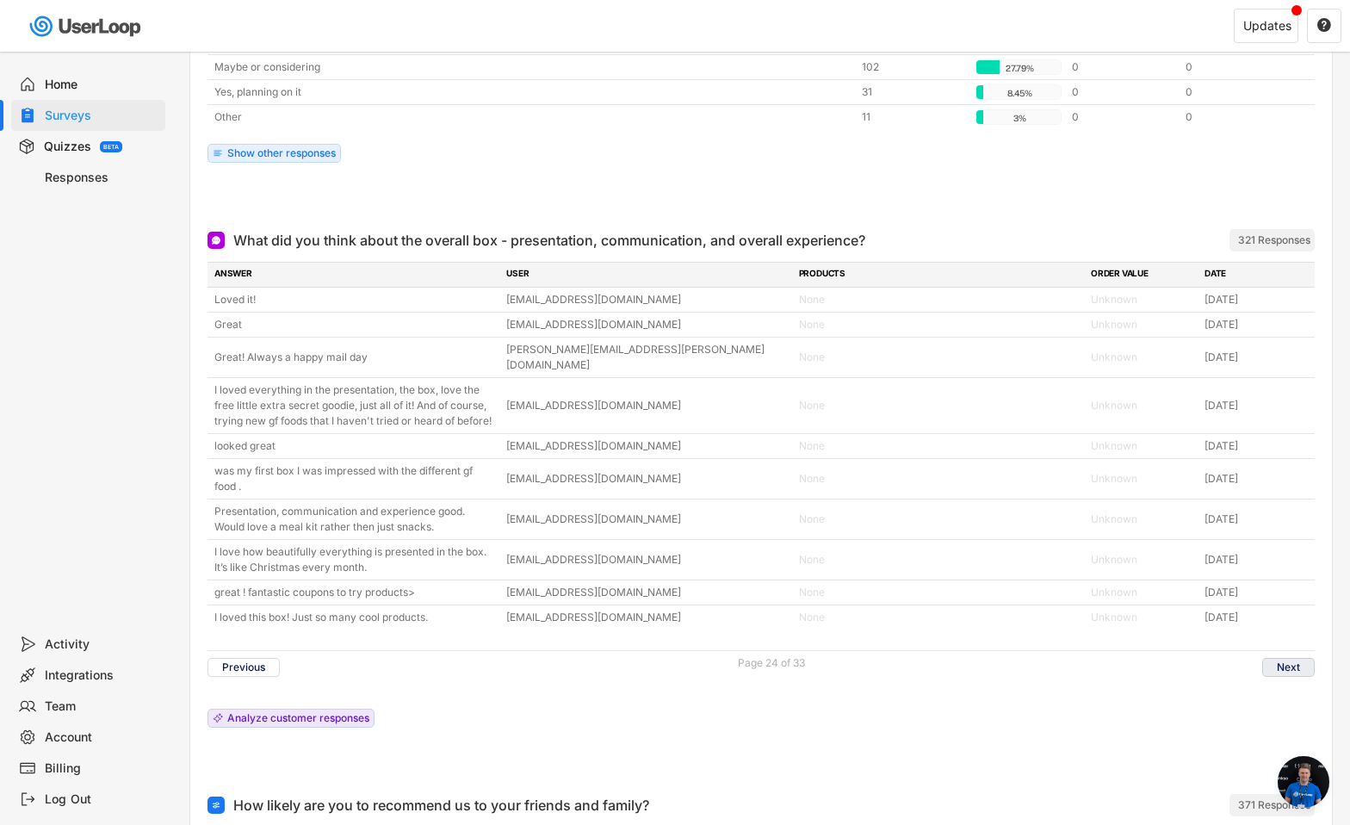
click at [1289, 658] on button "Next" at bounding box center [1289, 667] width 53 height 19
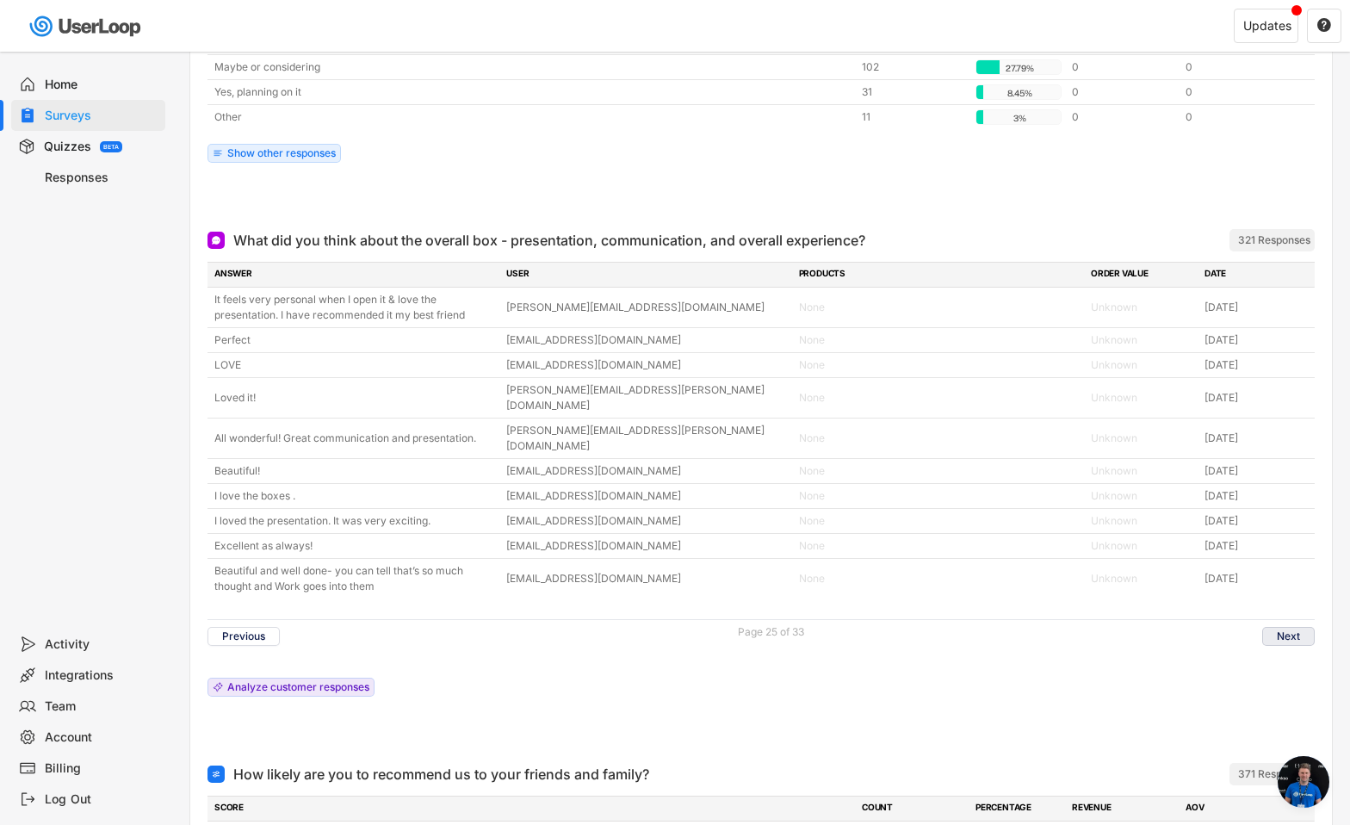
click at [1294, 627] on button "Next" at bounding box center [1289, 636] width 53 height 19
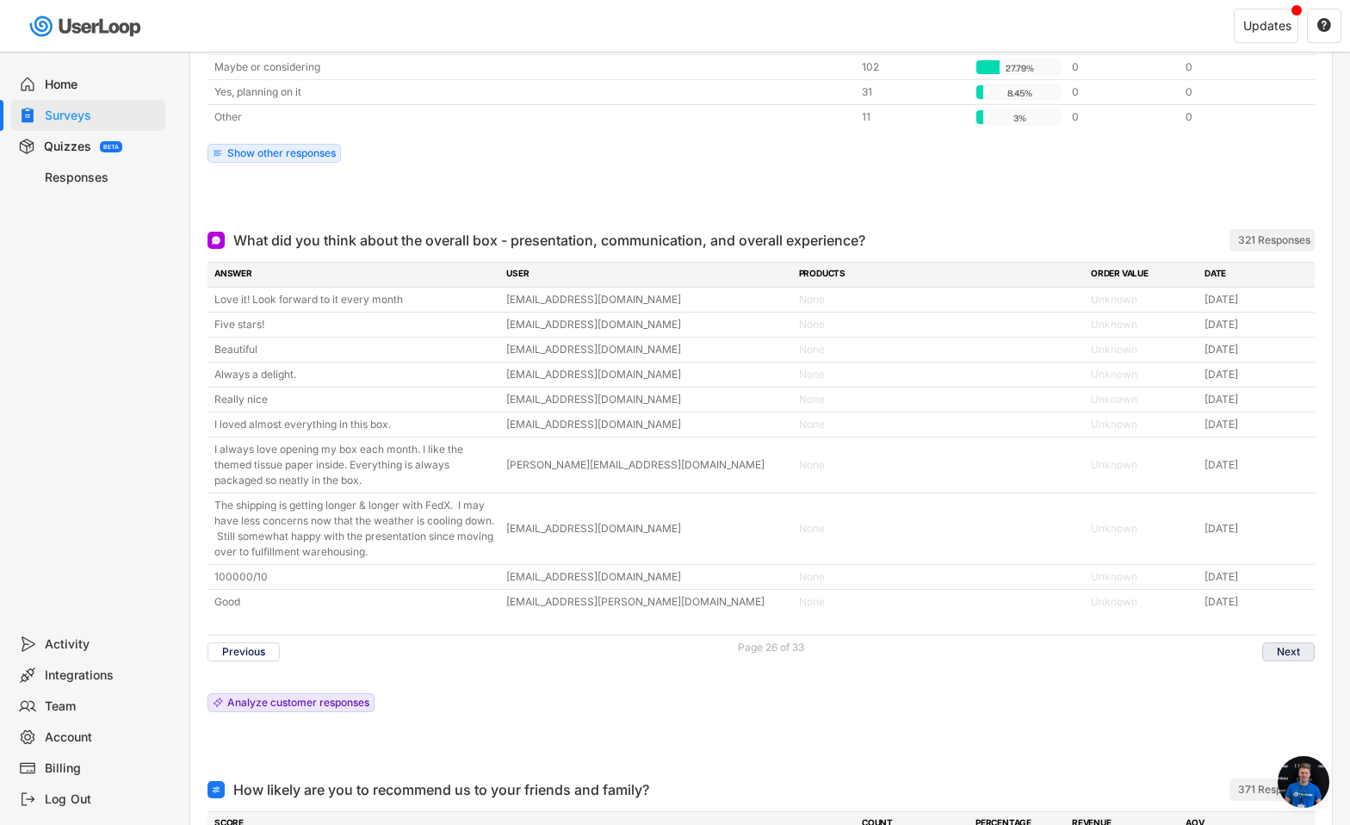
click at [1302, 644] on button "Next" at bounding box center [1289, 651] width 53 height 19
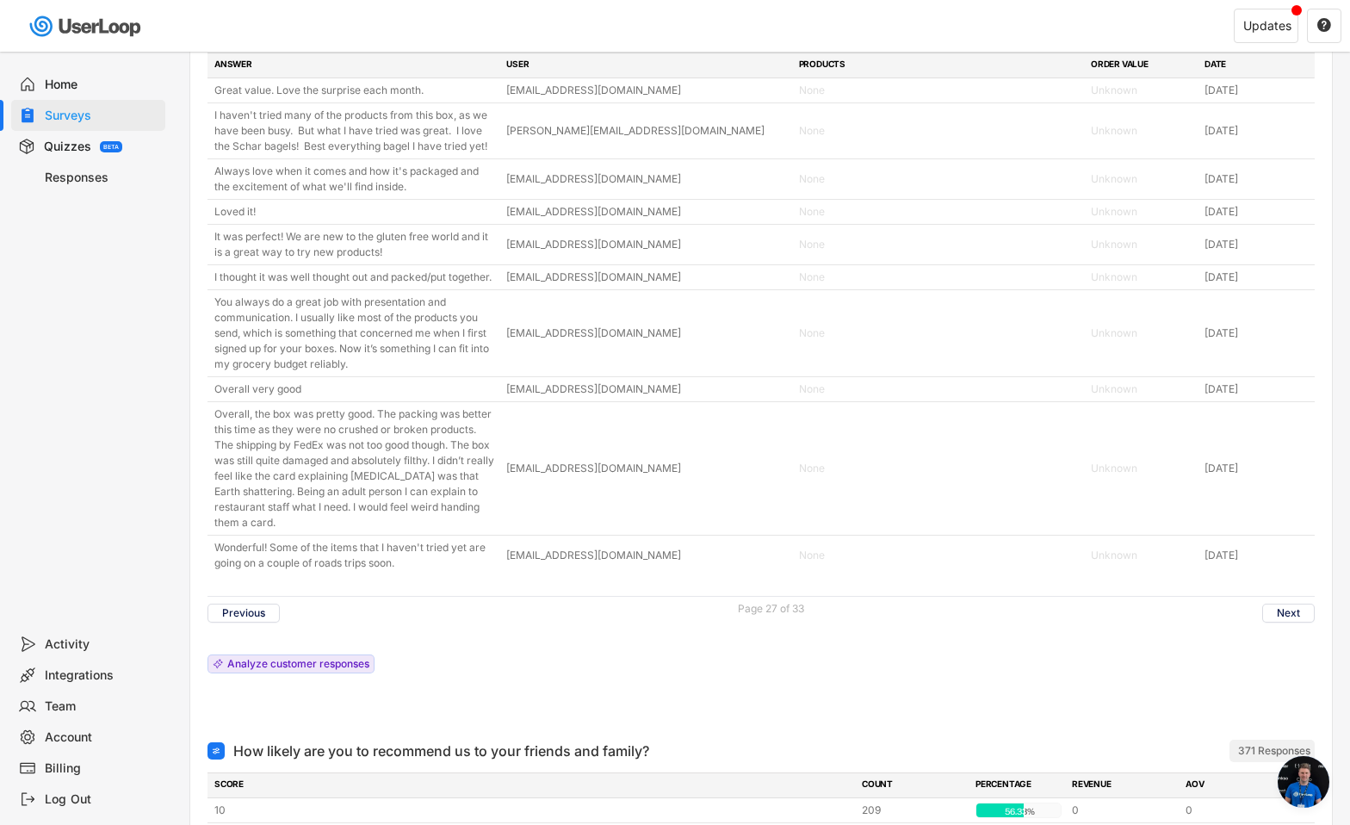
scroll to position [6981, 0]
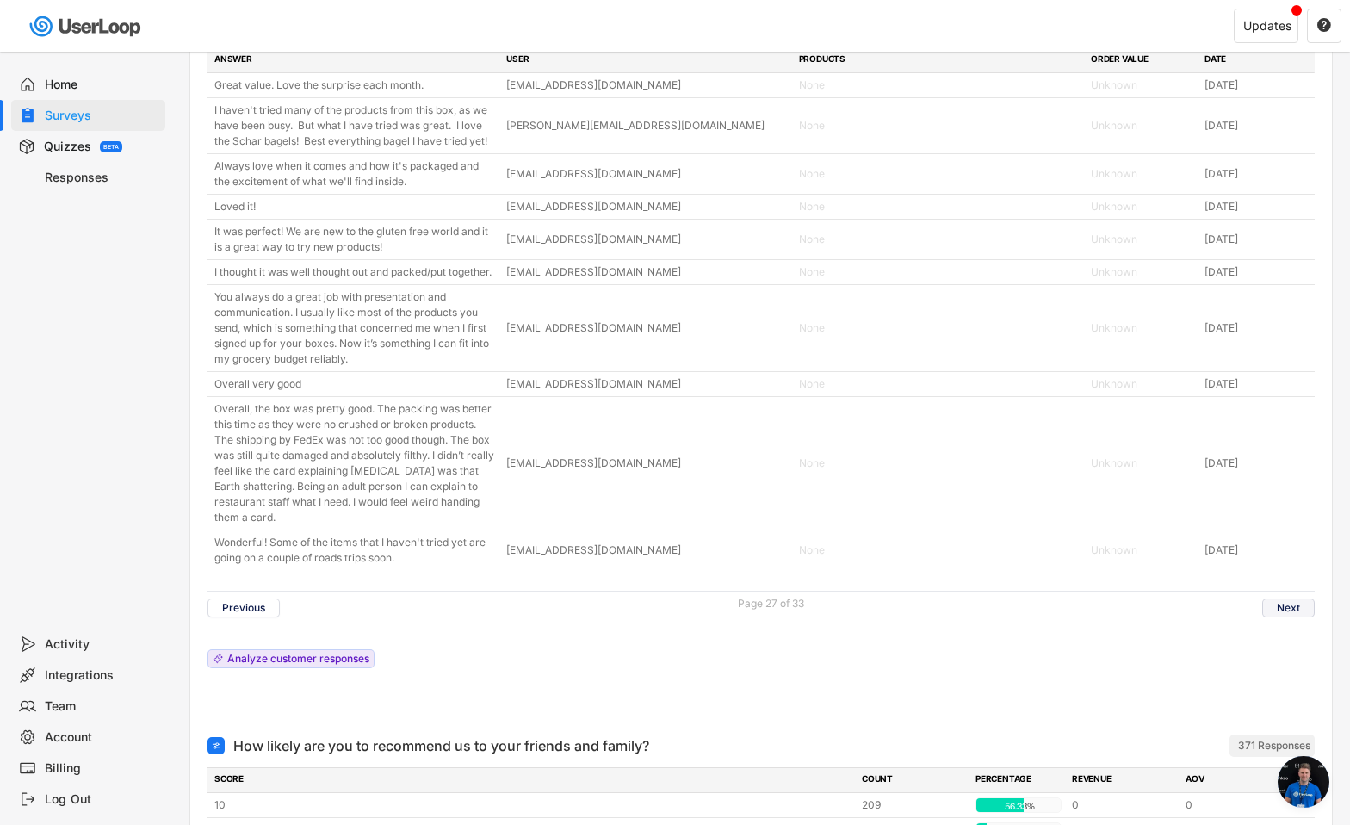
click at [1298, 618] on button "Next" at bounding box center [1289, 608] width 53 height 19
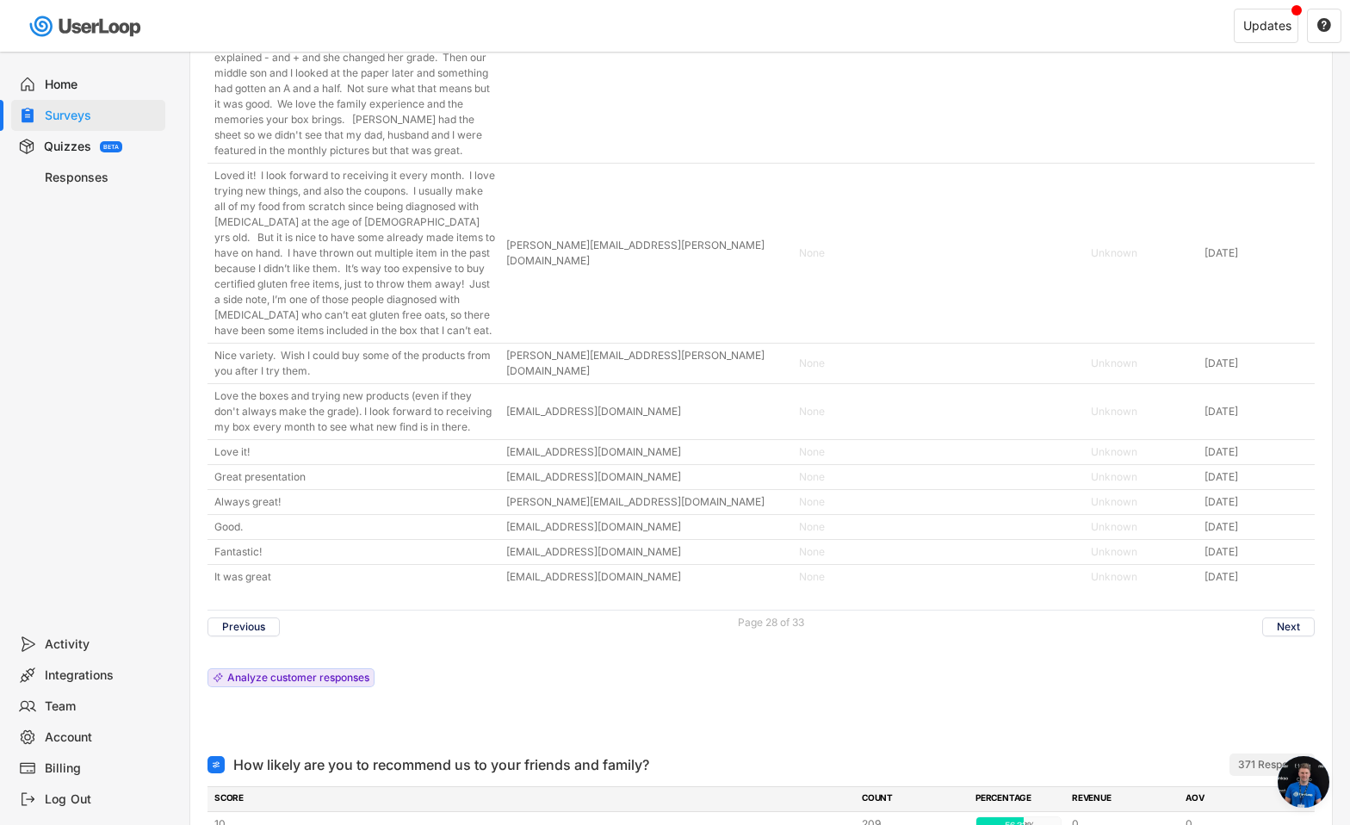
scroll to position [7160, 0]
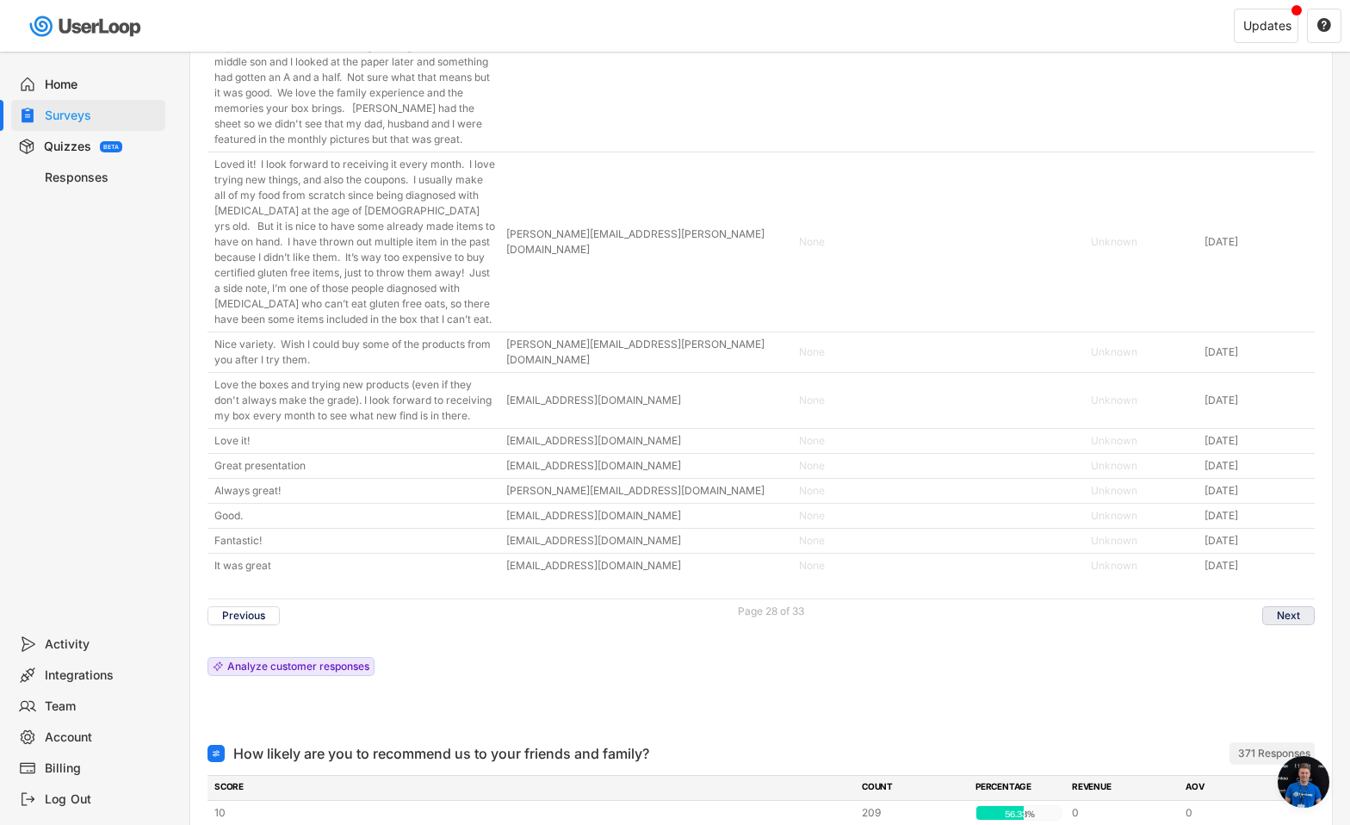
click at [1297, 615] on button "Next" at bounding box center [1289, 615] width 53 height 19
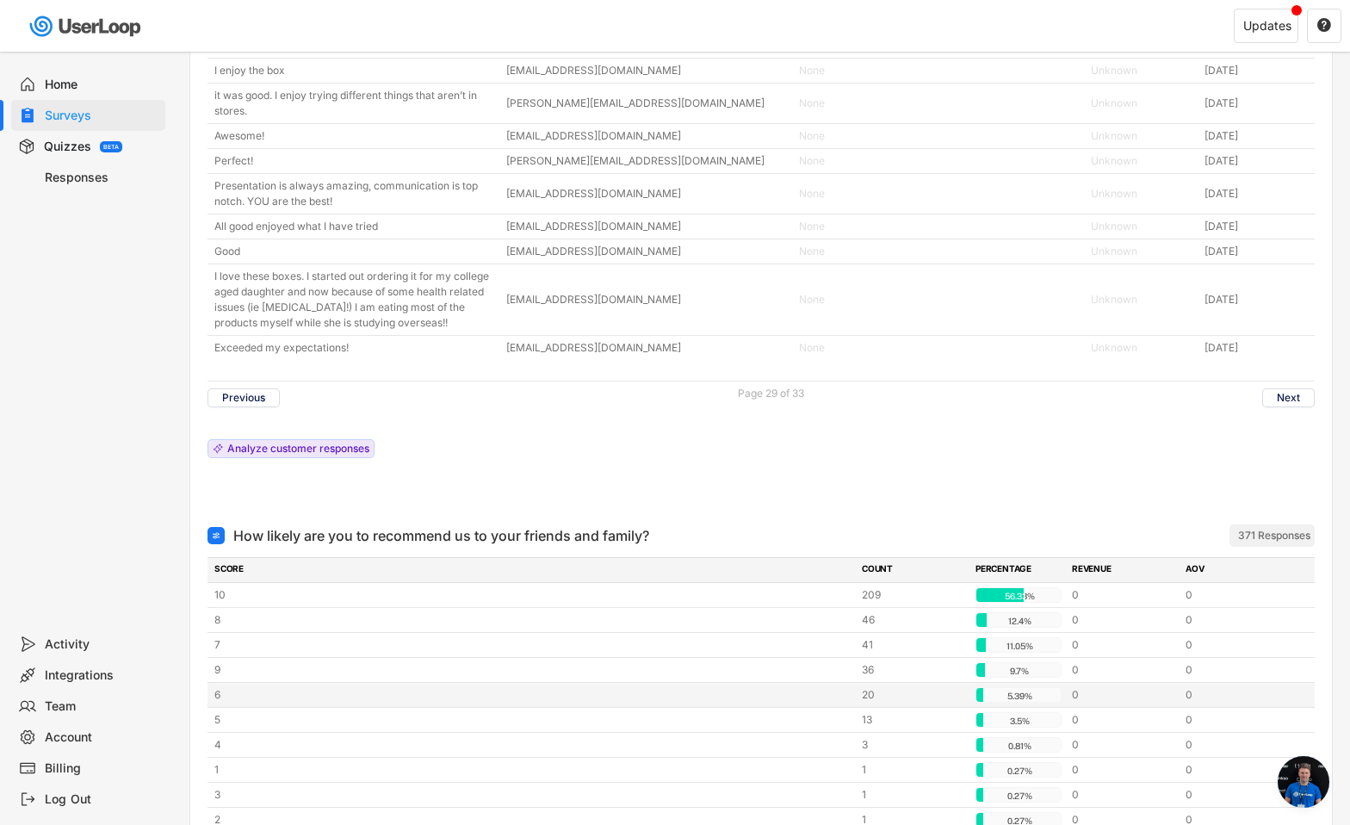
scroll to position [6928, 0]
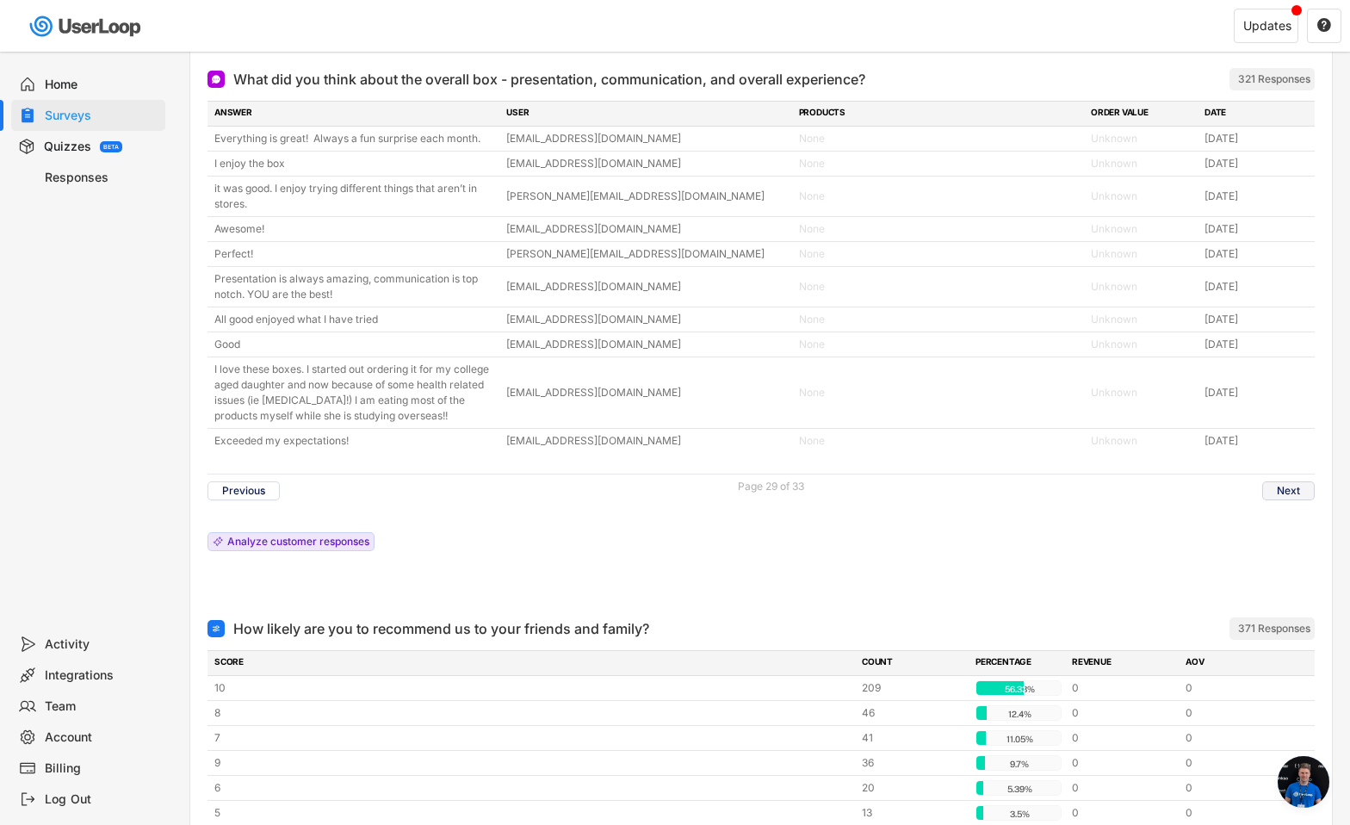
click at [1282, 500] on button "Next" at bounding box center [1289, 490] width 53 height 19
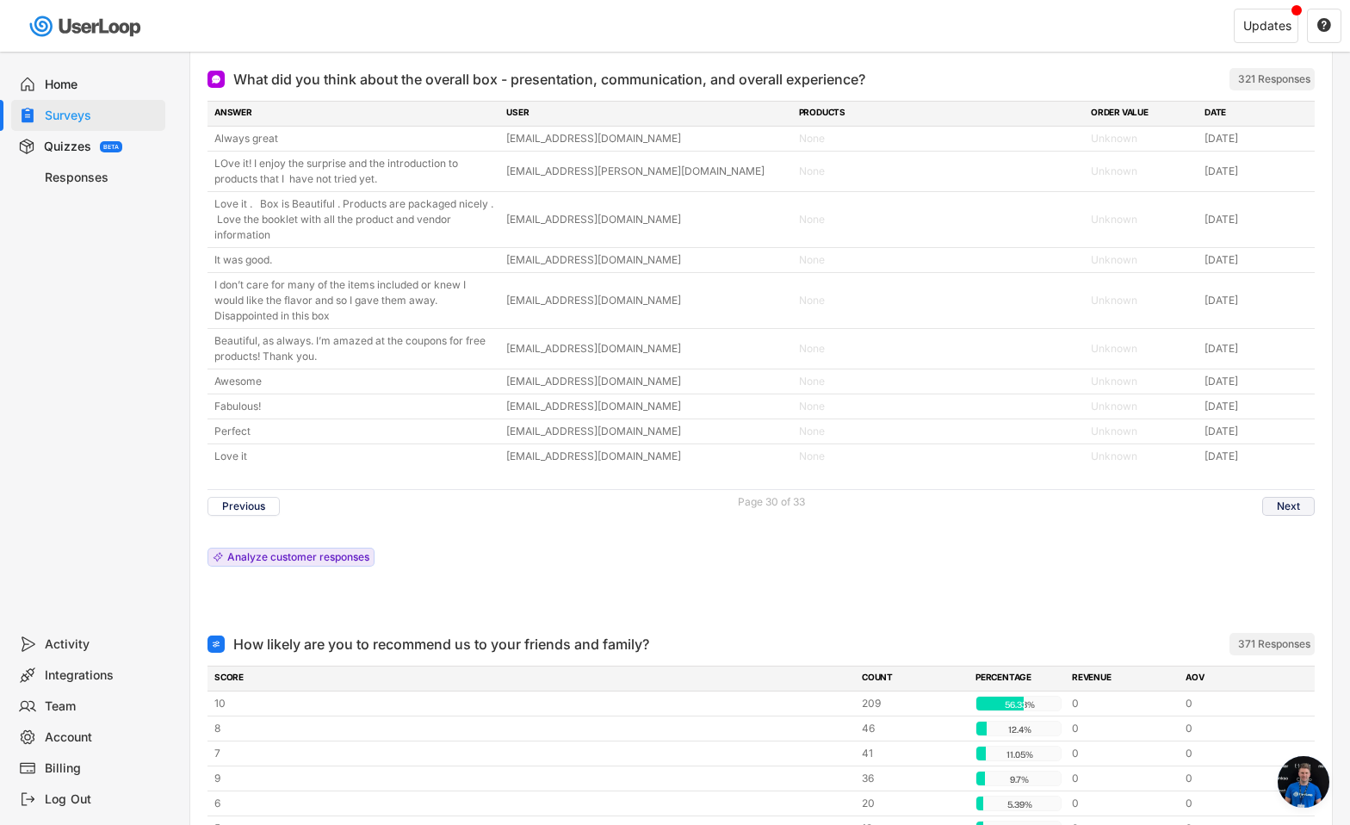
click at [1287, 506] on button "Next" at bounding box center [1289, 506] width 53 height 19
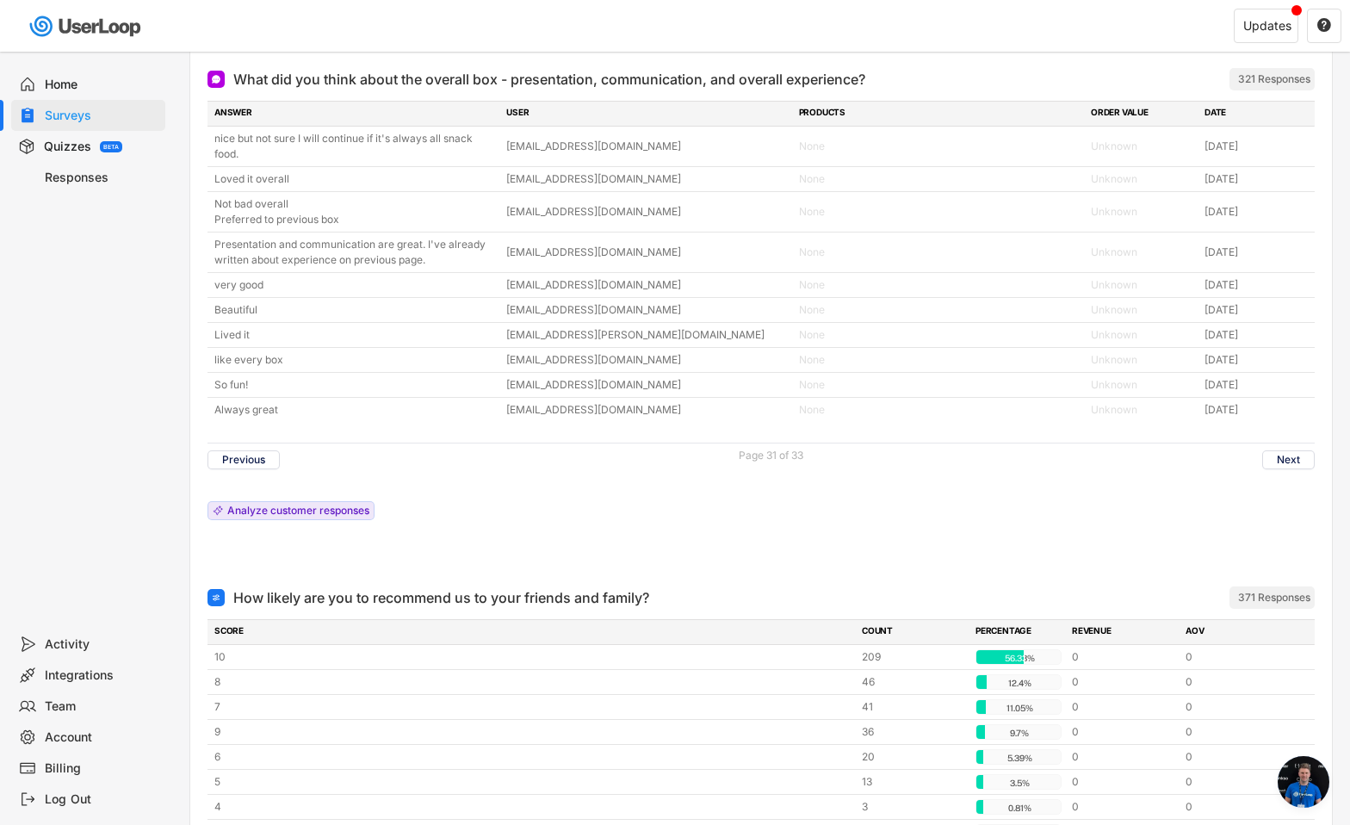
click at [1287, 506] on div "ANSWER USER PRODUCTS ORDER VALUE DATE nice but not sure I will continue if it's…" at bounding box center [762, 315] width 1108 height 428
click at [1283, 467] on button "Next" at bounding box center [1289, 459] width 53 height 19
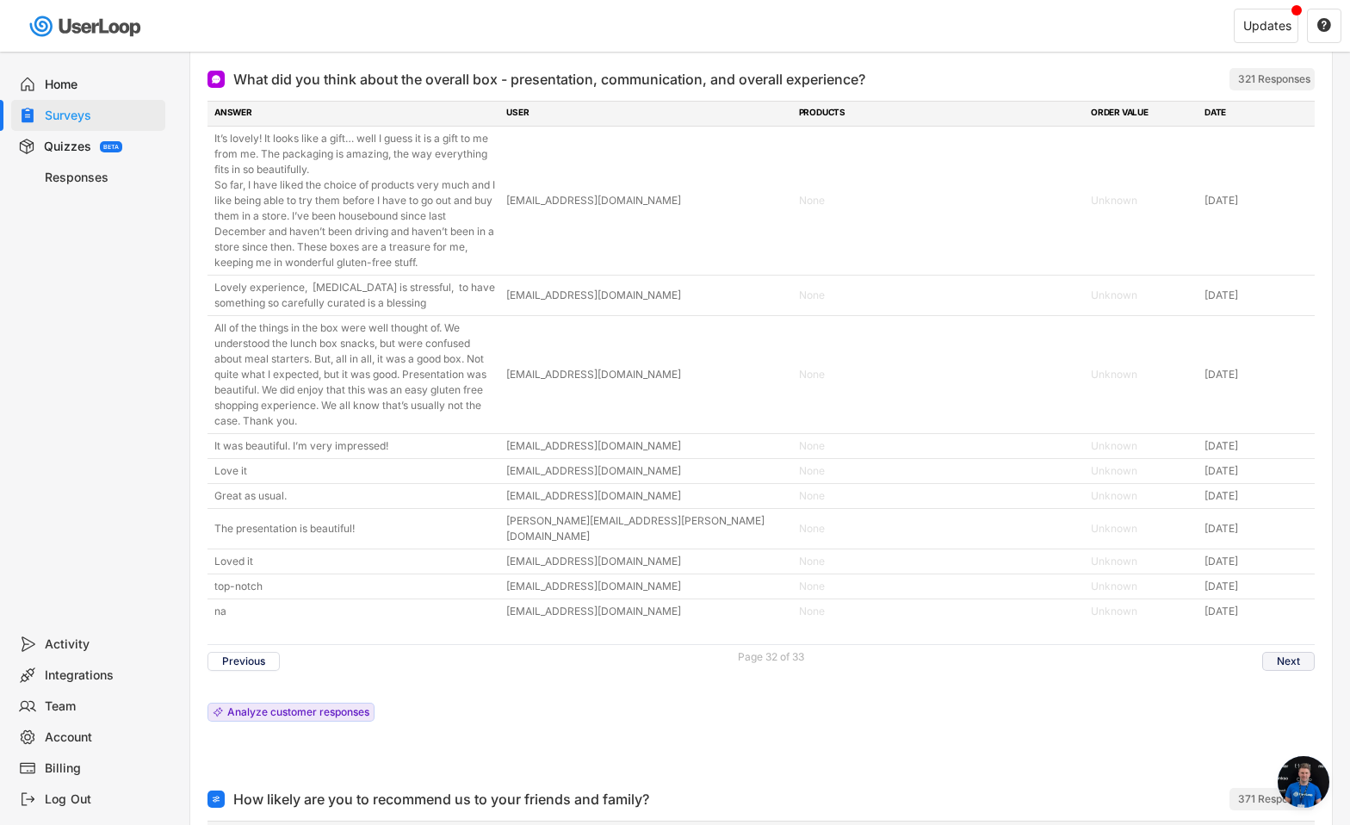
click at [1301, 652] on button "Next" at bounding box center [1289, 661] width 53 height 19
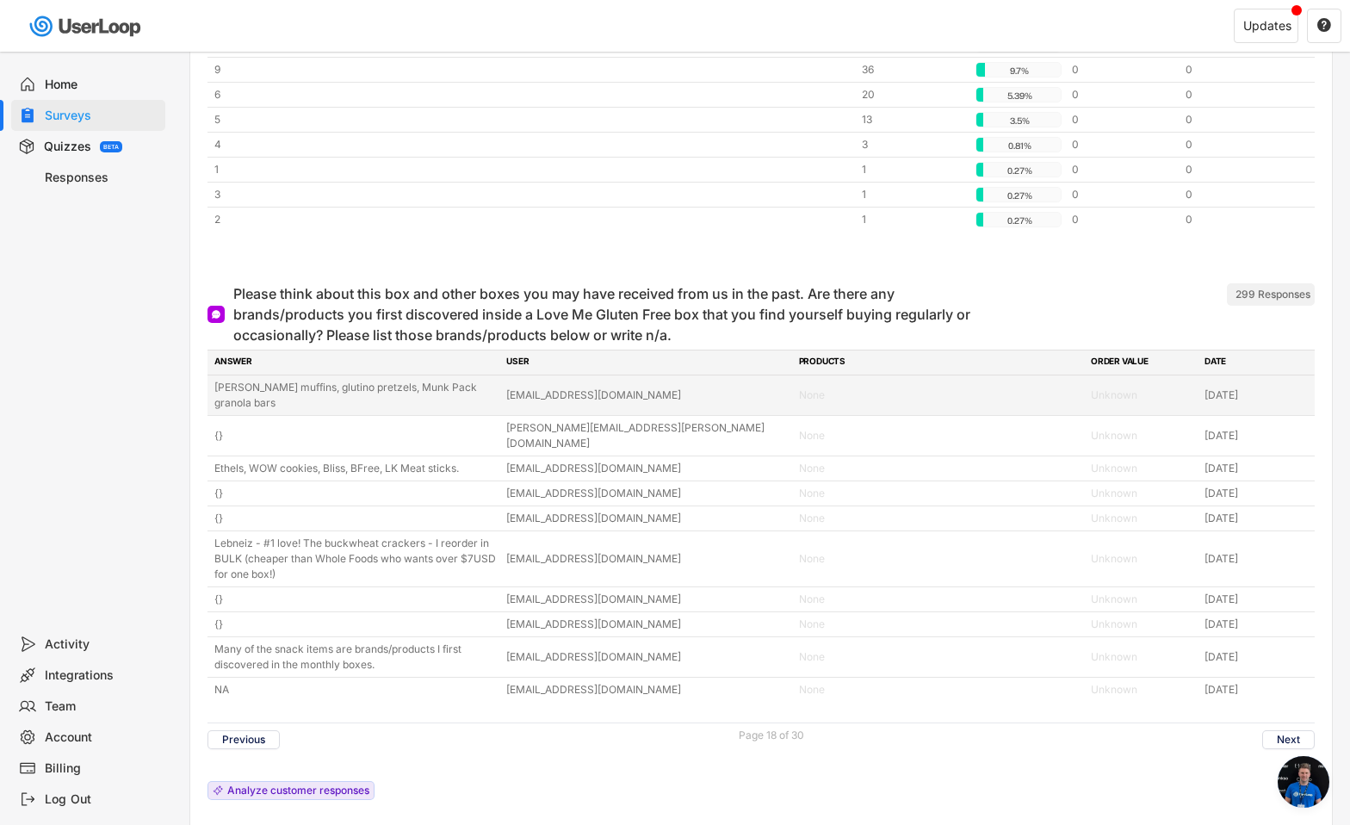
scroll to position [7384, 0]
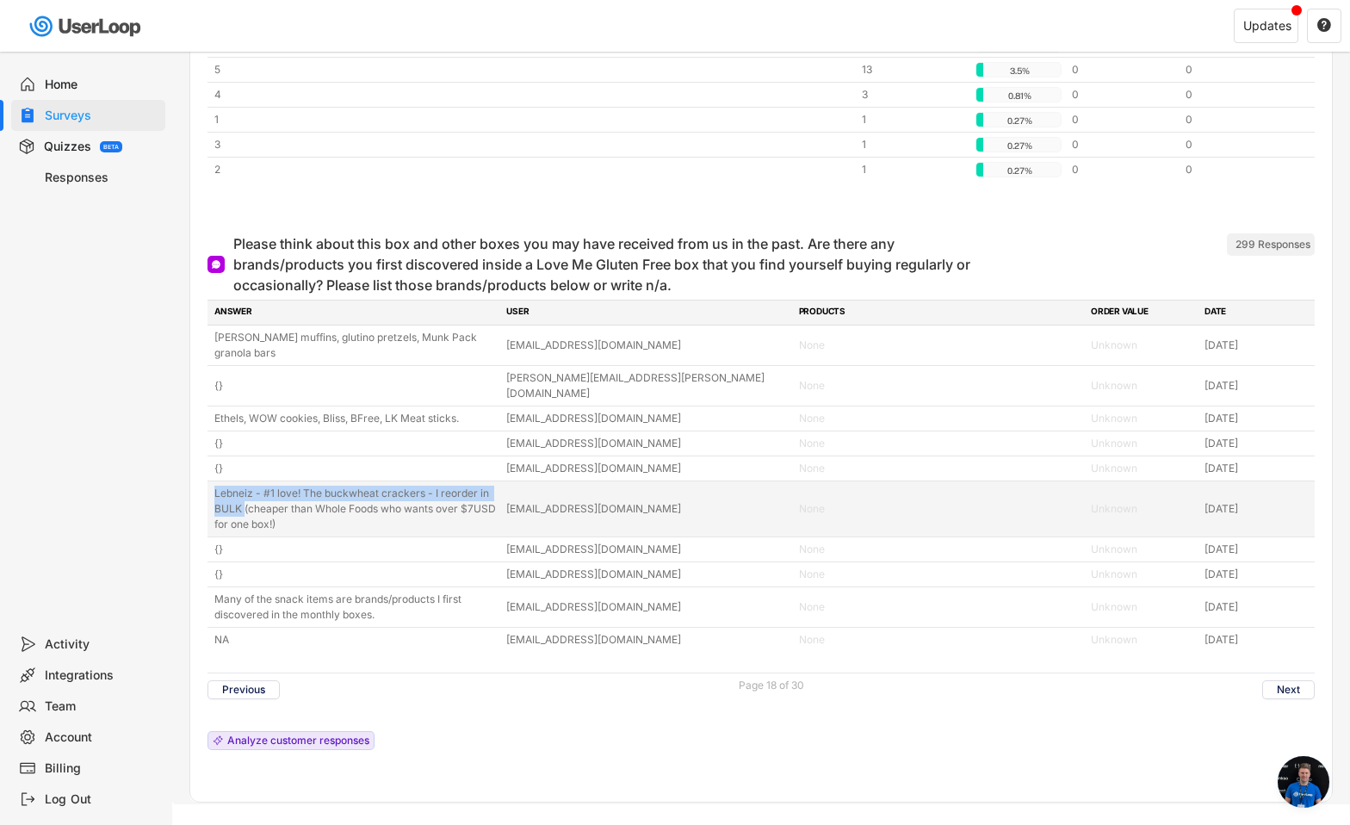
drag, startPoint x: 206, startPoint y: 463, endPoint x: 245, endPoint y: 481, distance: 42.8
click at [245, 481] on div "Please think about this box and other boxes you may have received from us in th…" at bounding box center [761, 513] width 1142 height 577
copy div "Lebneiz - #1 love! The buckwheat crackers - I reorder in BULK"
click at [528, 501] on div "[EMAIL_ADDRESS][DOMAIN_NAME]" at bounding box center [647, 509] width 282 height 16
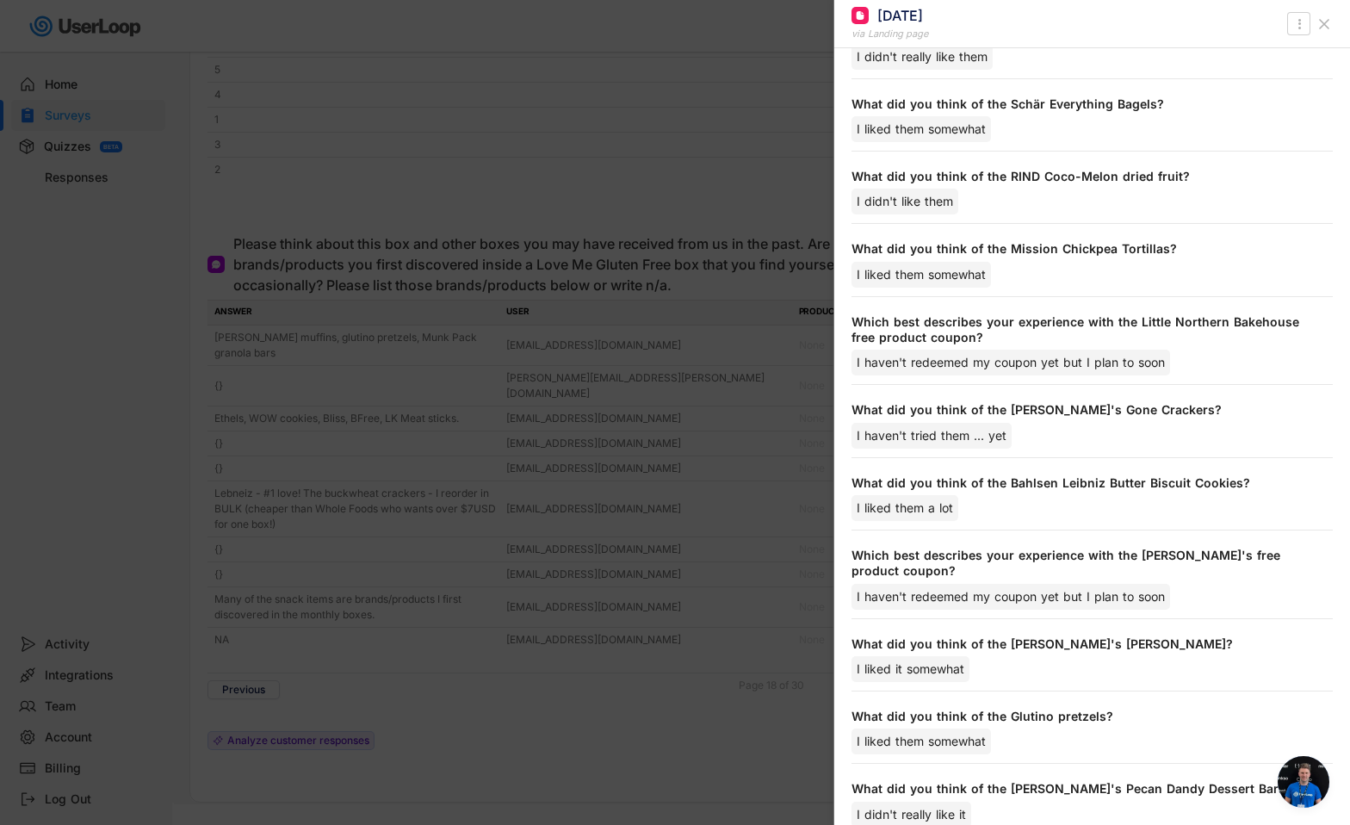
scroll to position [0, 0]
